Goal: Task Accomplishment & Management: Manage account settings

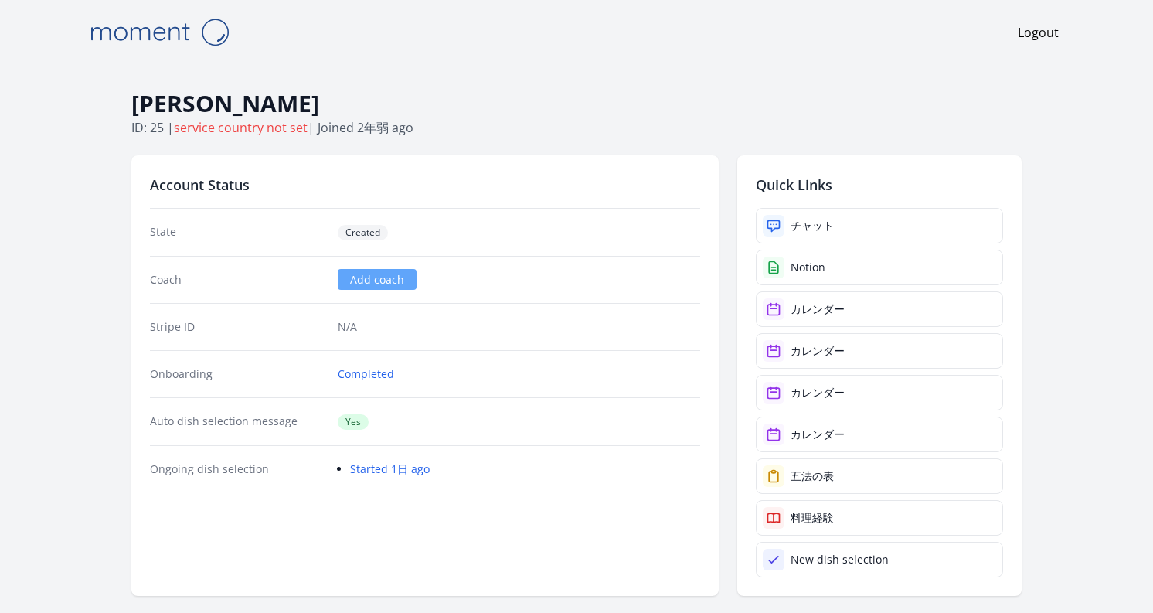
click at [464, 259] on div "Coach Add coach" at bounding box center [425, 279] width 550 height 47
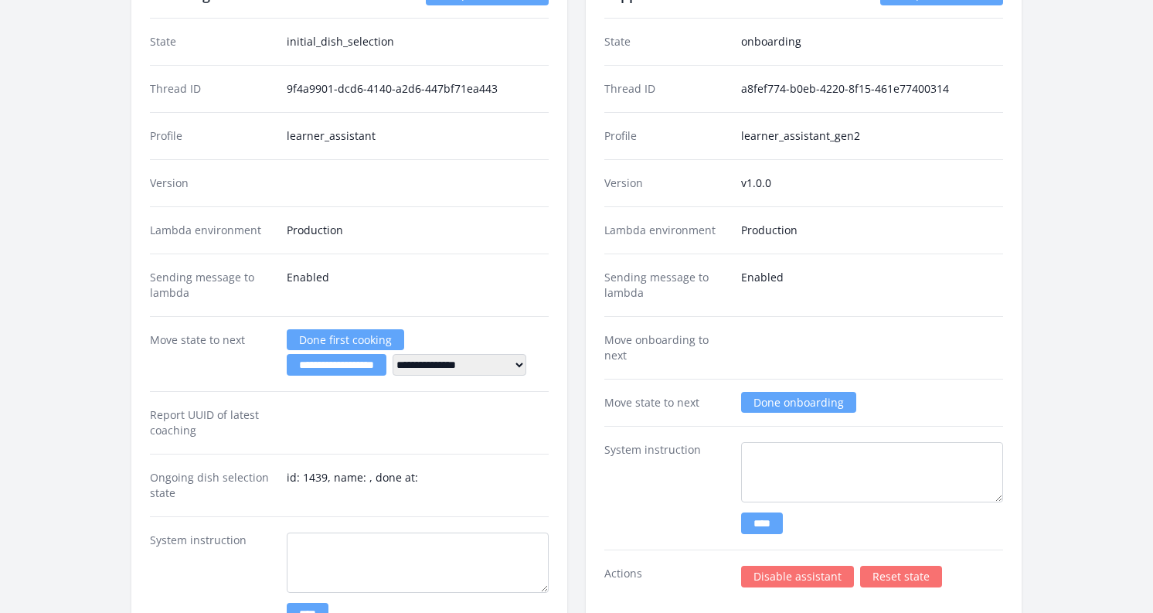
scroll to position [2356, 0]
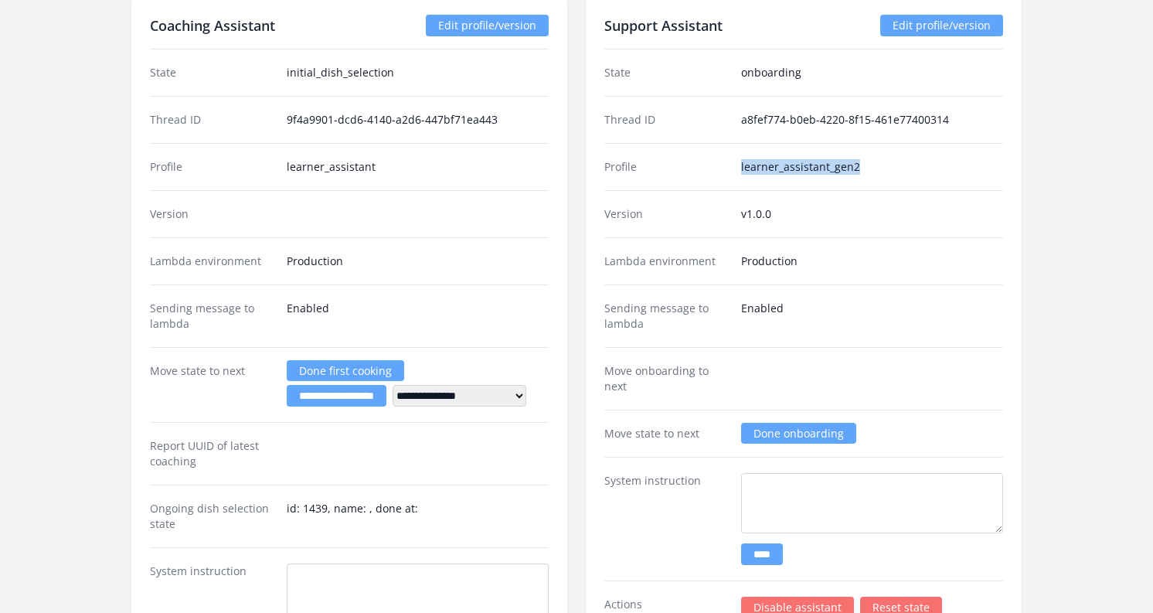
drag, startPoint x: 860, startPoint y: 165, endPoint x: 730, endPoint y: 163, distance: 130.6
click at [730, 163] on div "Profile learner_assistant_gen2" at bounding box center [803, 166] width 399 height 47
copy div "learner_assistant_gen2"
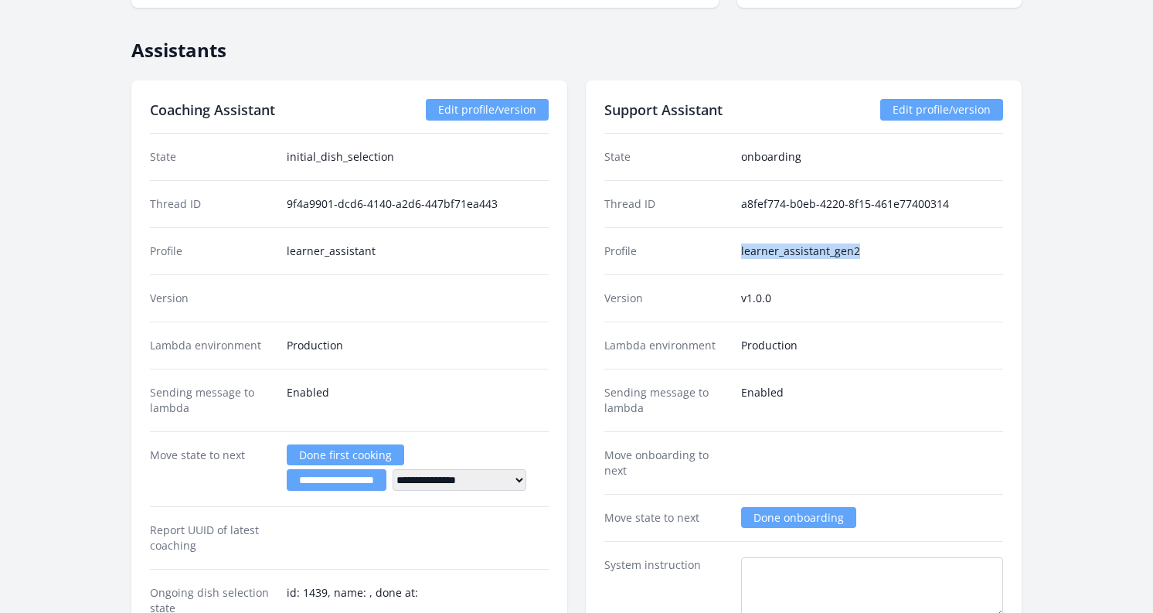
scroll to position [2267, 0]
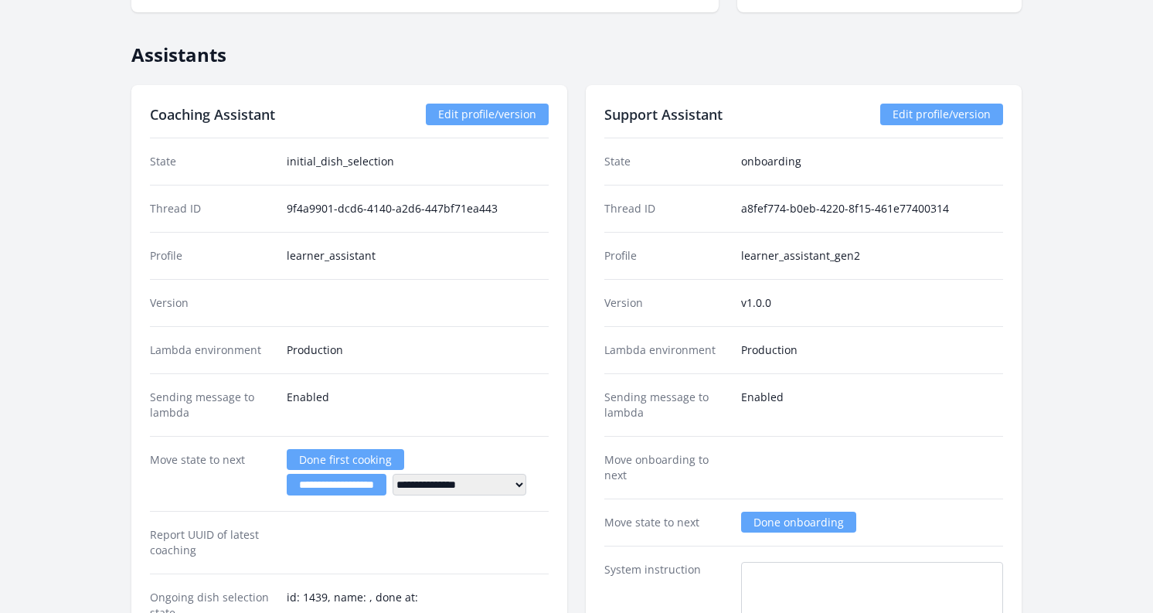
click at [930, 252] on dd "learner_assistant_gen2" at bounding box center [872, 255] width 262 height 15
drag, startPoint x: 873, startPoint y: 255, endPoint x: 720, endPoint y: 255, distance: 153.0
click at [720, 255] on div "Profile learner_assistant_gen2" at bounding box center [803, 255] width 399 height 47
copy div "learner_assistant_gen2"
click at [480, 109] on link "Edit profile/version" at bounding box center [487, 115] width 123 height 22
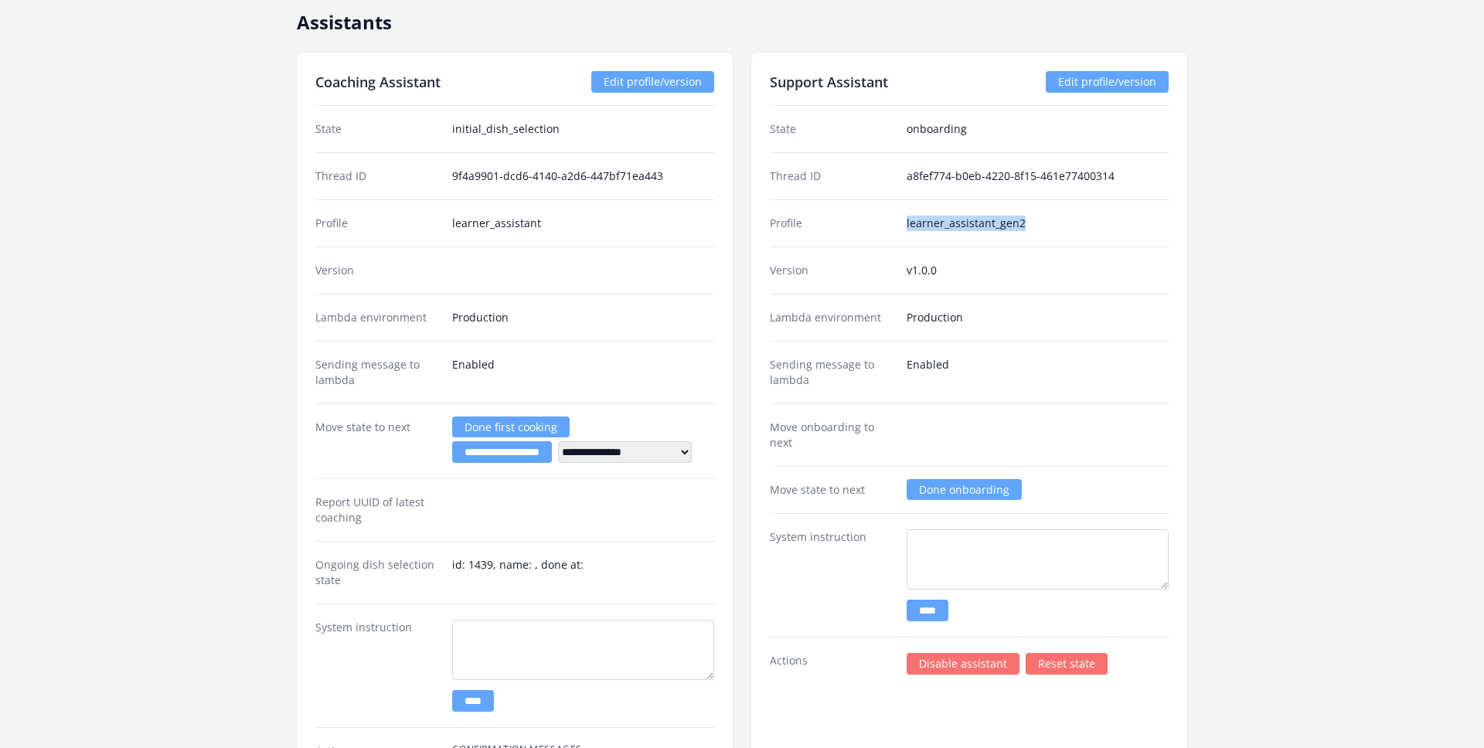
scroll to position [2279, 0]
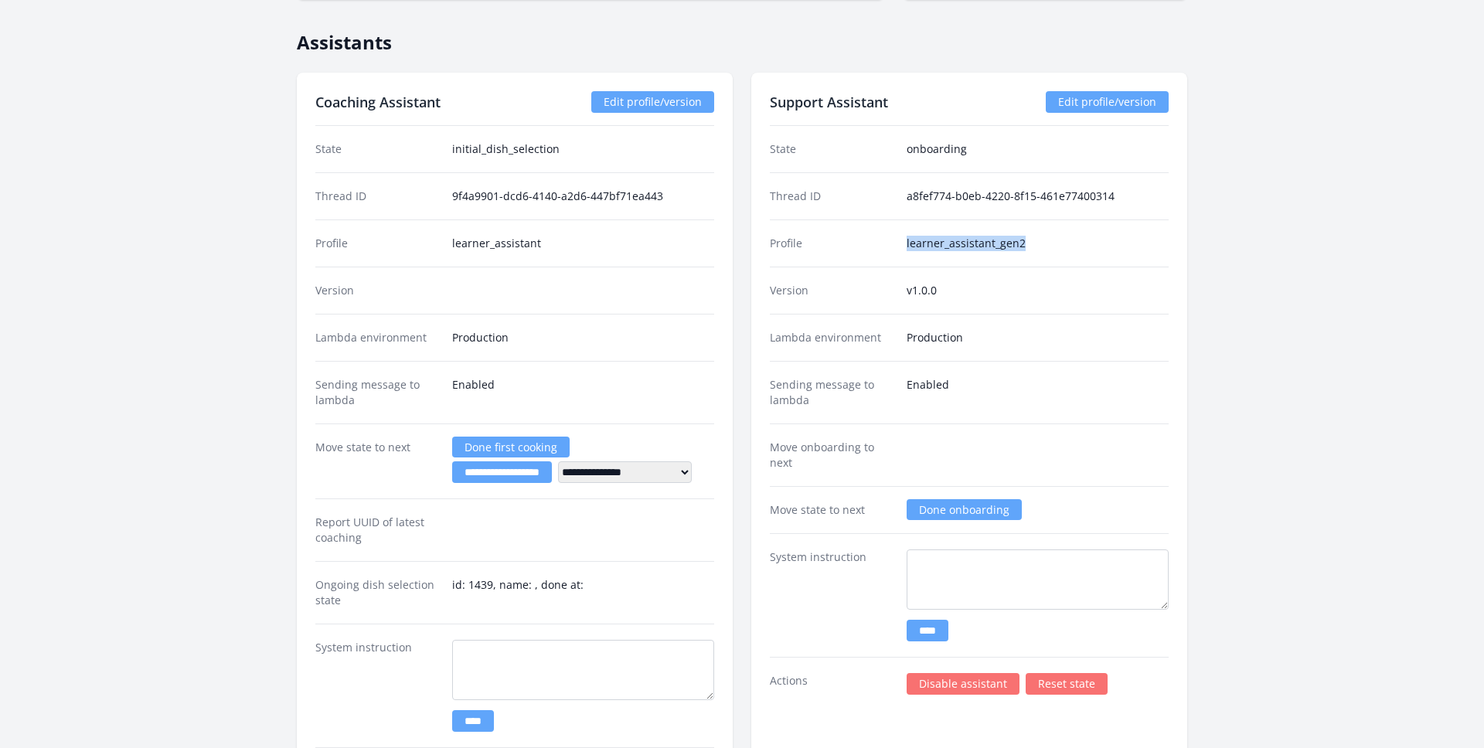
click at [682, 97] on link "Edit profile/version" at bounding box center [652, 102] width 123 height 22
copy div "learner_assistant_gen2"
click at [634, 111] on link "Edit profile/version" at bounding box center [652, 102] width 123 height 22
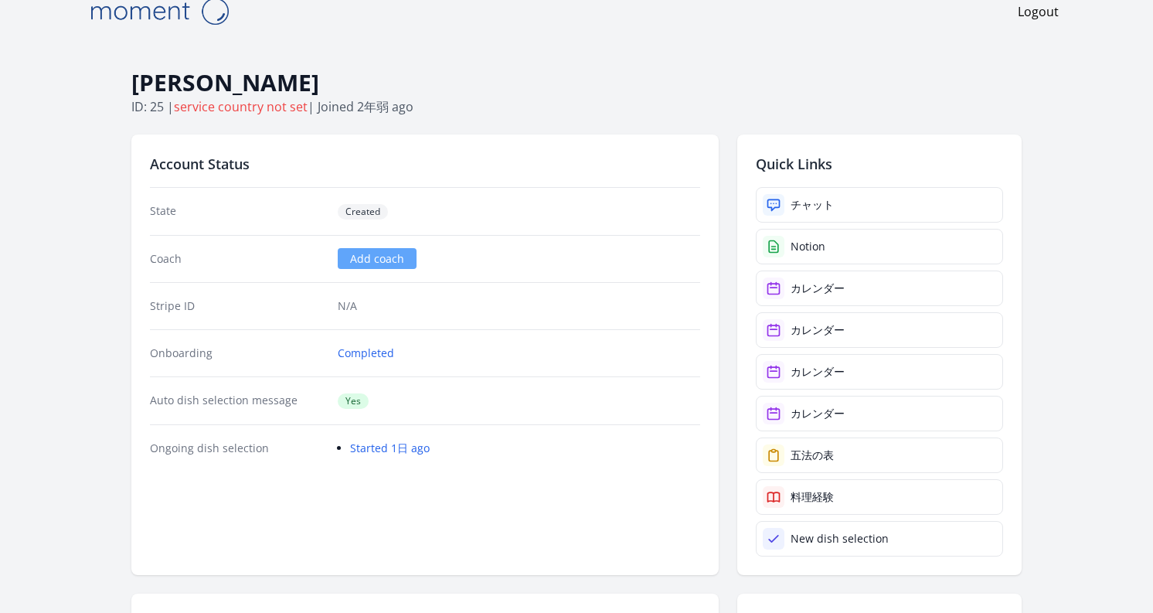
scroll to position [0, 0]
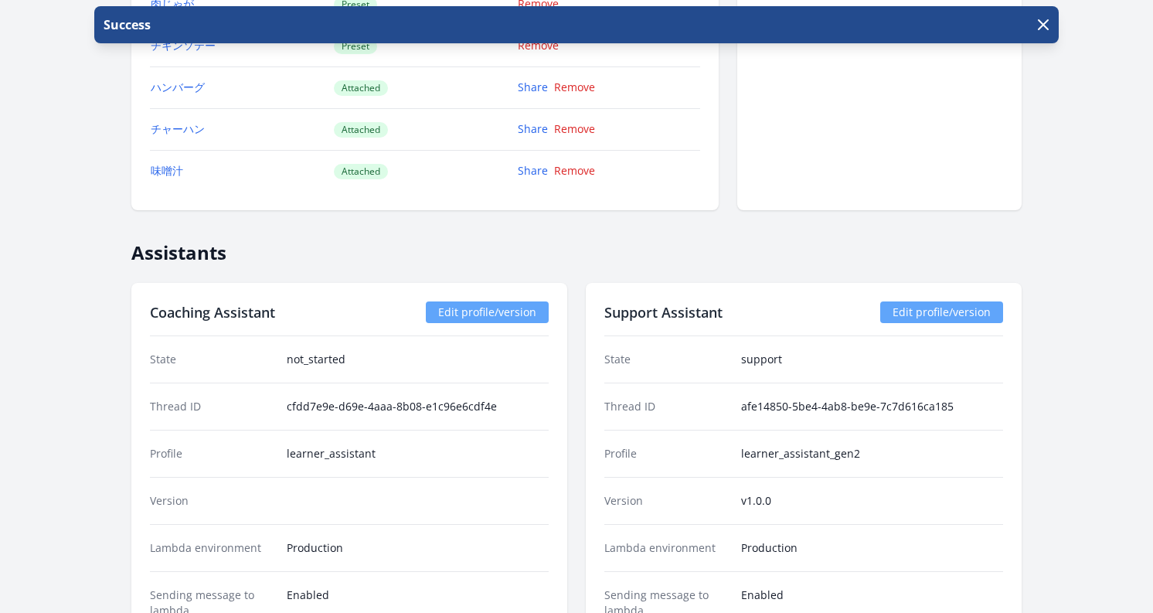
scroll to position [1550, 0]
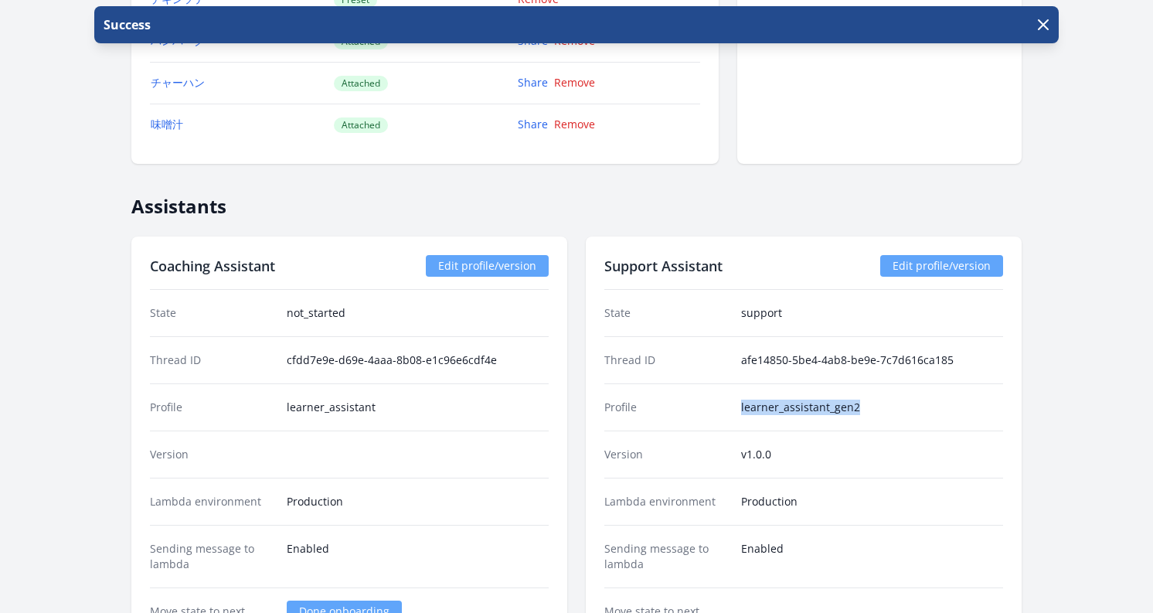
drag, startPoint x: 866, startPoint y: 412, endPoint x: 732, endPoint y: 406, distance: 133.8
click at [732, 406] on div "Profile learner_assistant_gen2" at bounding box center [803, 406] width 399 height 47
copy div "learner_assistant_gen2"
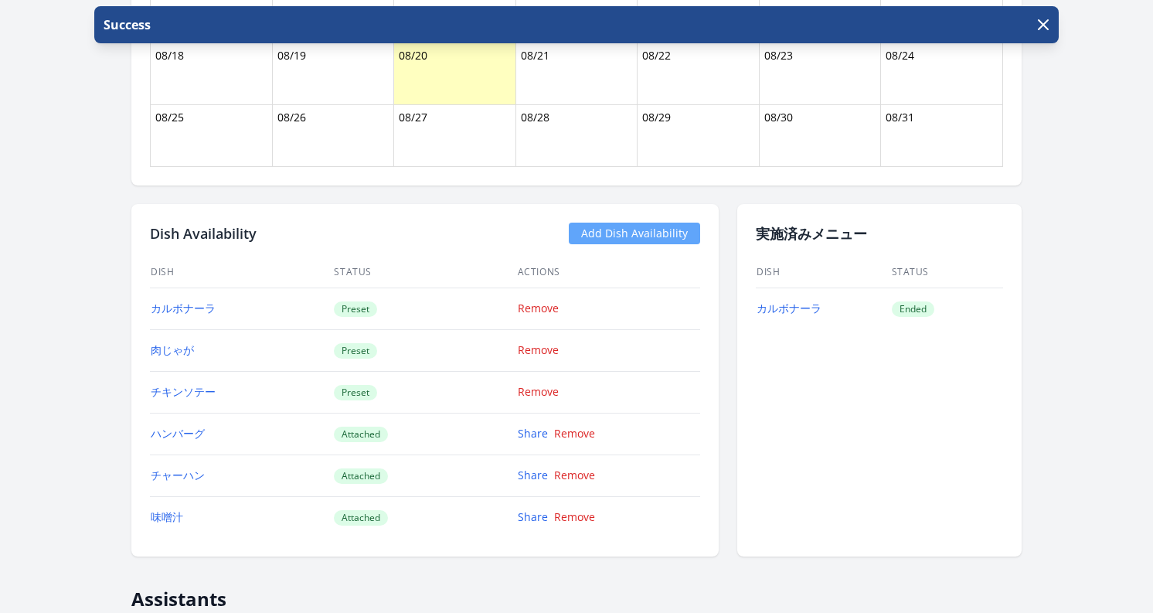
scroll to position [1450, 0]
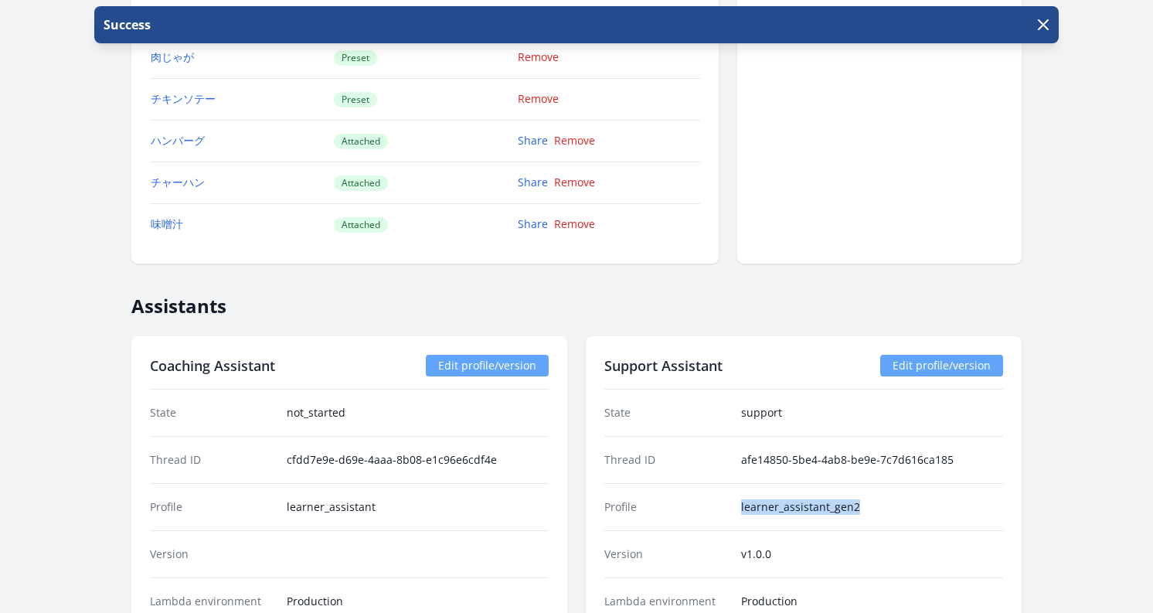
click at [477, 363] on link "Edit profile/version" at bounding box center [487, 366] width 123 height 22
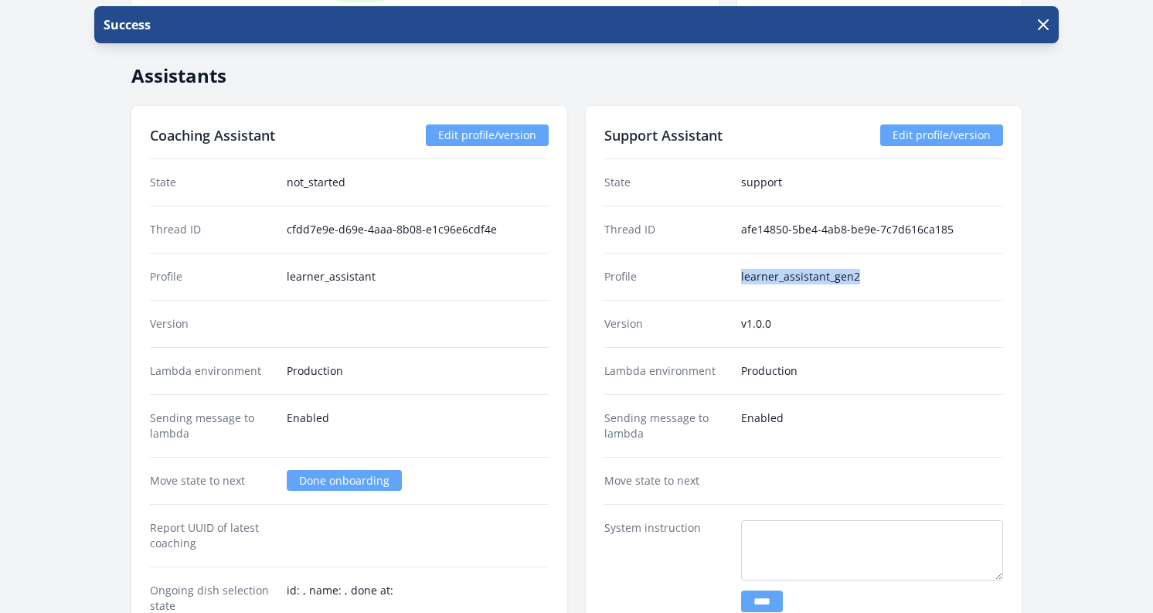
scroll to position [1636, 0]
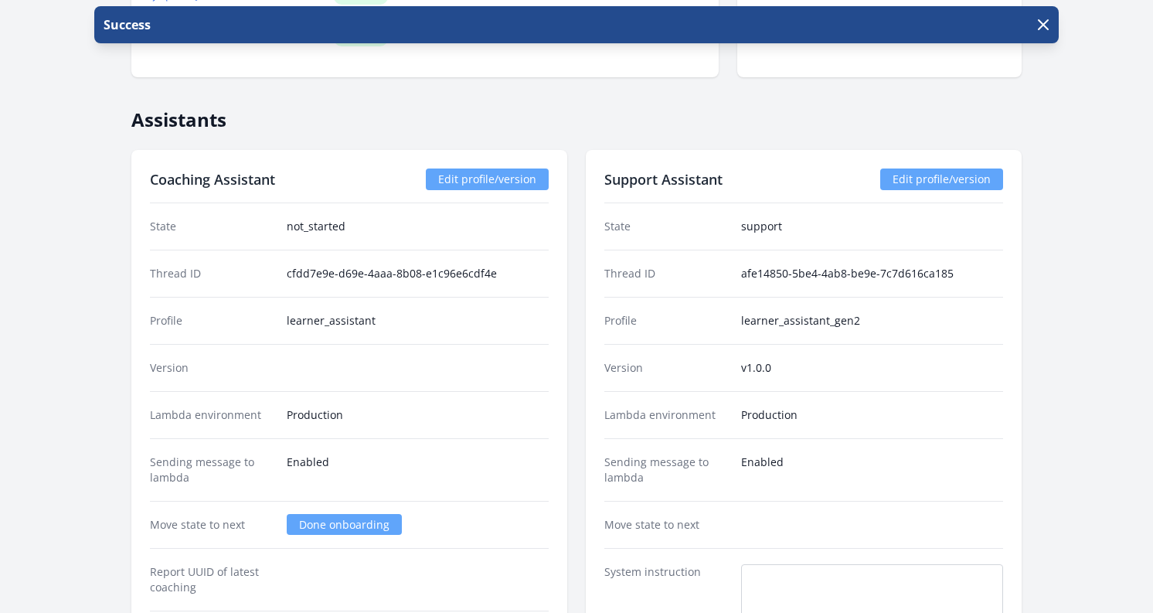
click at [312, 321] on dd "learner_assistant" at bounding box center [418, 320] width 262 height 15
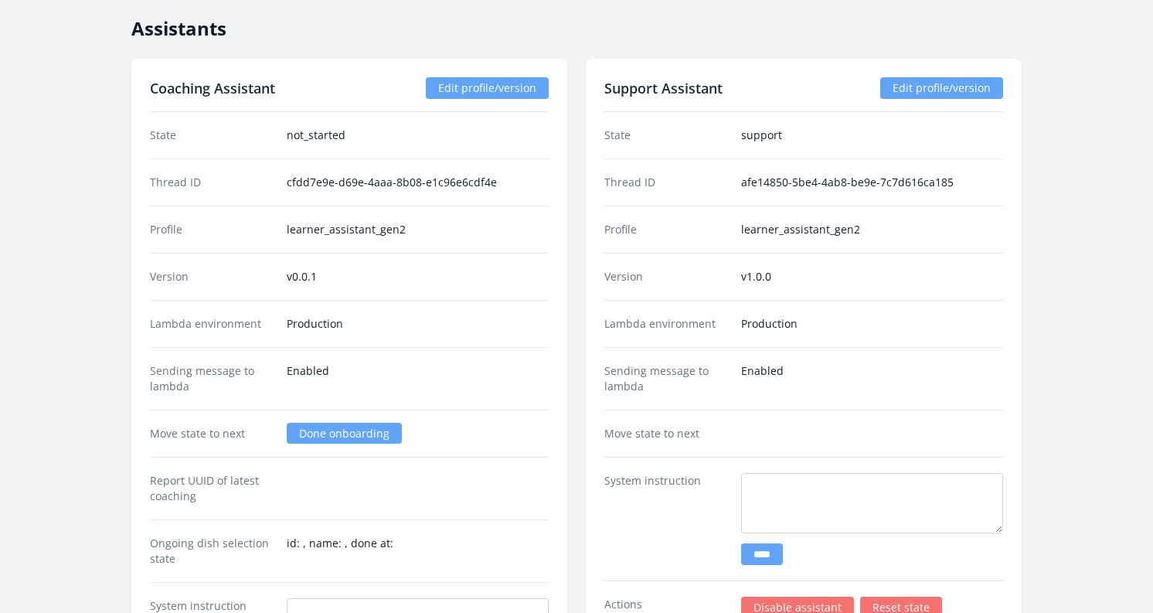
scroll to position [1723, 0]
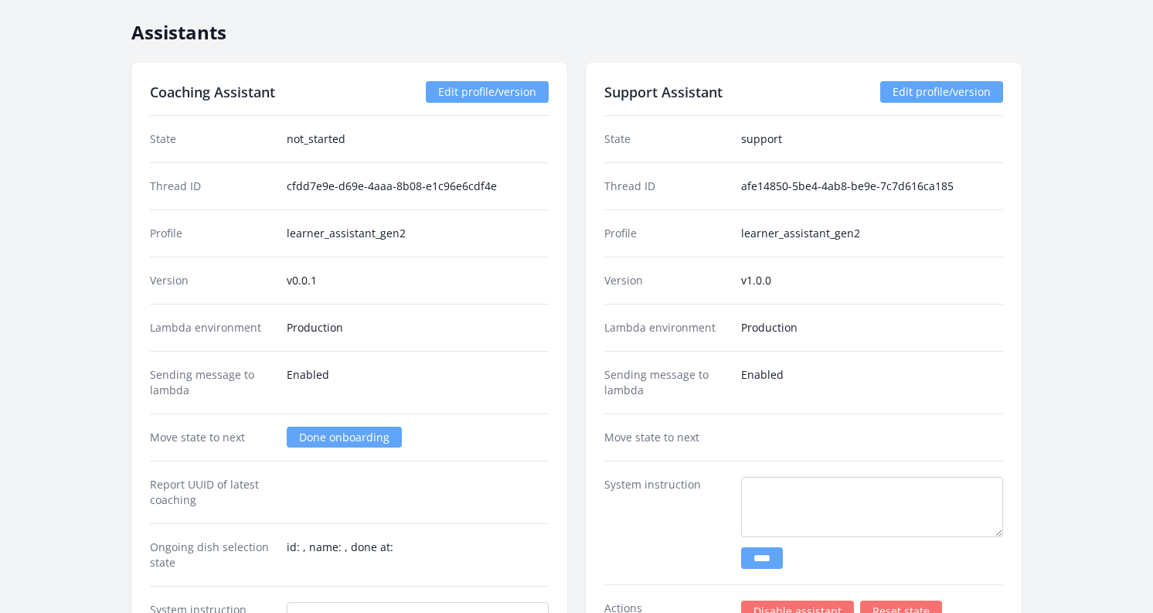
click at [475, 90] on link "Edit profile/version" at bounding box center [487, 92] width 123 height 22
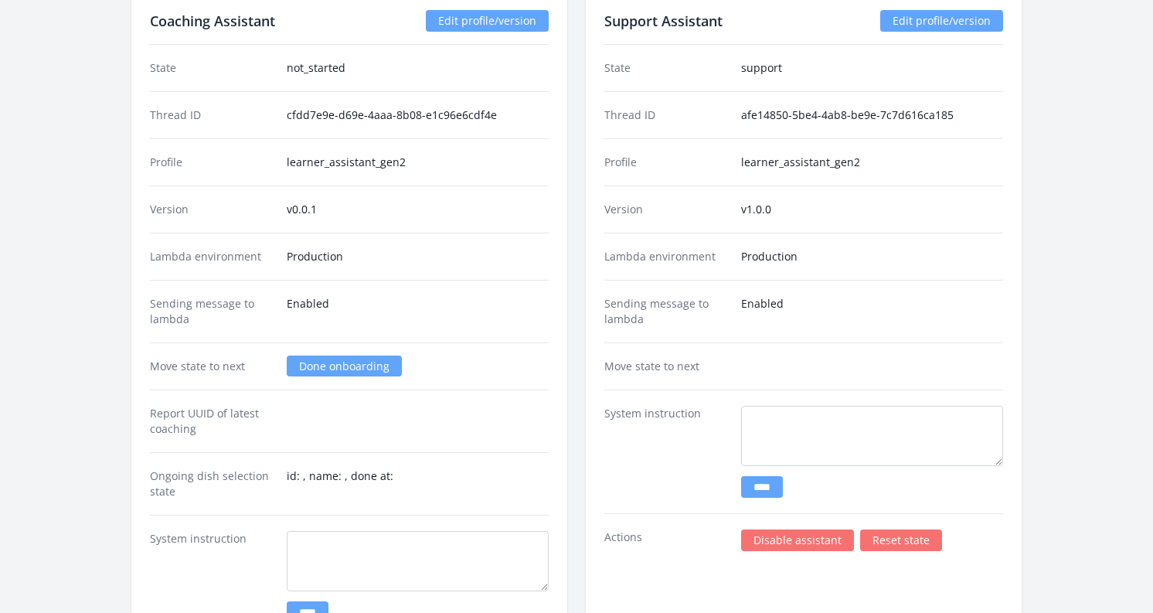
scroll to position [1793, 0]
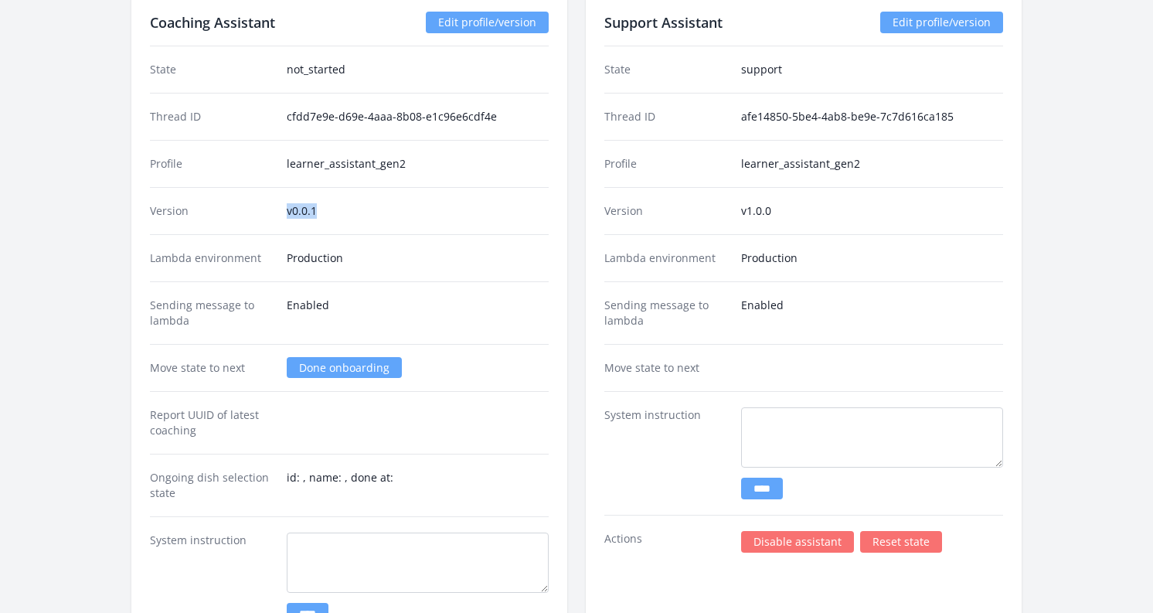
drag, startPoint x: 281, startPoint y: 209, endPoint x: 371, endPoint y: 209, distance: 89.6
click at [371, 209] on div "Version v0.0.1" at bounding box center [349, 210] width 399 height 47
copy dd "v0.0.1"
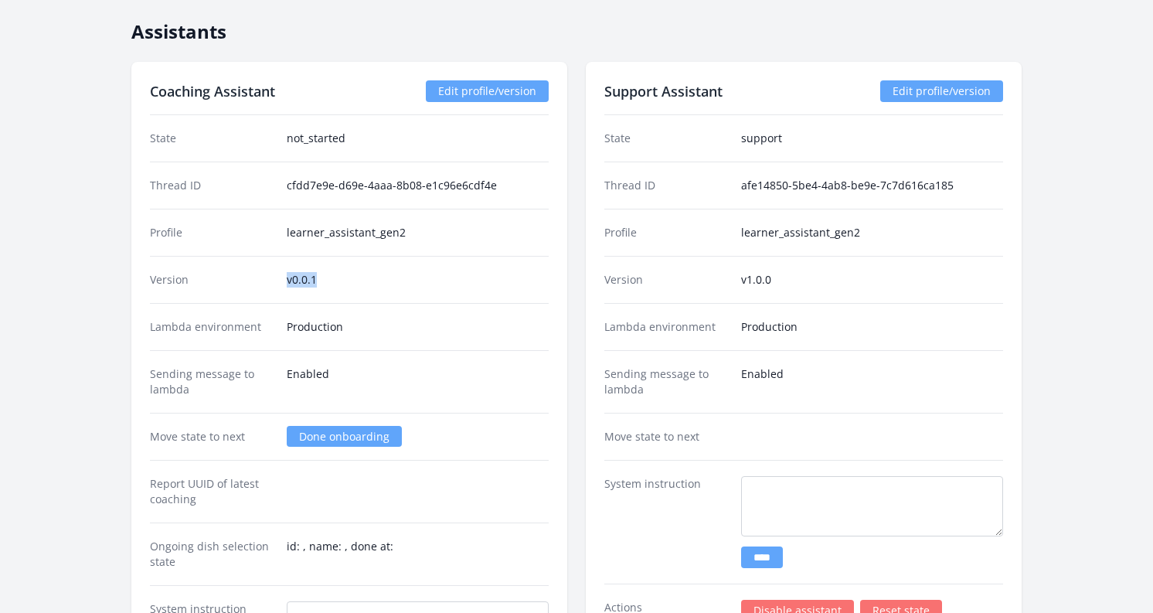
scroll to position [1695, 0]
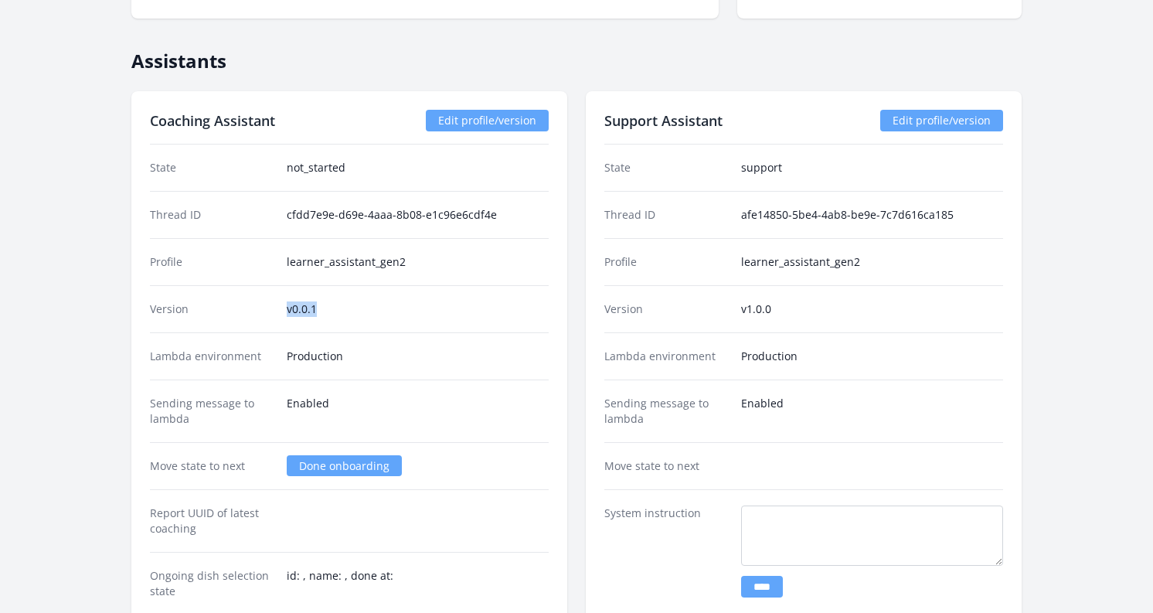
click at [468, 114] on link "Edit profile/version" at bounding box center [487, 121] width 123 height 22
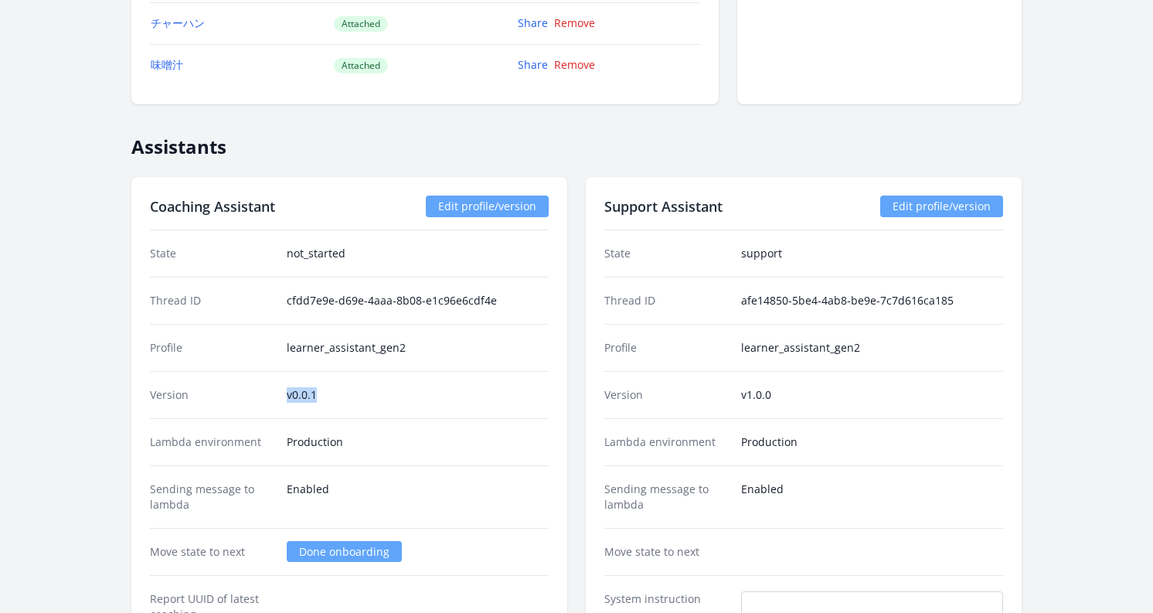
scroll to position [1536, 0]
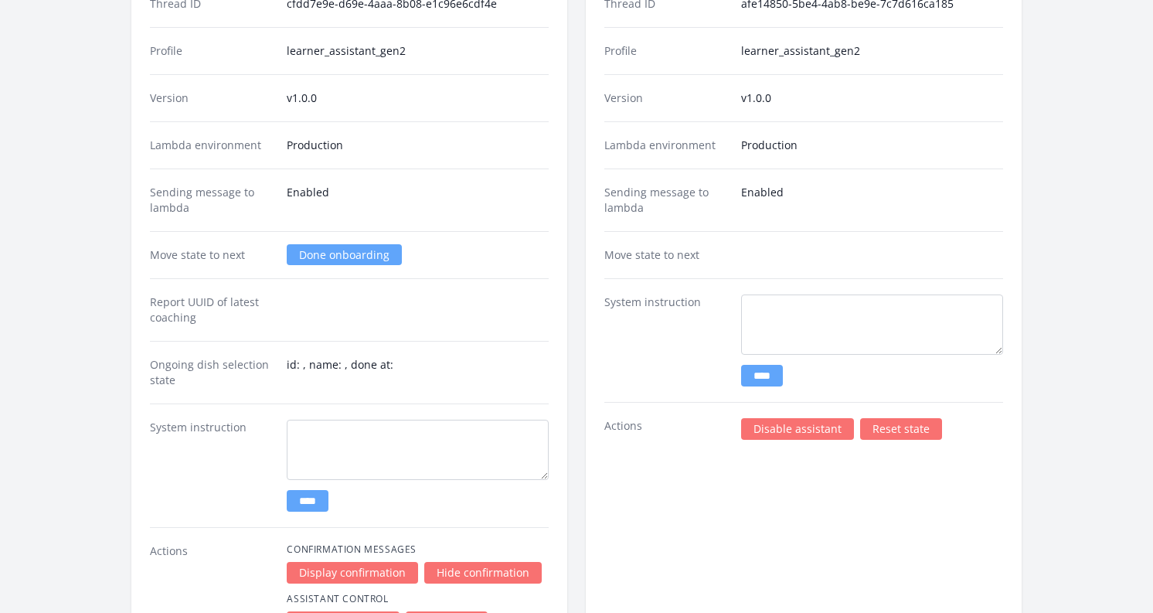
scroll to position [1890, 0]
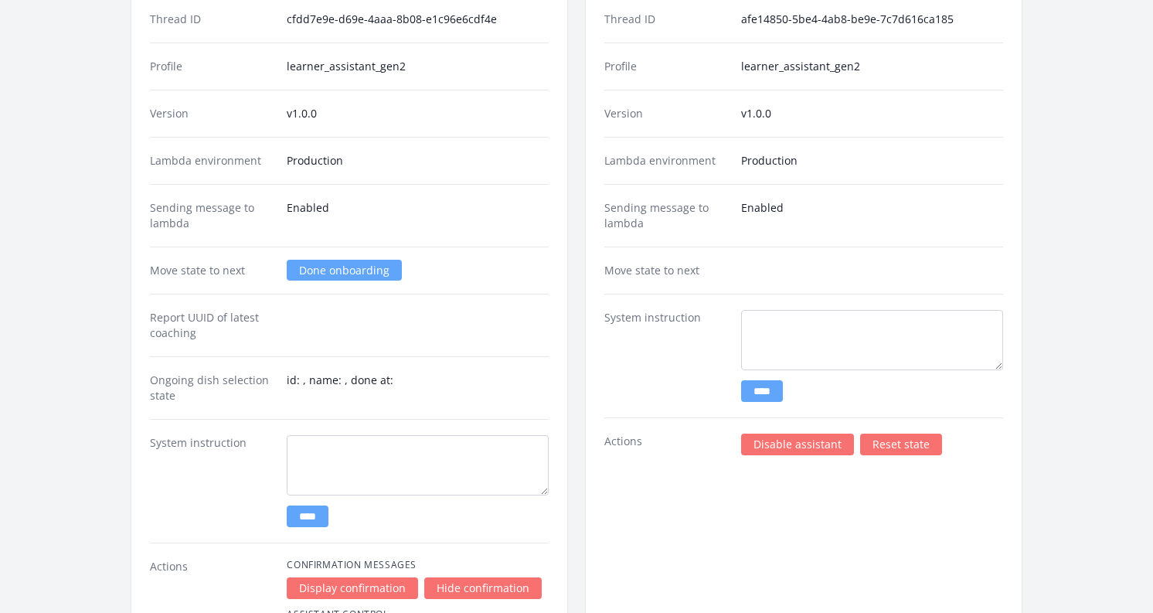
click at [321, 270] on link "Done onboarding" at bounding box center [344, 270] width 115 height 21
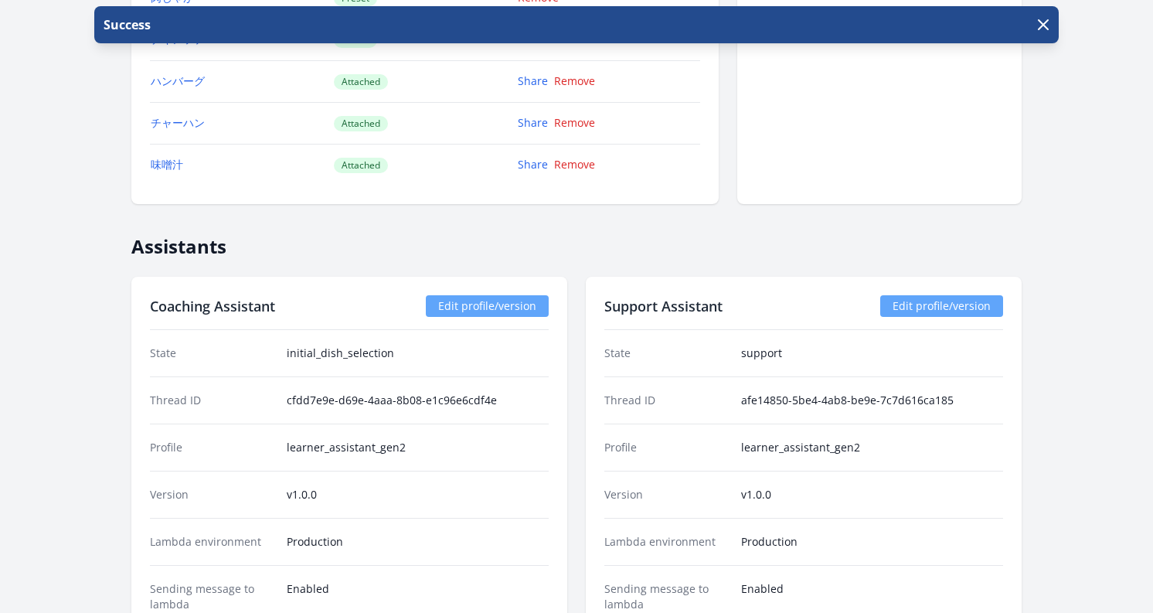
scroll to position [1506, 0]
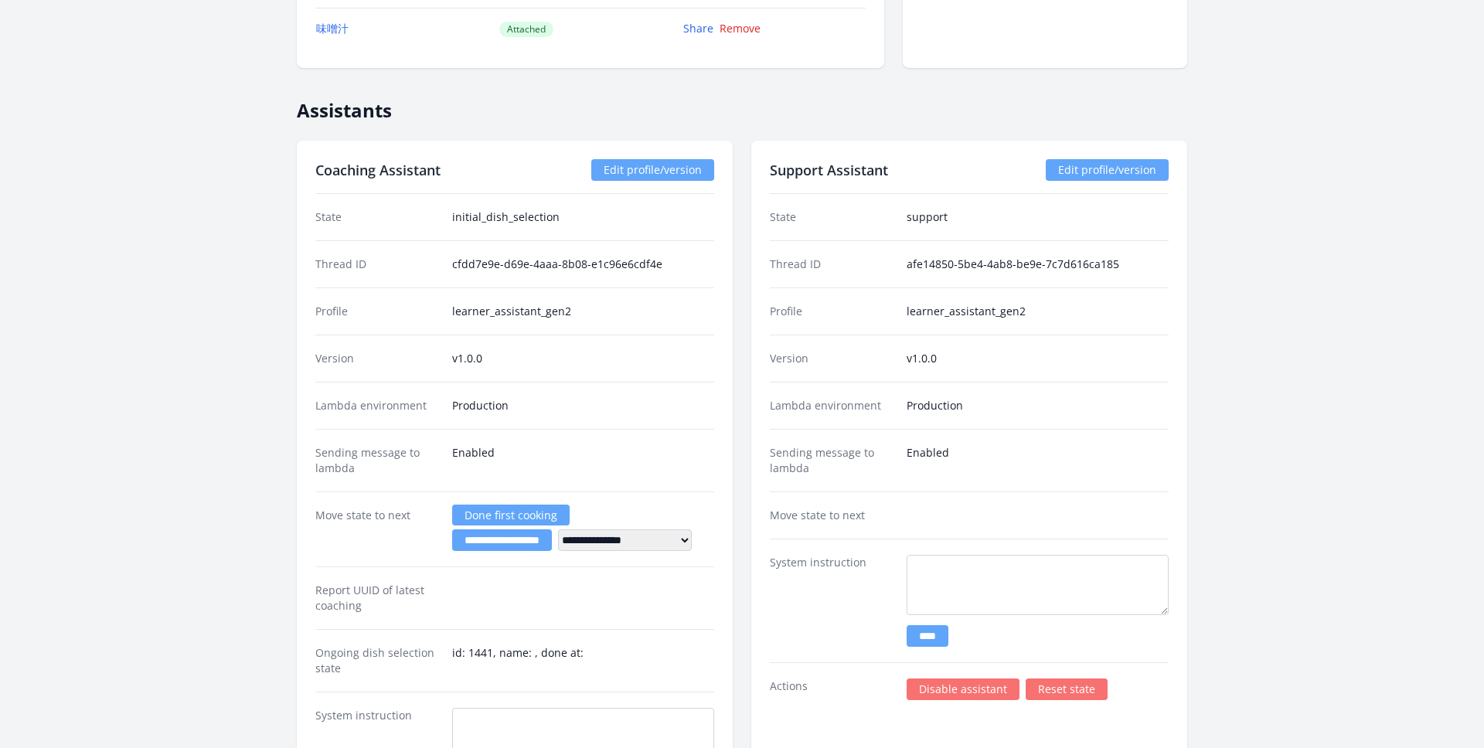
scroll to position [1675, 0]
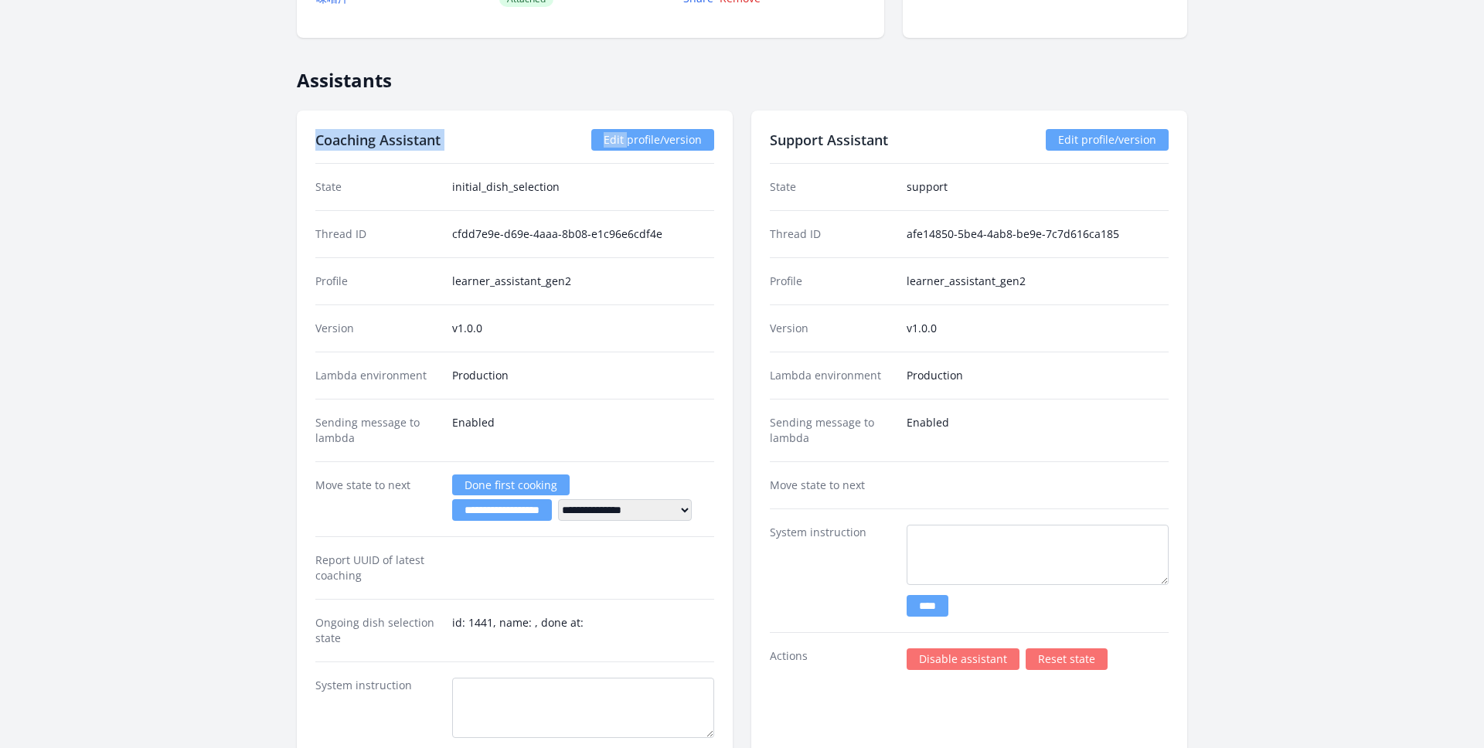
drag, startPoint x: 293, startPoint y: 131, endPoint x: 627, endPoint y: 136, distance: 333.9
click at [628, 136] on div "[PERSON_NAME]也 ID: 1079 | jp | Joined 27日 ago Account Status State Created Coac…" at bounding box center [741, 83] width 1187 height 3388
drag, startPoint x: 612, startPoint y: 274, endPoint x: 416, endPoint y: 274, distance: 196.3
click at [416, 274] on div "Profile learner_assistant_gen2" at bounding box center [514, 280] width 399 height 47
drag, startPoint x: 453, startPoint y: 325, endPoint x: 564, endPoint y: 326, distance: 111.3
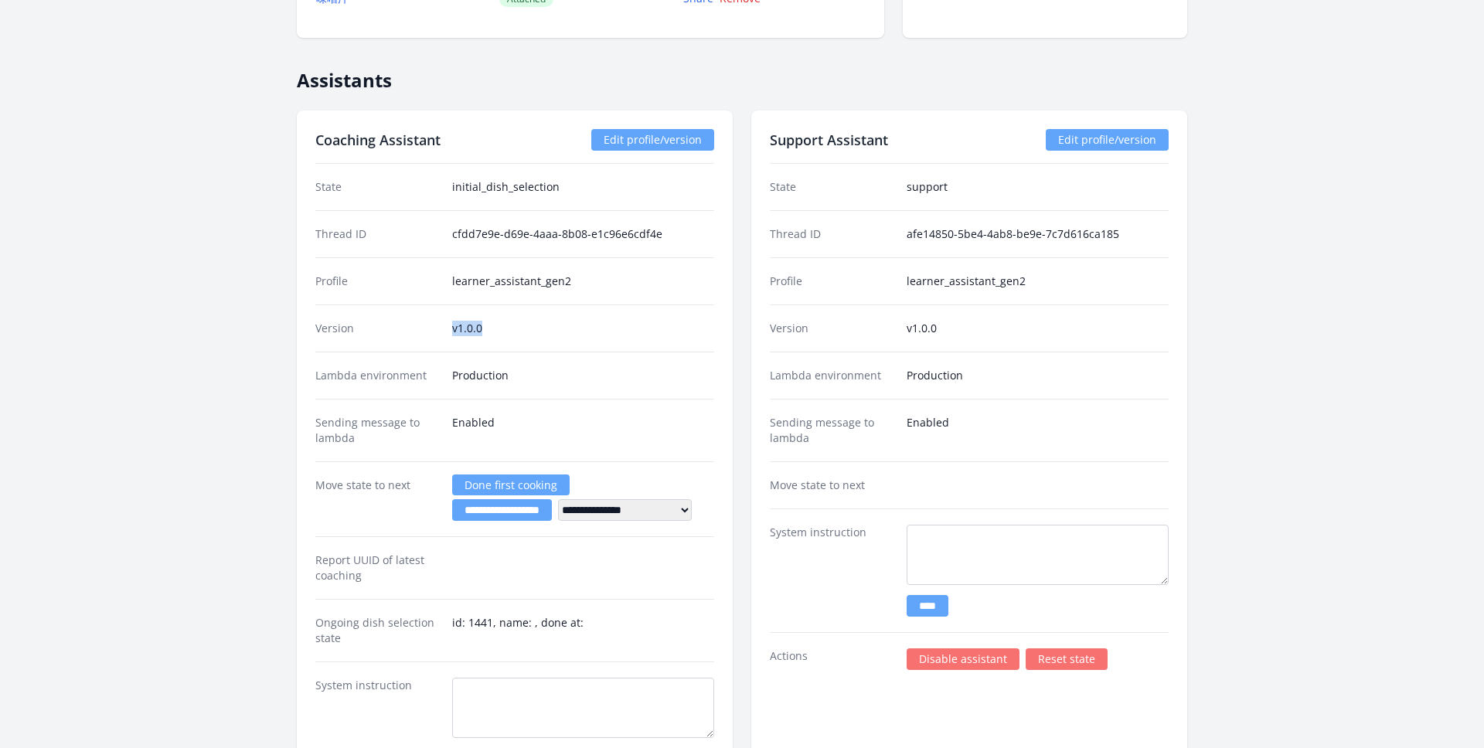
click at [564, 326] on dd "v1.0.0" at bounding box center [583, 328] width 262 height 15
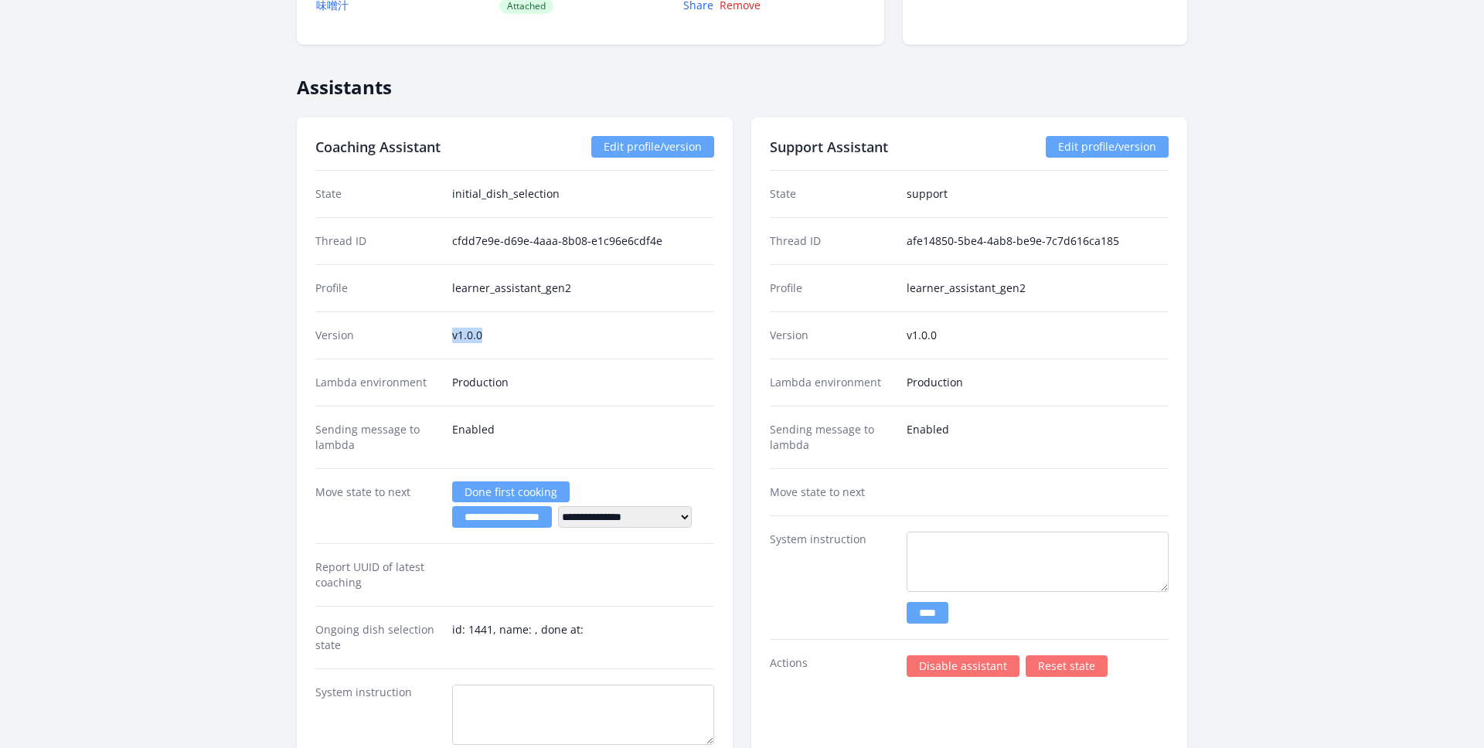
scroll to position [1655, 0]
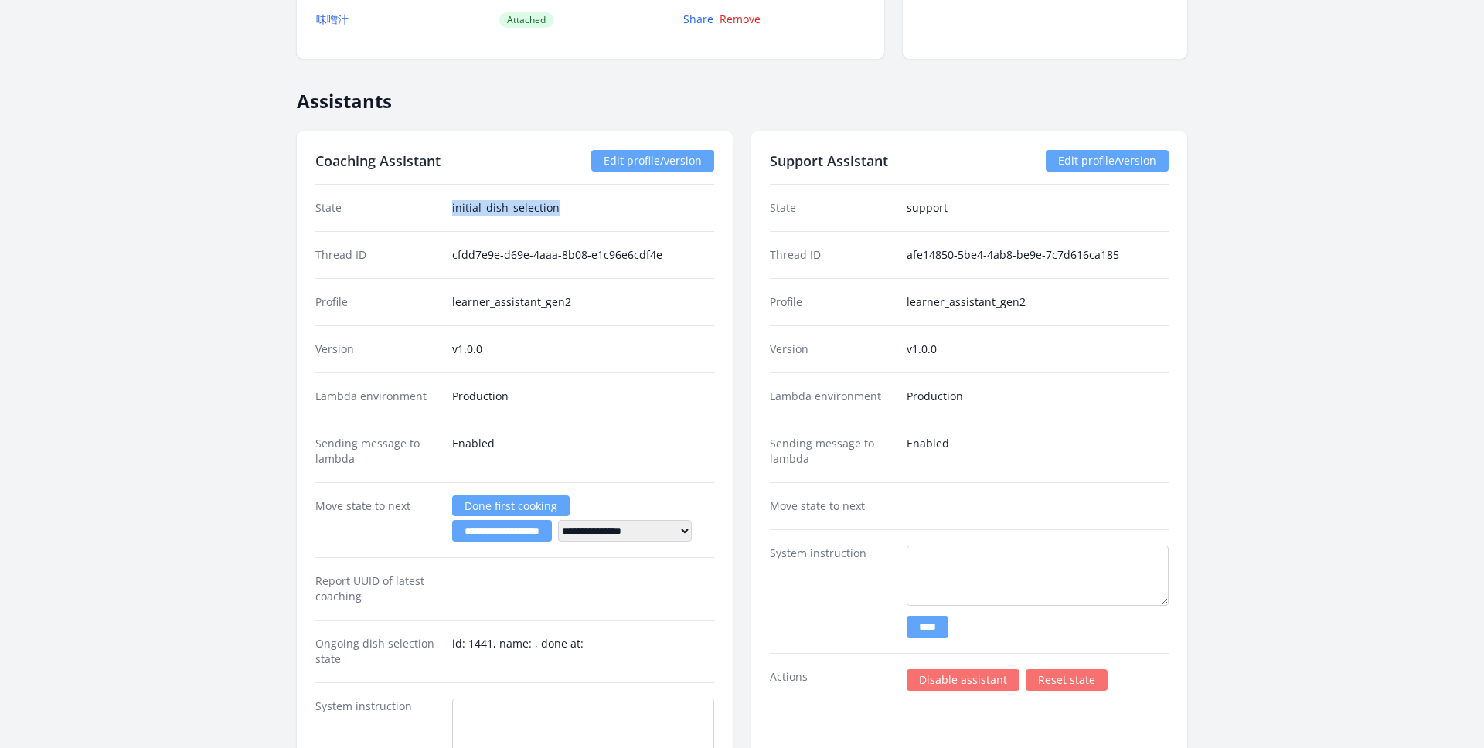
drag, startPoint x: 449, startPoint y: 206, endPoint x: 617, endPoint y: 206, distance: 167.7
click at [617, 206] on div "State initial_dish_selection" at bounding box center [514, 208] width 399 height 46
drag, startPoint x: 954, startPoint y: 212, endPoint x: 898, endPoint y: 208, distance: 56.5
click at [897, 208] on div "State support" at bounding box center [969, 208] width 399 height 46
drag, startPoint x: 443, startPoint y: 164, endPoint x: 288, endPoint y: 155, distance: 154.8
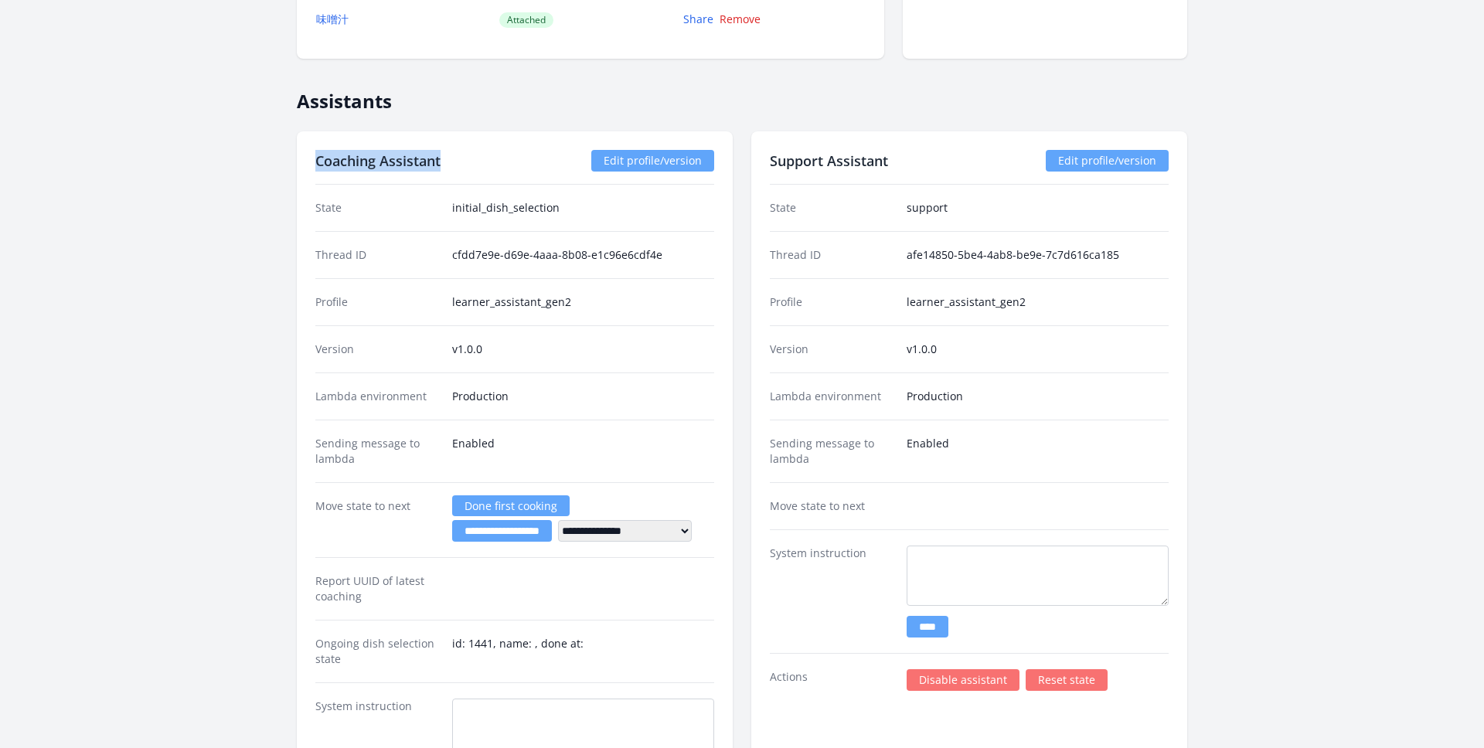
click at [288, 155] on div "菅原和也 ID: 1079 | jp | Joined 27日 ago Account Status State Created Coach Add coac…" at bounding box center [741, 104] width 1187 height 3388
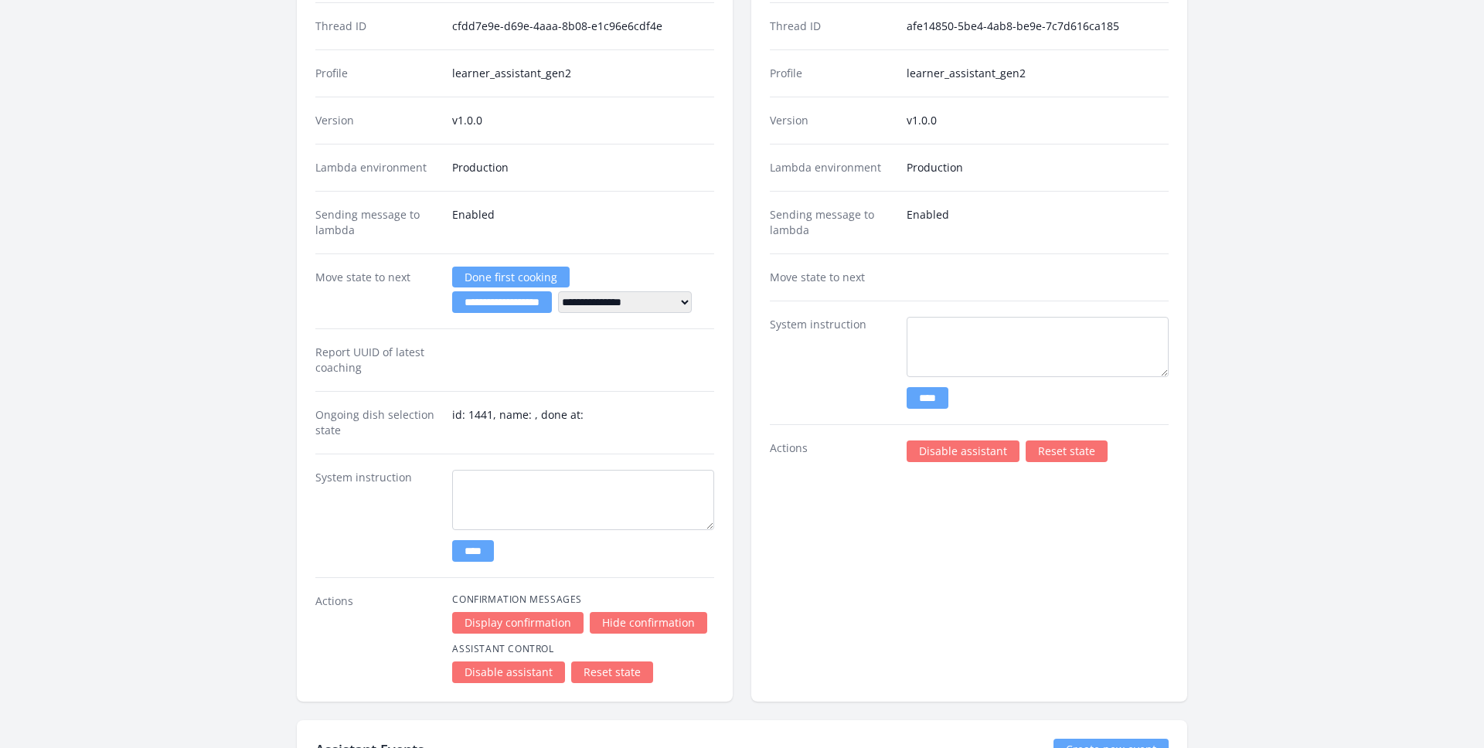
scroll to position [1885, 0]
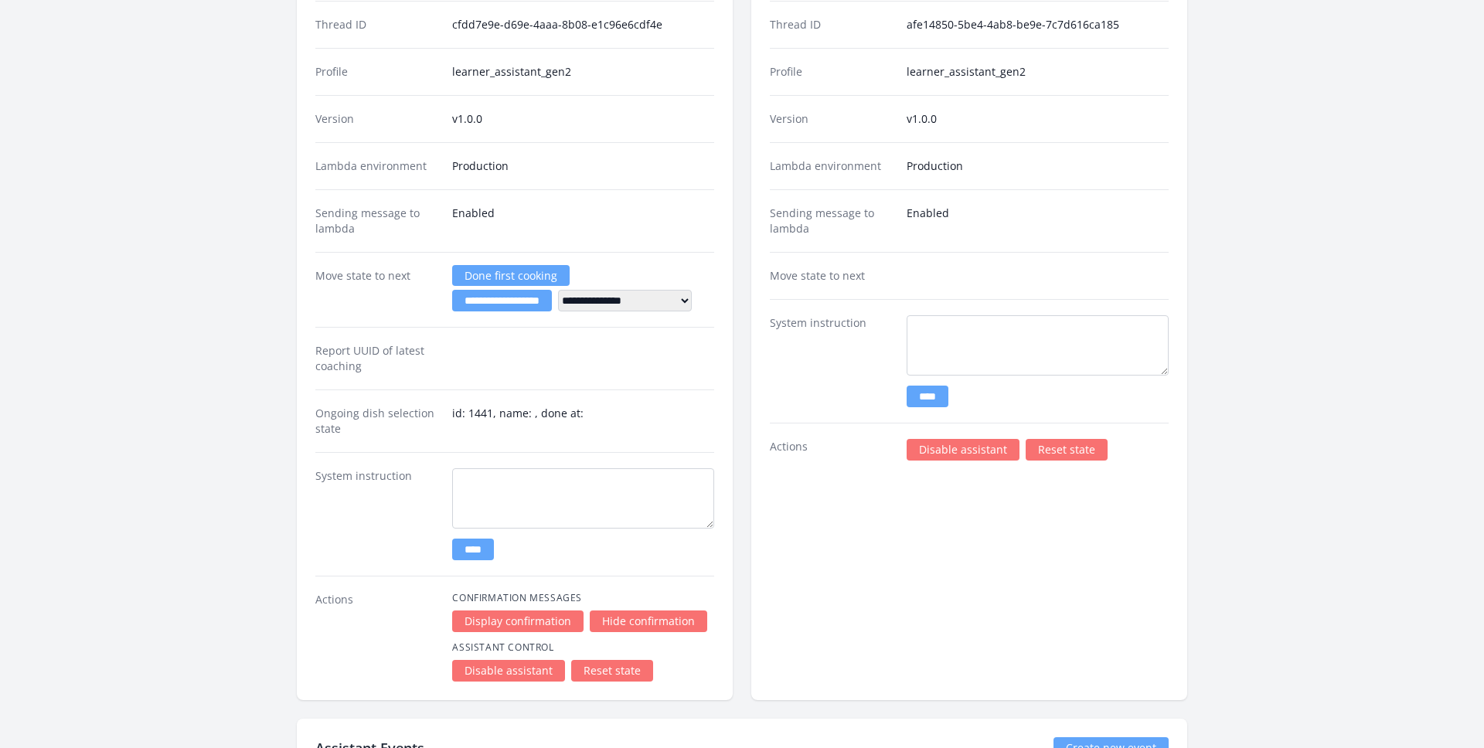
click at [893, 400] on dt "System instruction" at bounding box center [832, 361] width 124 height 92
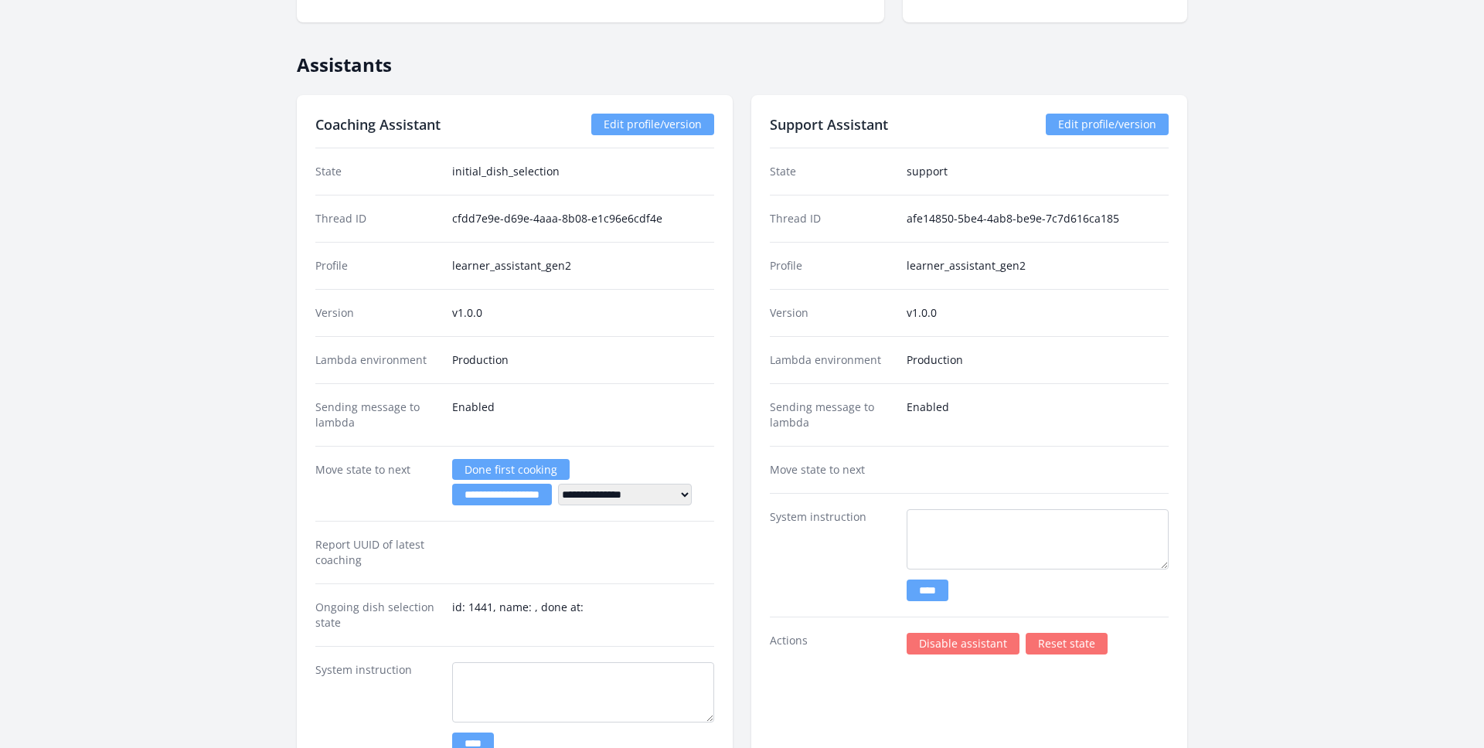
scroll to position [1444, 0]
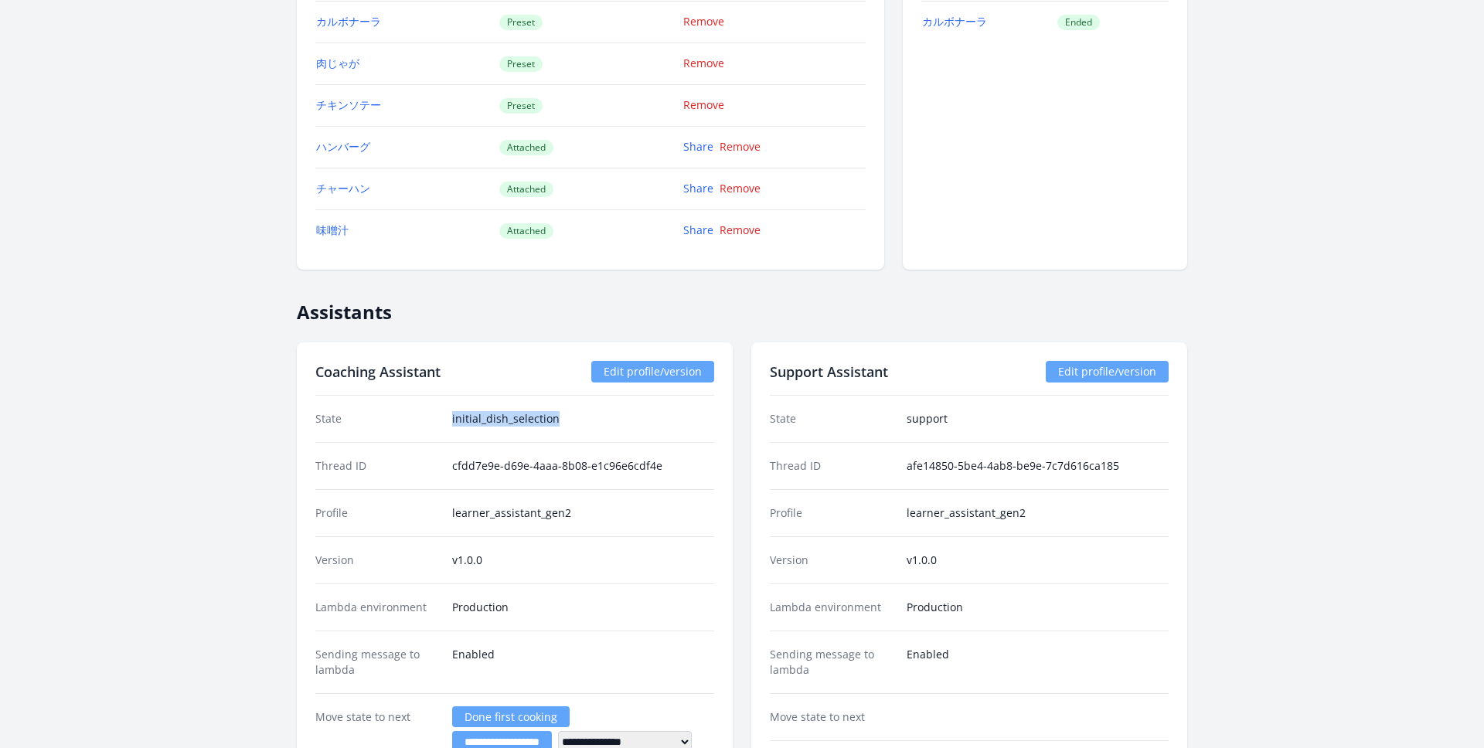
drag, startPoint x: 566, startPoint y: 424, endPoint x: 441, endPoint y: 422, distance: 125.2
click at [440, 422] on div "State initial_dish_selection" at bounding box center [514, 419] width 399 height 46
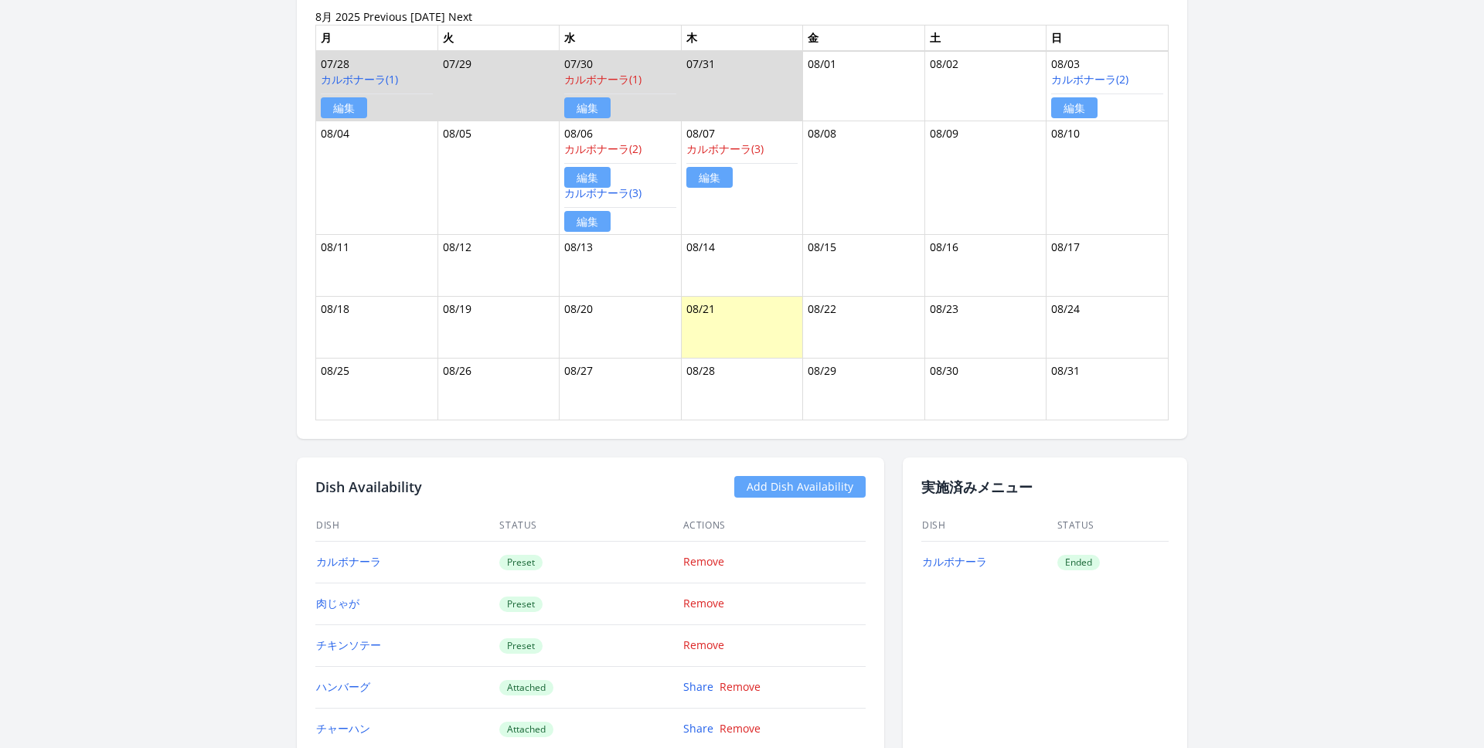
scroll to position [497, 0]
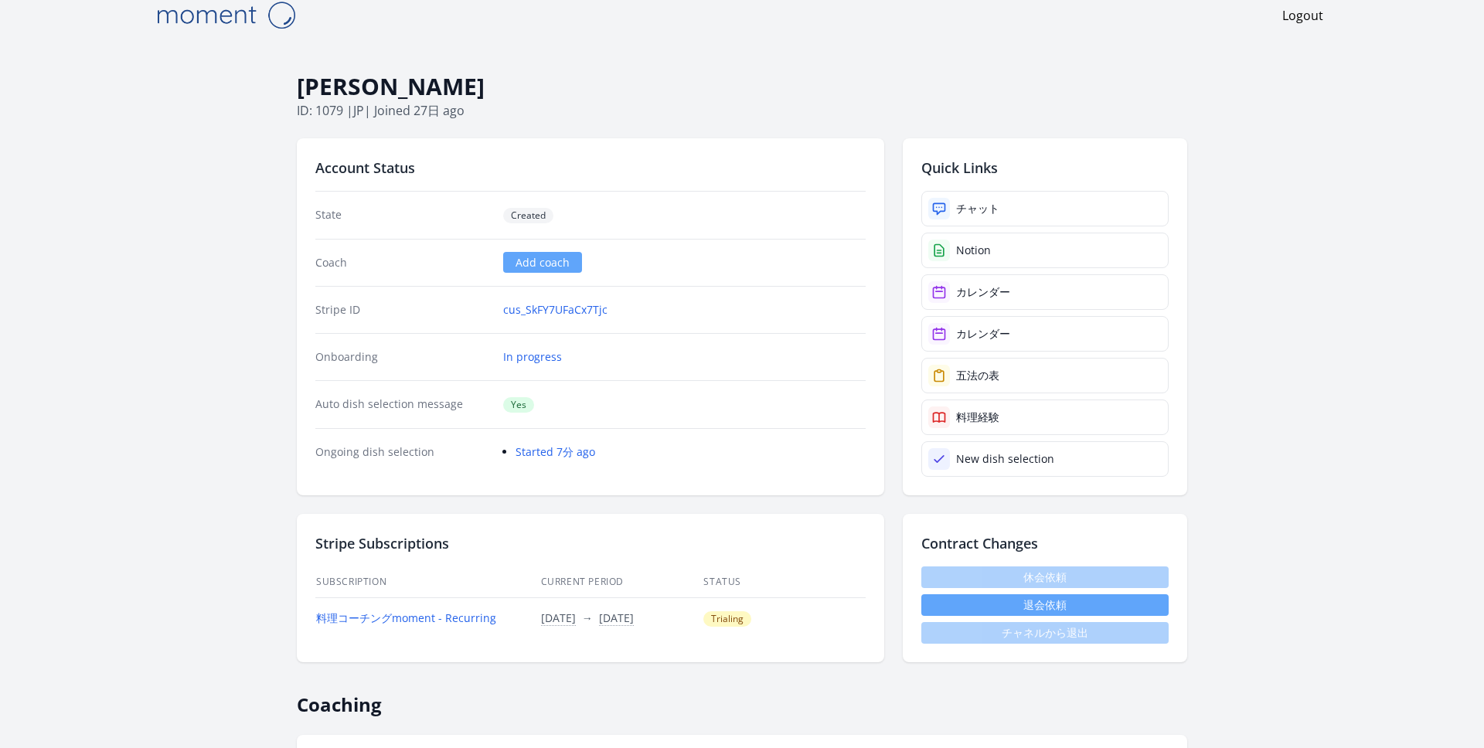
scroll to position [20, 0]
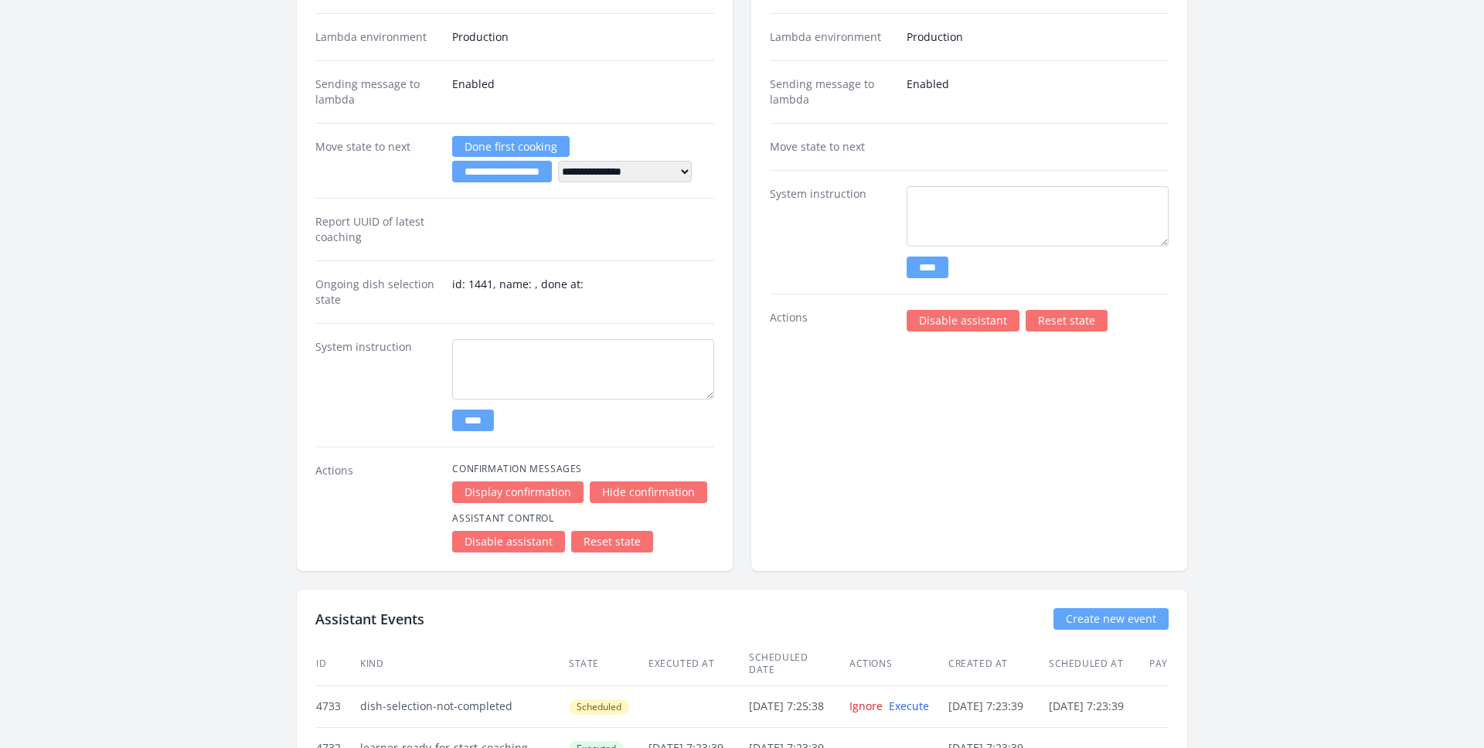
scroll to position [2067, 0]
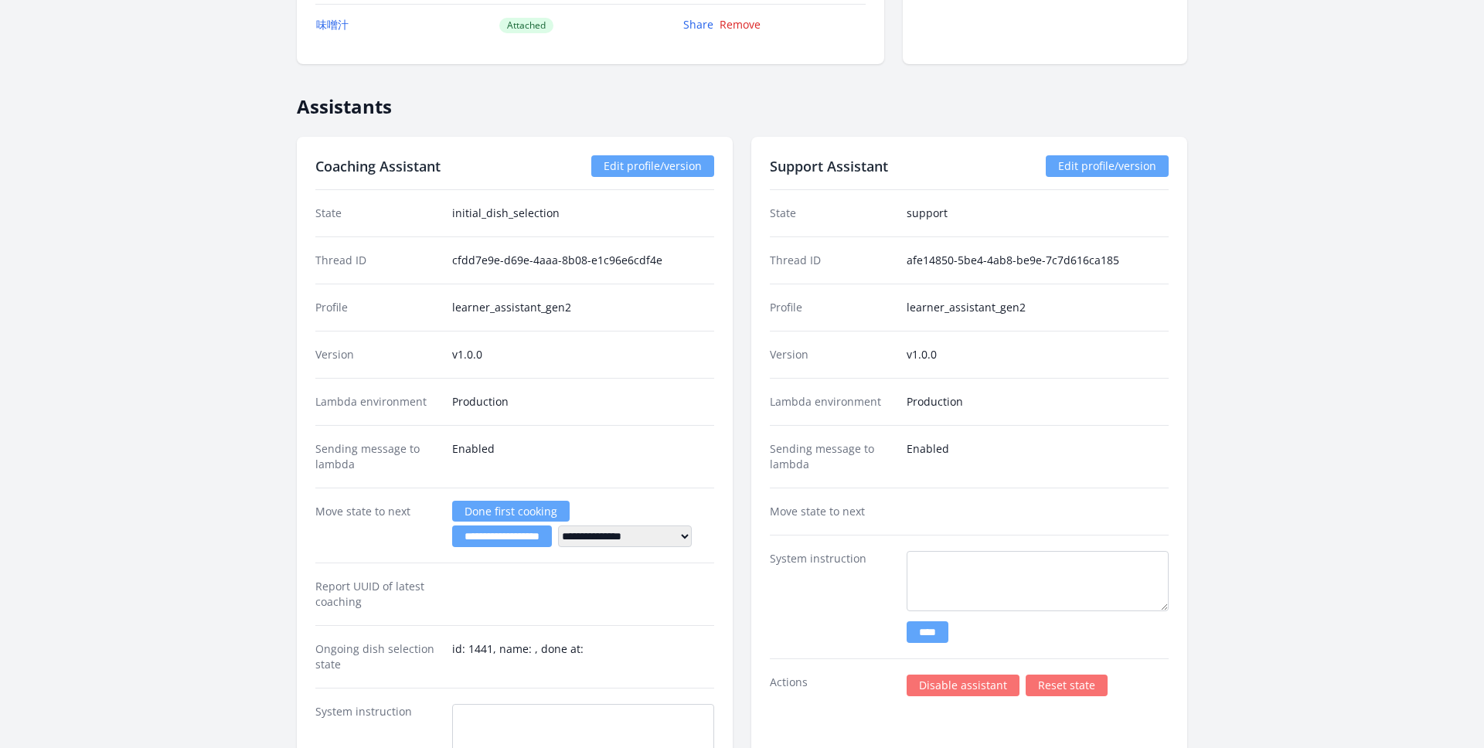
scroll to position [1735, 0]
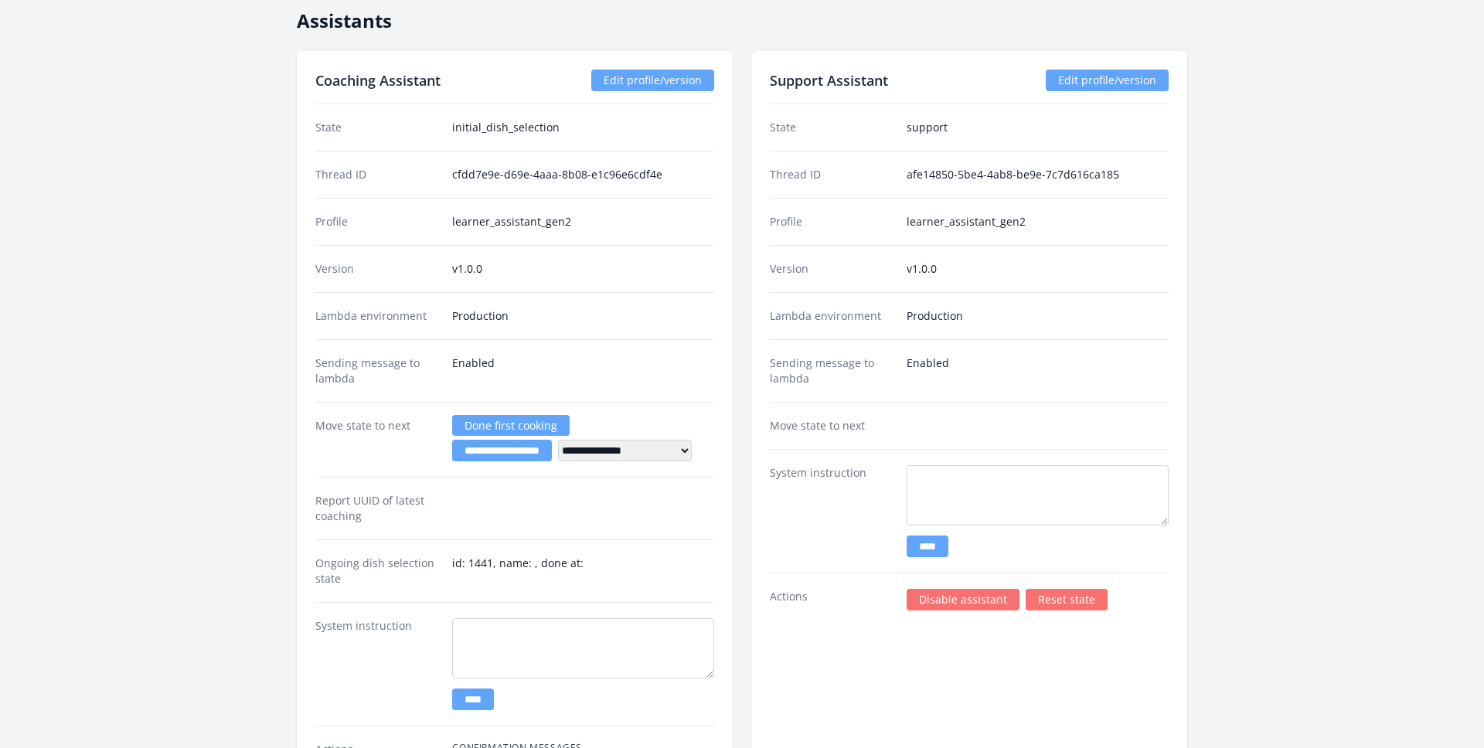
click at [676, 442] on select "**********" at bounding box center [625, 451] width 134 height 22
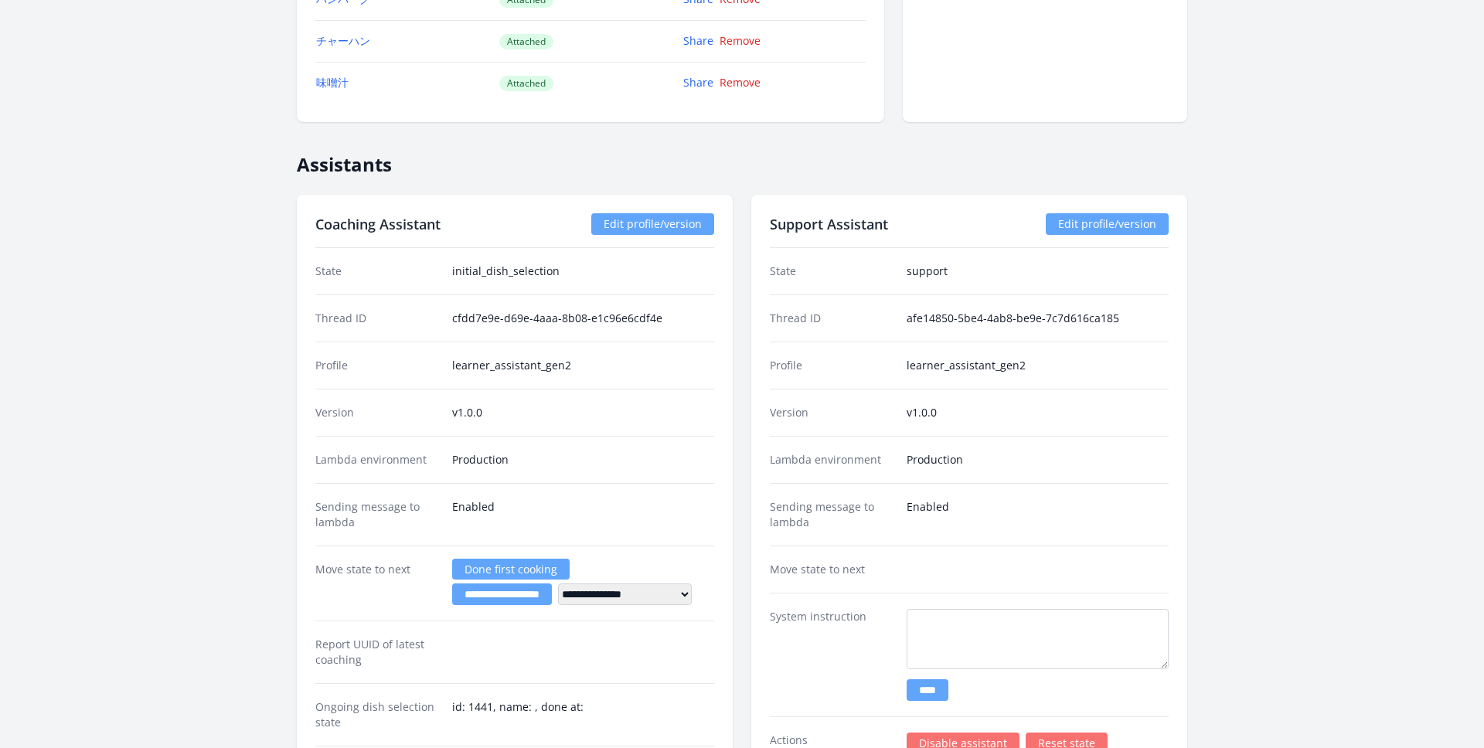
scroll to position [1590, 0]
click at [654, 223] on link "Edit profile/version" at bounding box center [652, 226] width 123 height 22
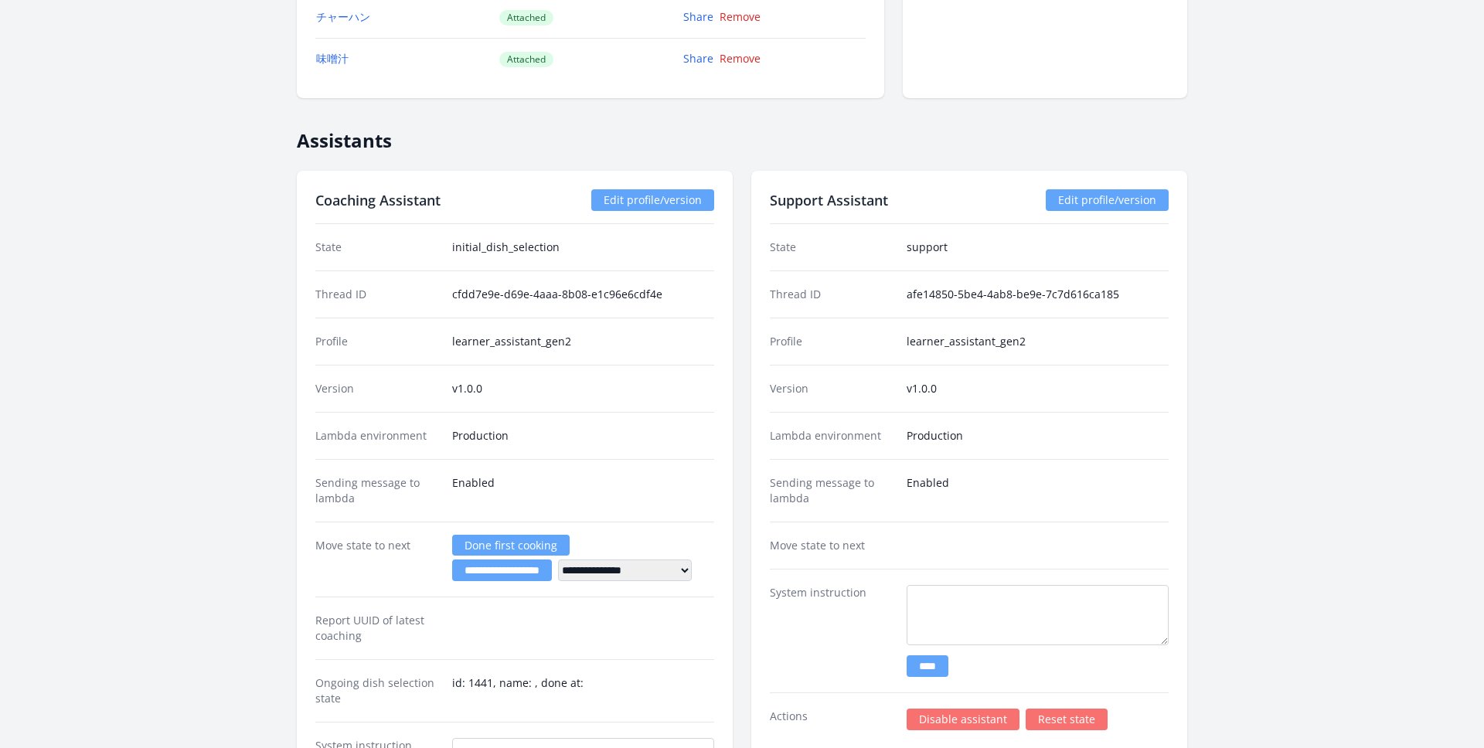
scroll to position [1626, 0]
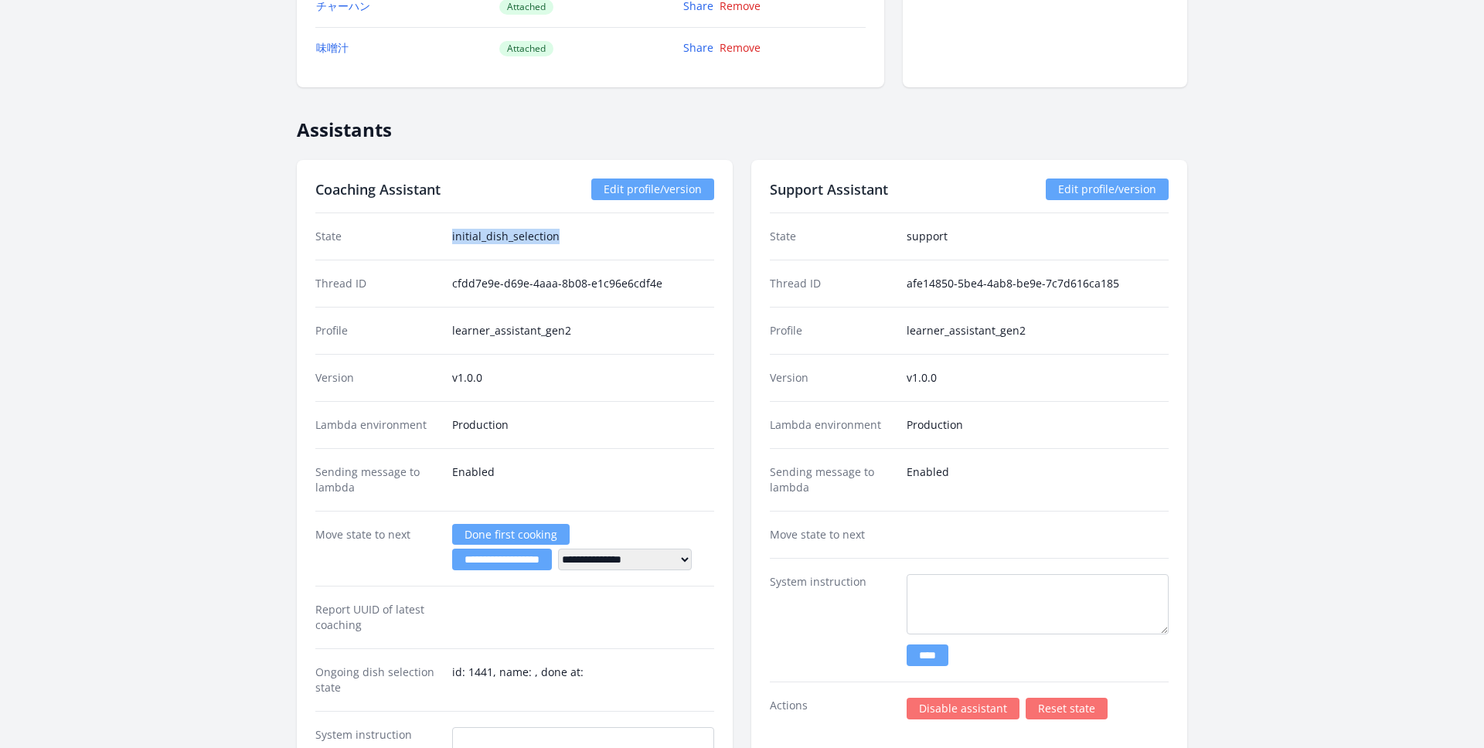
drag, startPoint x: 446, startPoint y: 233, endPoint x: 630, endPoint y: 234, distance: 183.9
click at [630, 234] on div "State initial_dish_selection" at bounding box center [514, 236] width 399 height 46
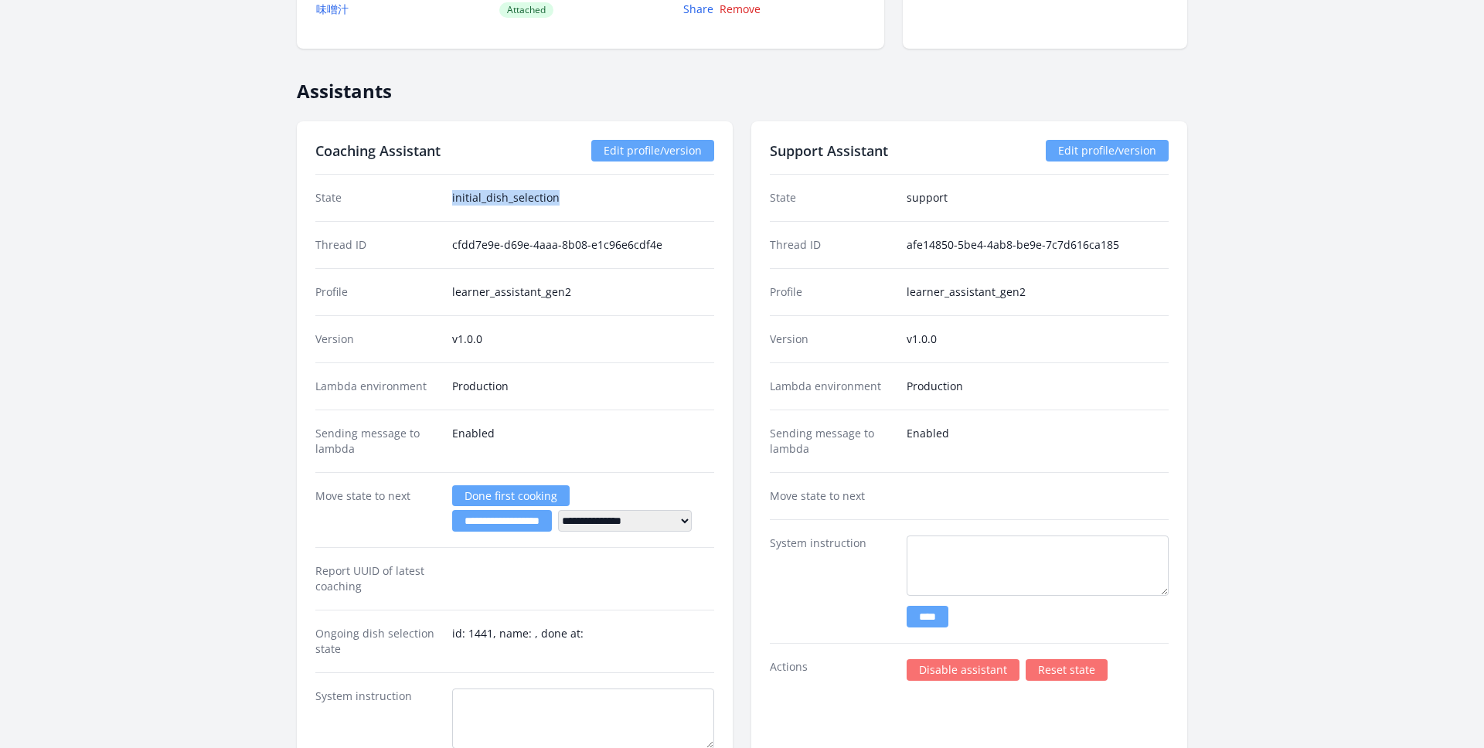
scroll to position [1631, 0]
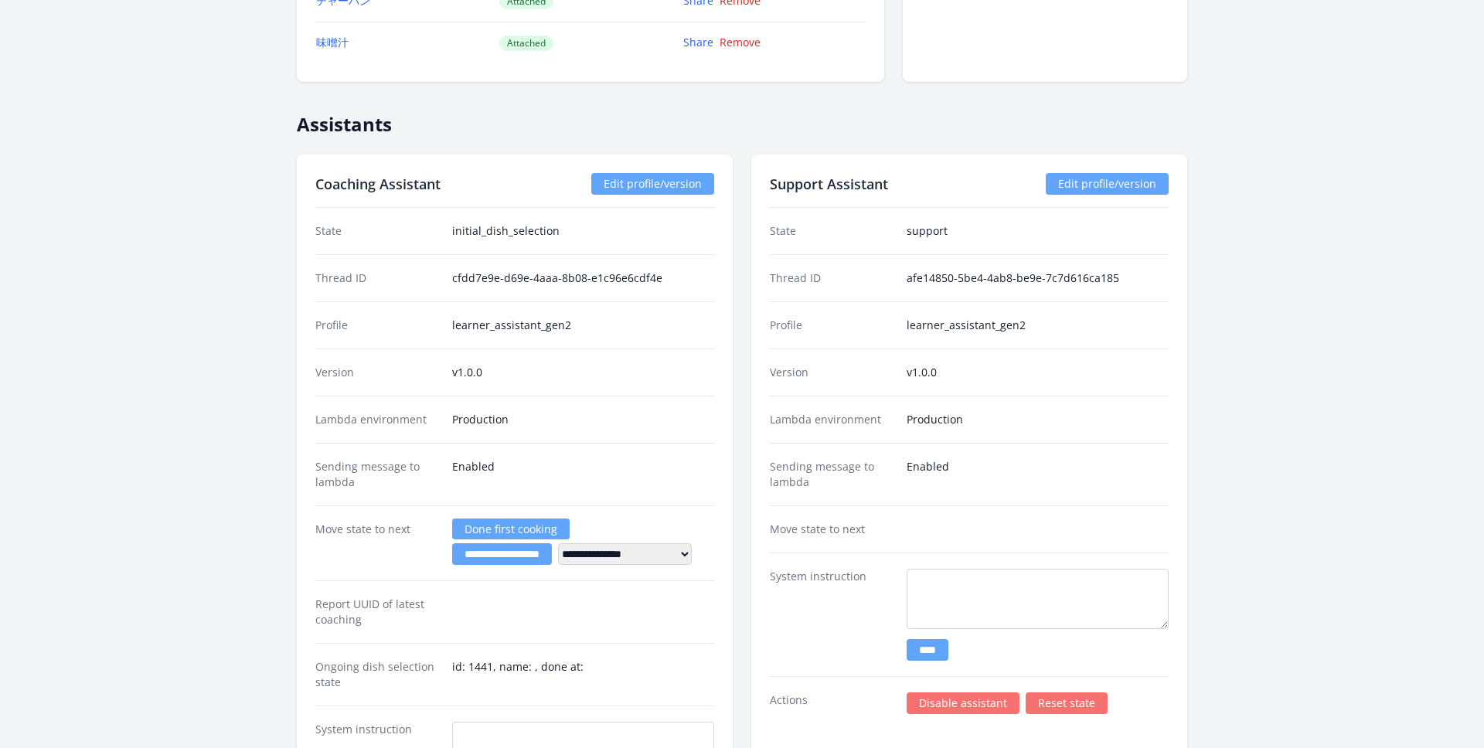
click at [593, 384] on div "Version v1.0.0" at bounding box center [514, 372] width 399 height 47
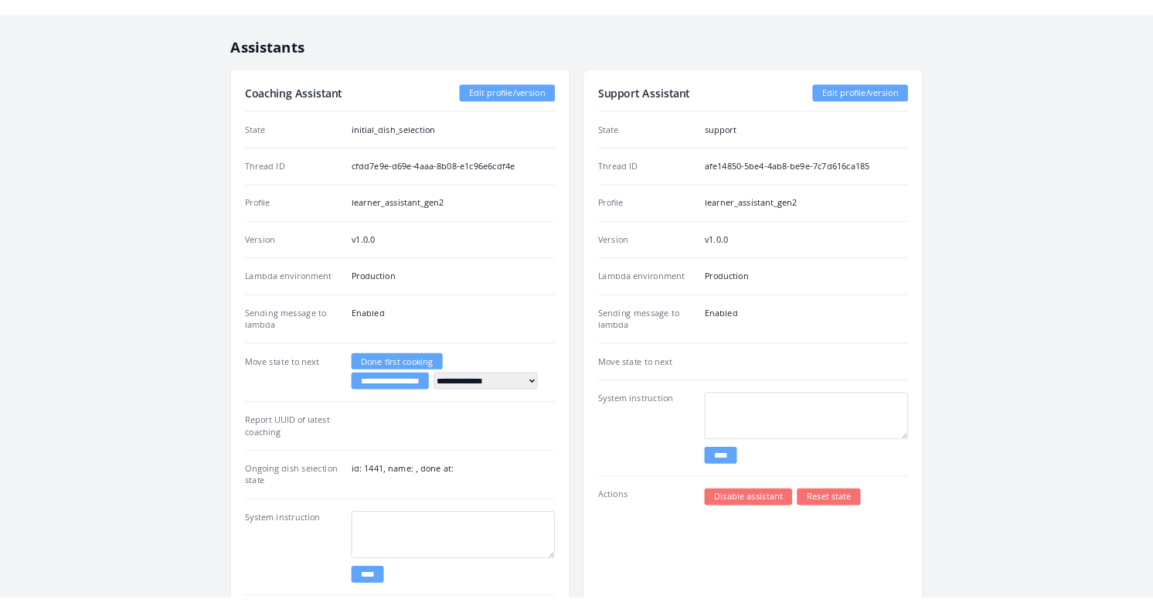
scroll to position [1715, 0]
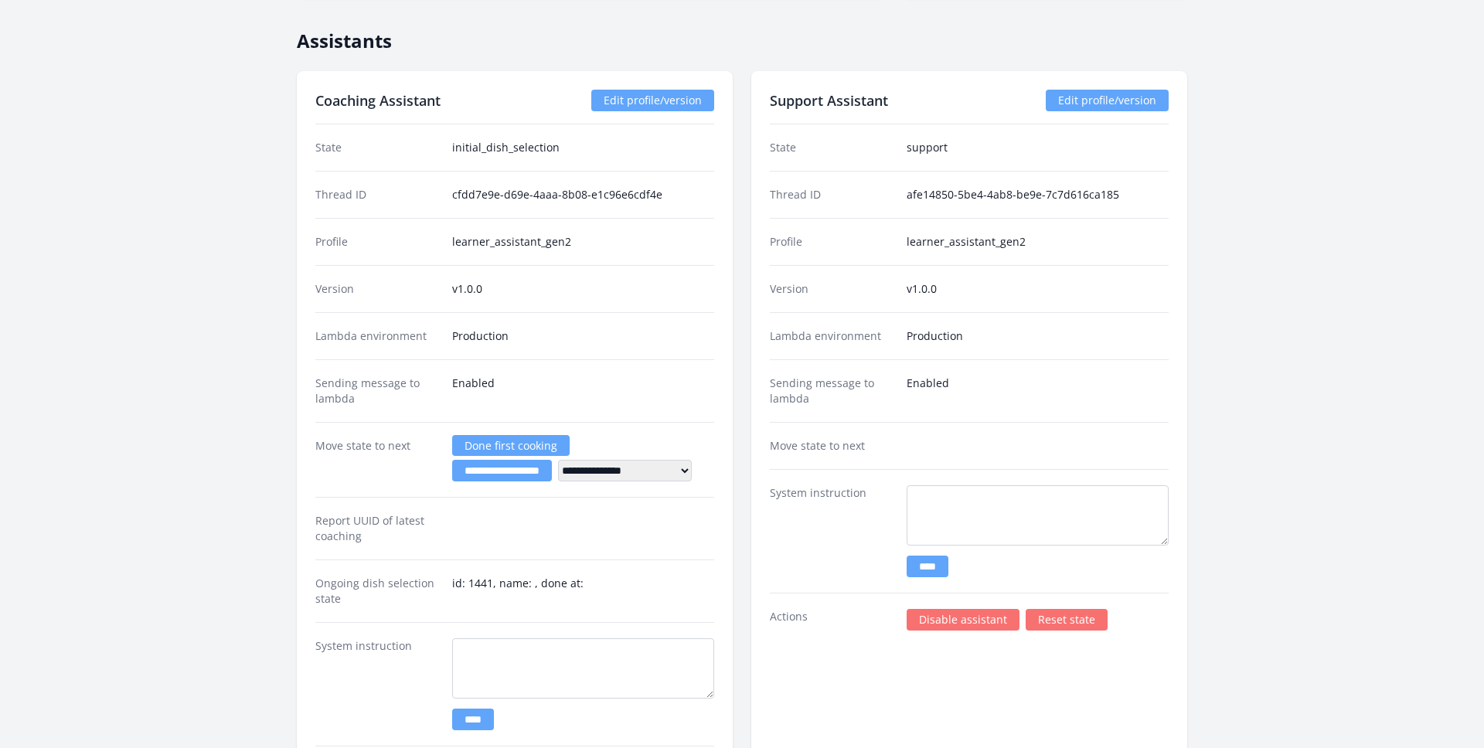
click at [691, 468] on select "**********" at bounding box center [625, 471] width 134 height 22
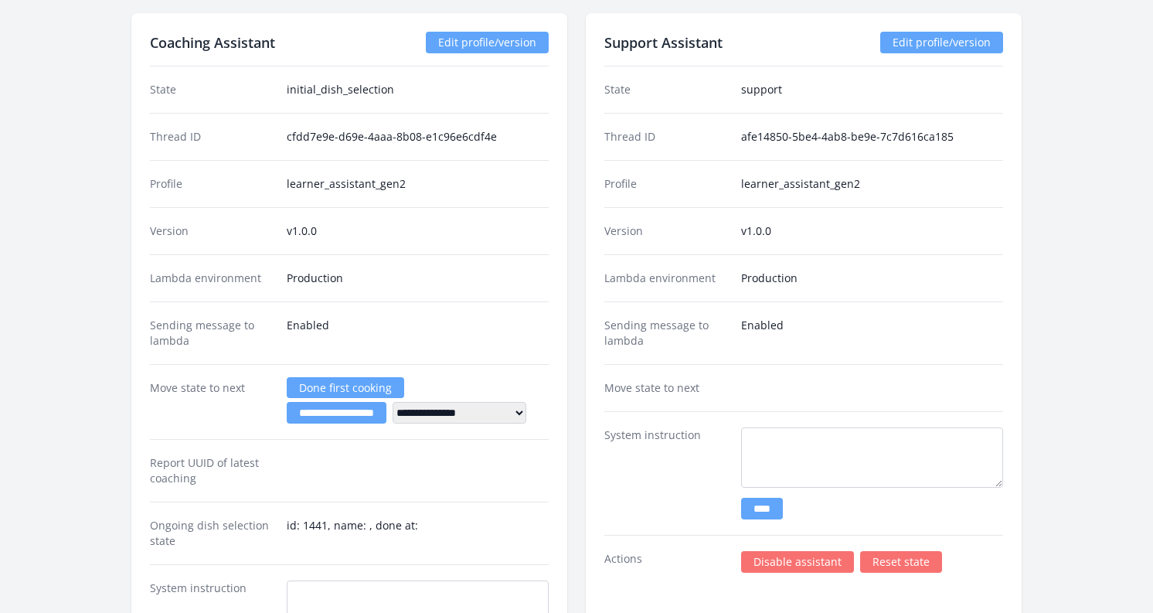
scroll to position [1784, 0]
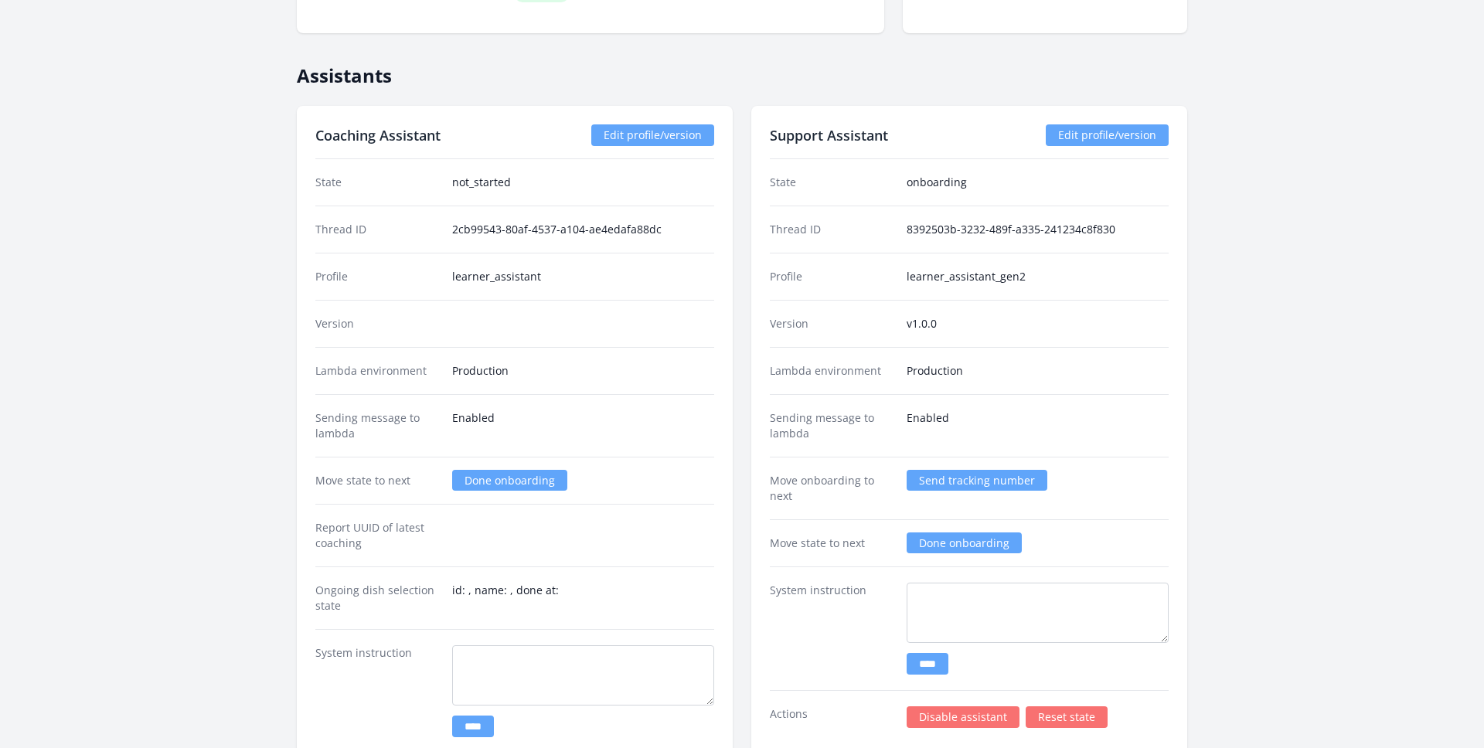
scroll to position [2074, 0]
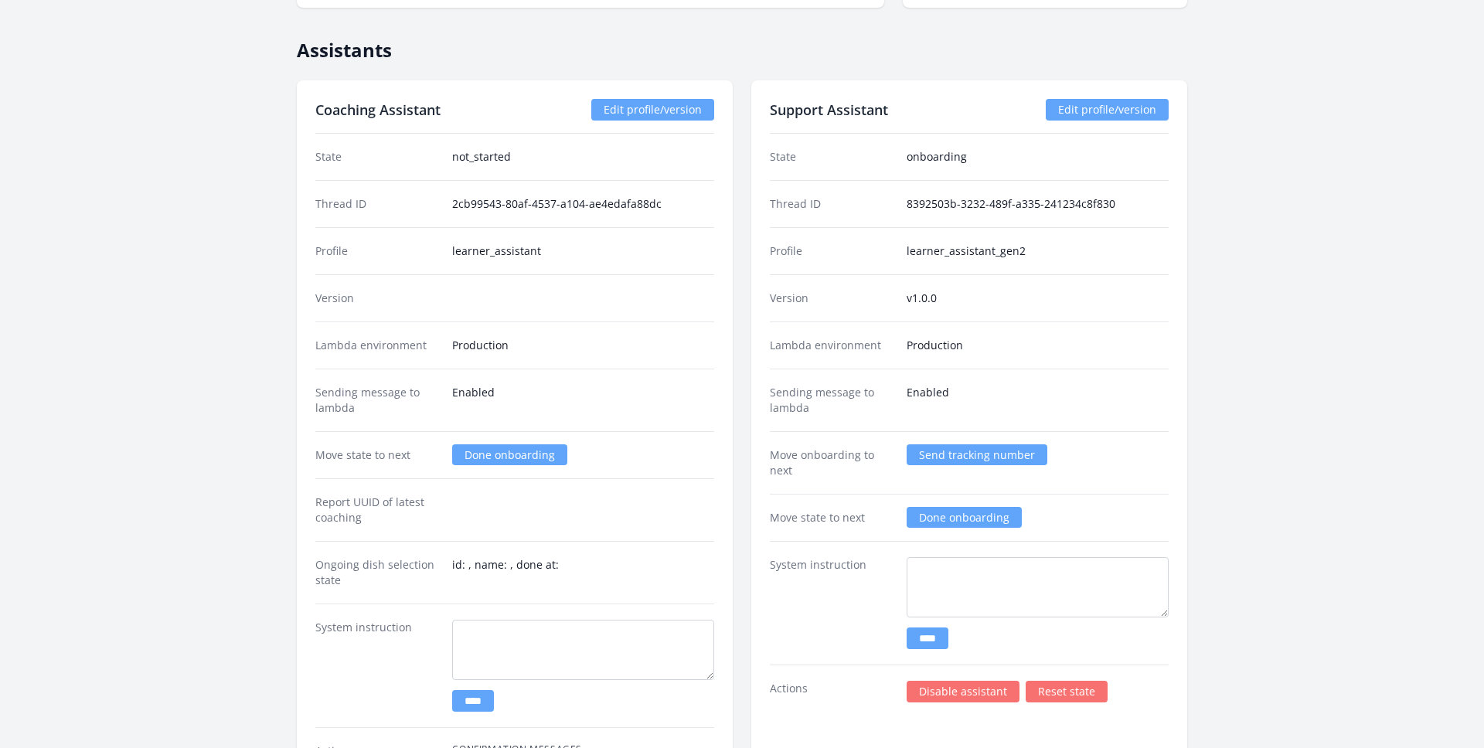
click at [998, 258] on div "Profile learner_assistant_gen2" at bounding box center [969, 250] width 399 height 47
drag, startPoint x: 1029, startPoint y: 254, endPoint x: 901, endPoint y: 253, distance: 127.5
click at [901, 253] on div "Profile learner_assistant_gen2" at bounding box center [969, 250] width 399 height 47
copy dd "learner_assistant_gen2"
click at [628, 113] on link "Edit profile/version" at bounding box center [652, 110] width 123 height 22
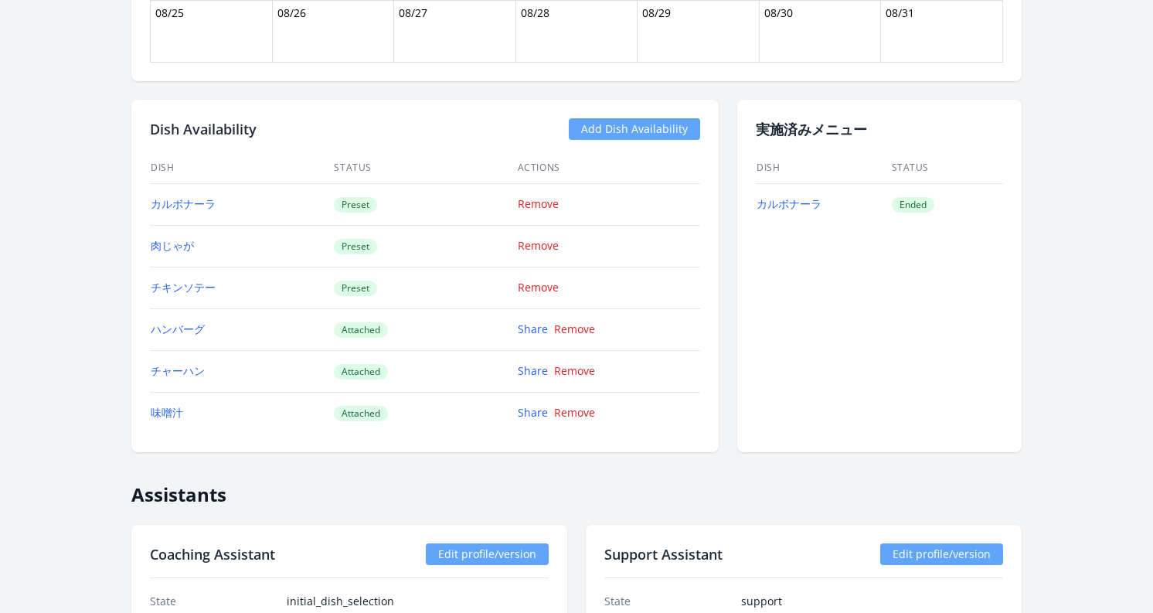
scroll to position [1499, 0]
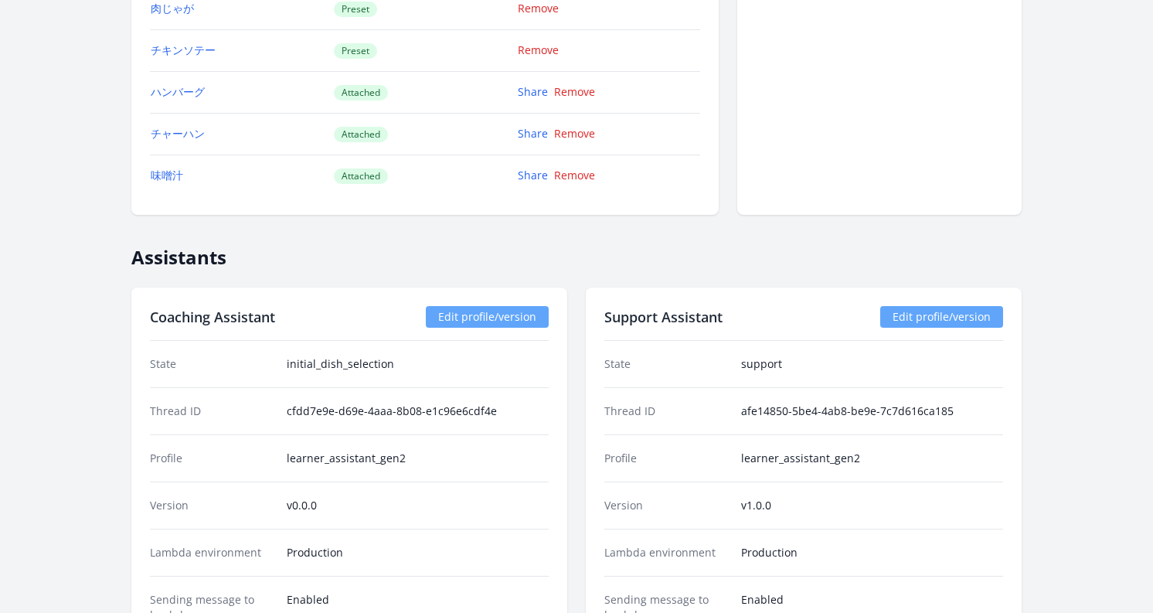
click at [475, 313] on link "Edit profile/version" at bounding box center [487, 317] width 123 height 22
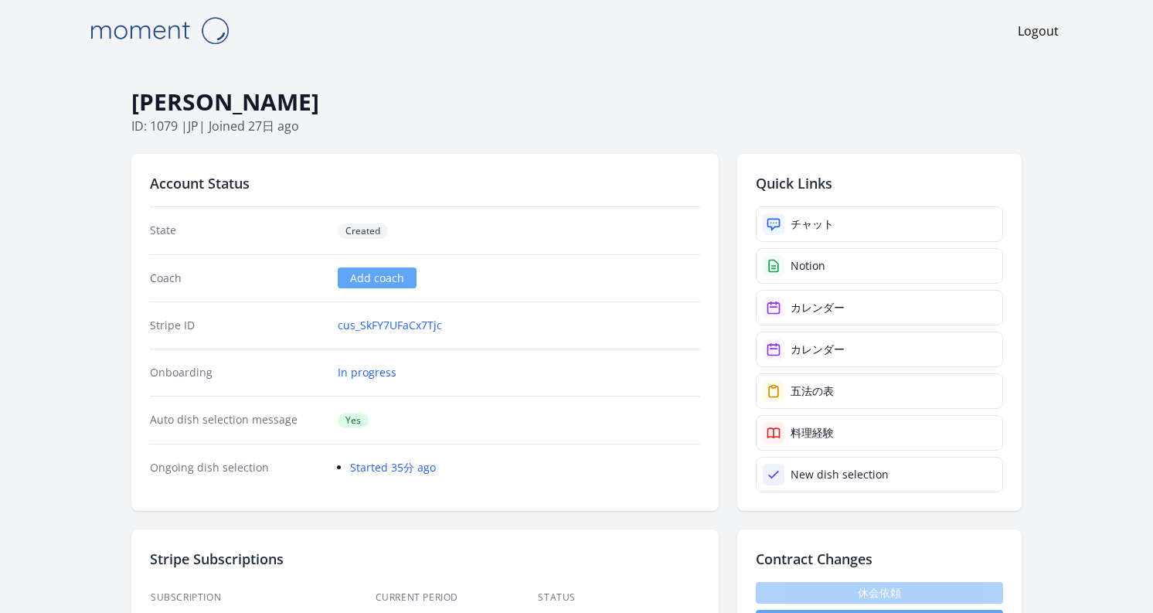
scroll to position [0, 0]
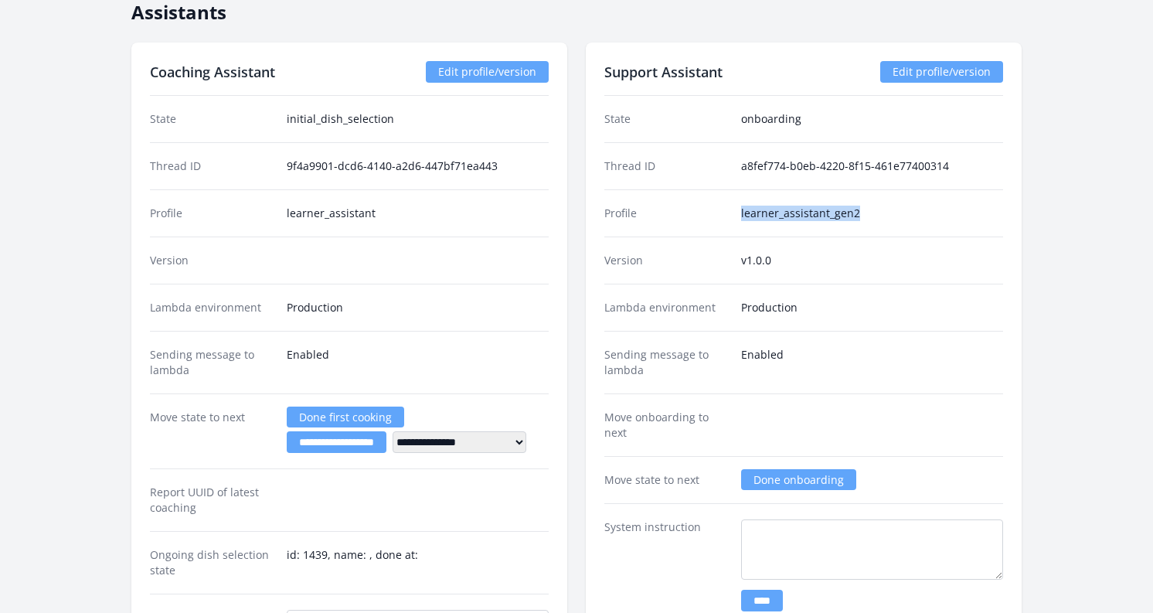
scroll to position [2317, 0]
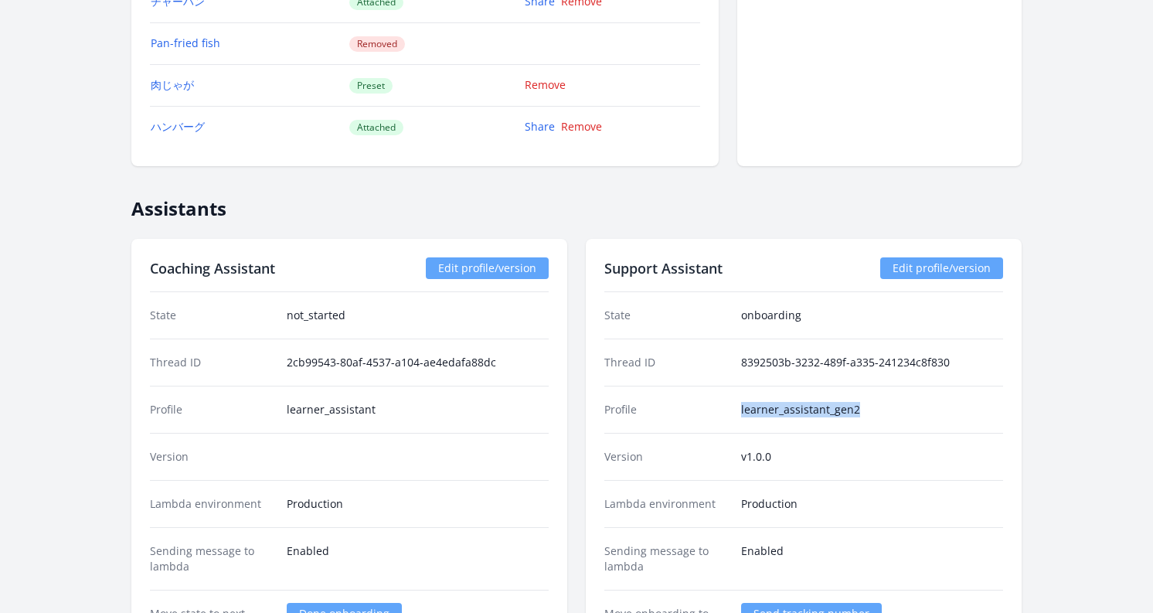
scroll to position [1938, 0]
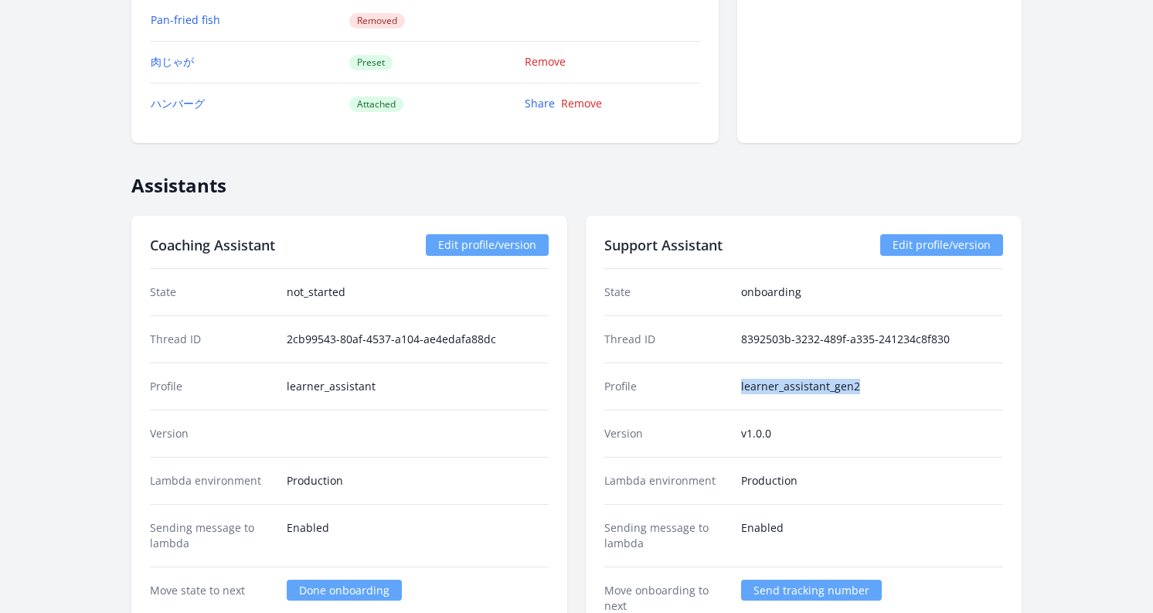
click at [463, 245] on link "Edit profile/version" at bounding box center [487, 245] width 123 height 22
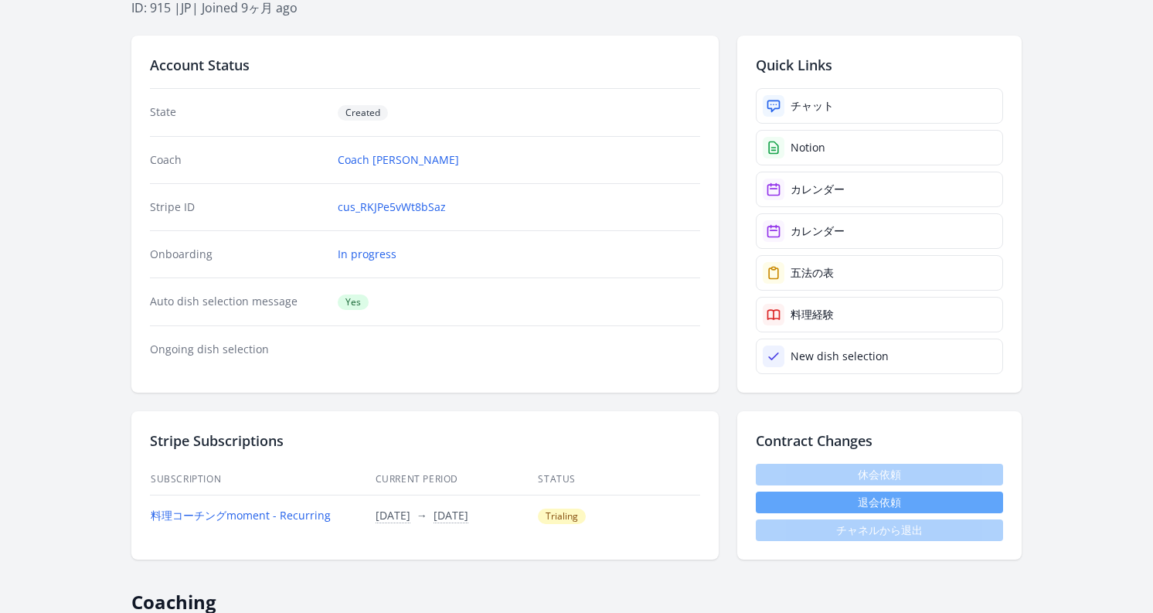
scroll to position [11, 0]
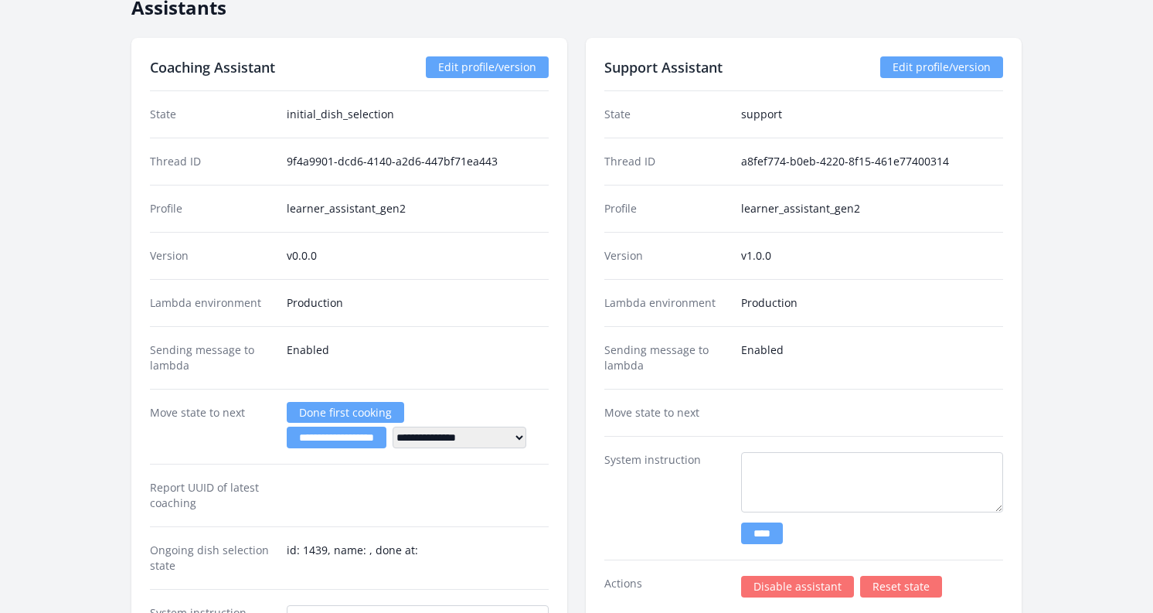
scroll to position [2305, 0]
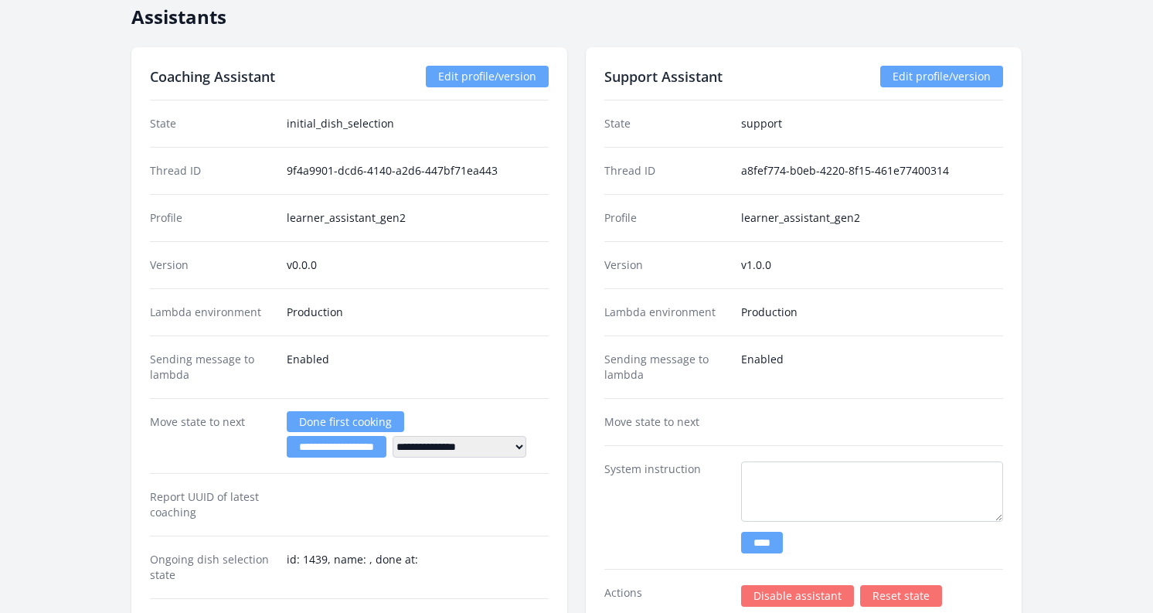
click at [481, 77] on link "Edit profile/version" at bounding box center [487, 77] width 123 height 22
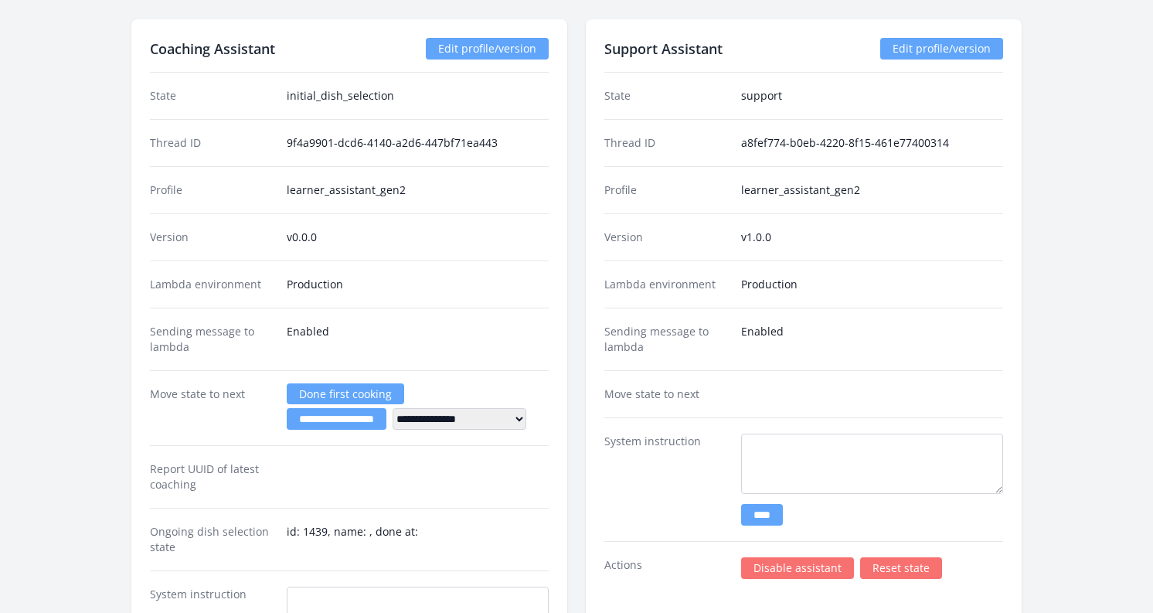
scroll to position [2349, 0]
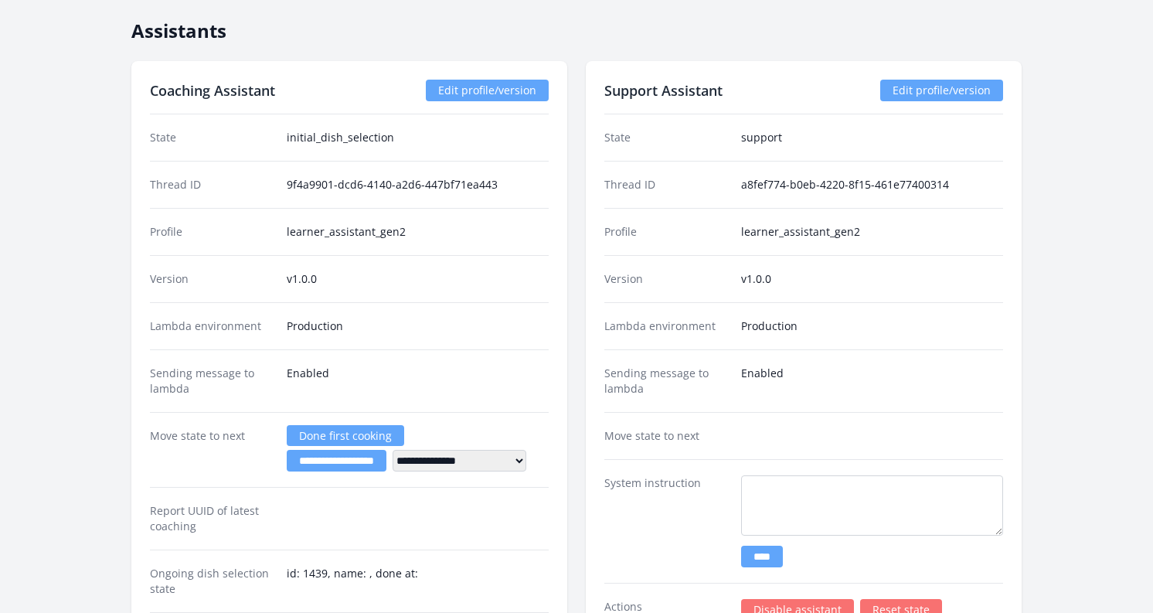
scroll to position [2206, 0]
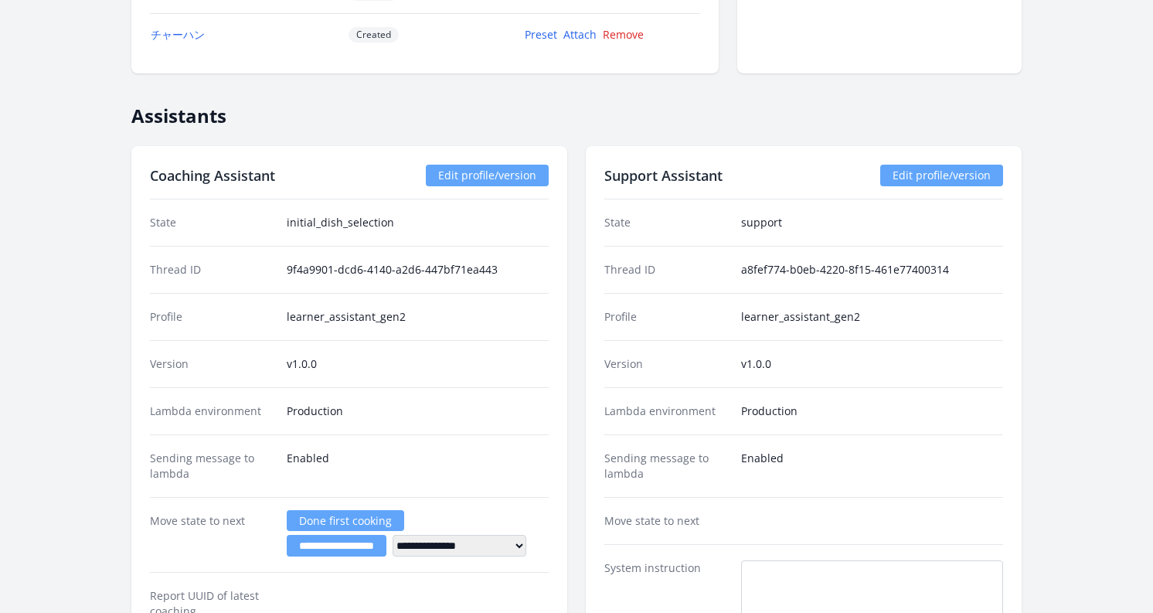
click at [455, 177] on link "Edit profile/version" at bounding box center [487, 176] width 123 height 22
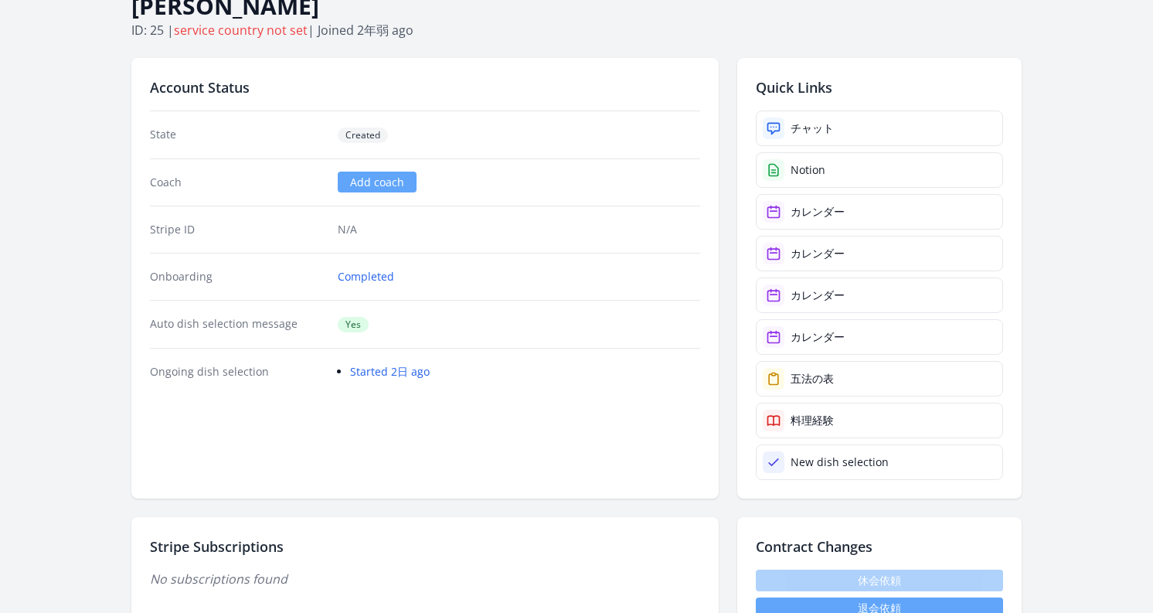
scroll to position [72, 0]
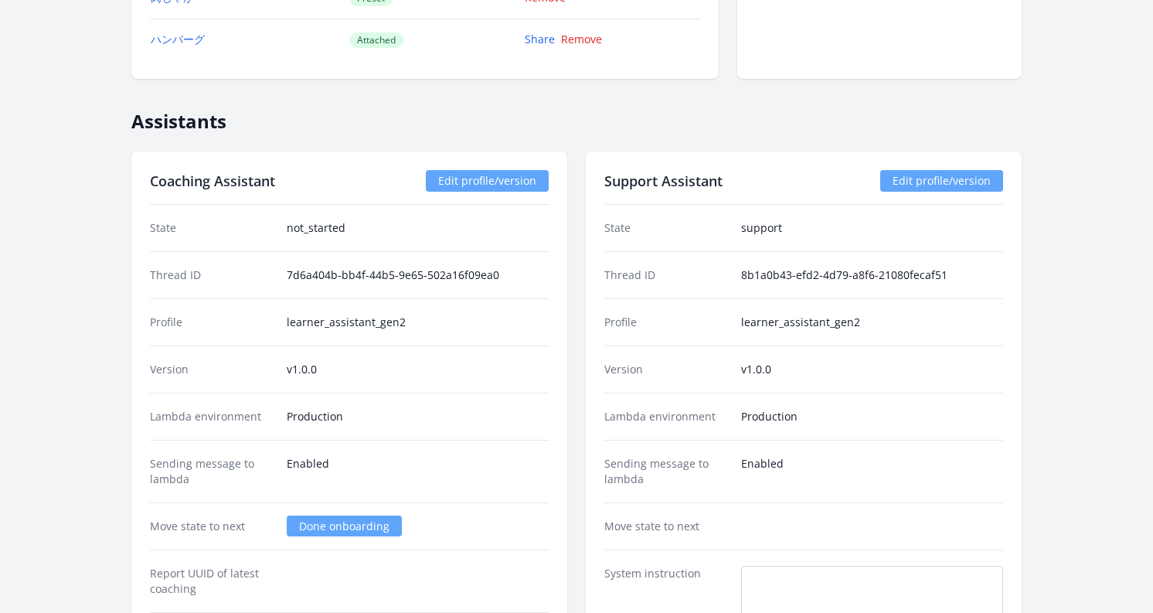
scroll to position [1947, 0]
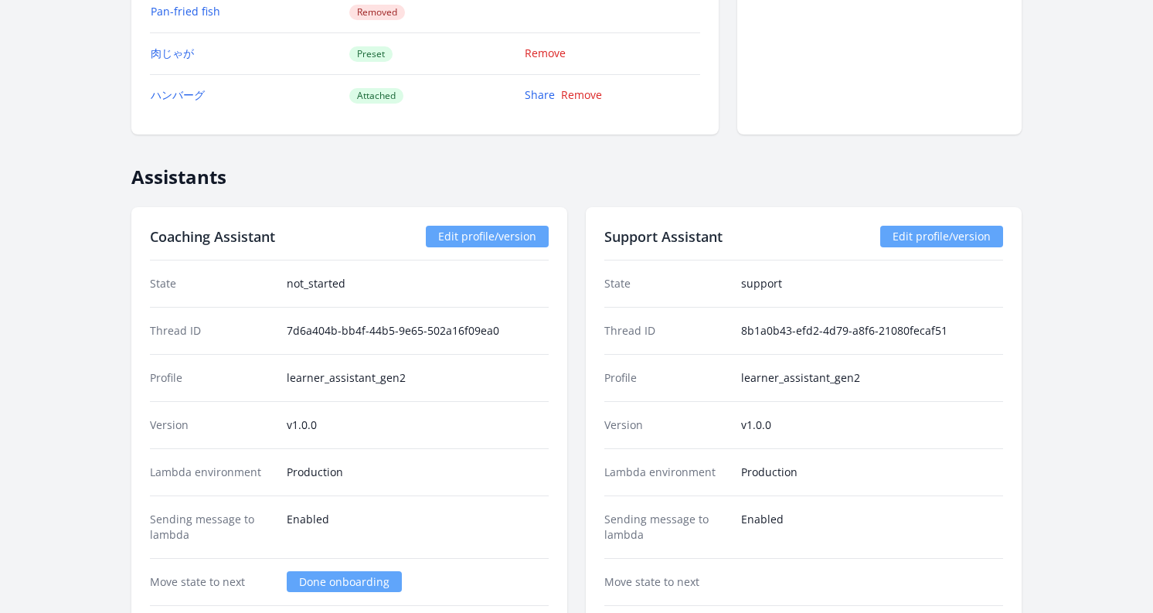
click at [476, 240] on link "Edit profile/version" at bounding box center [487, 237] width 123 height 22
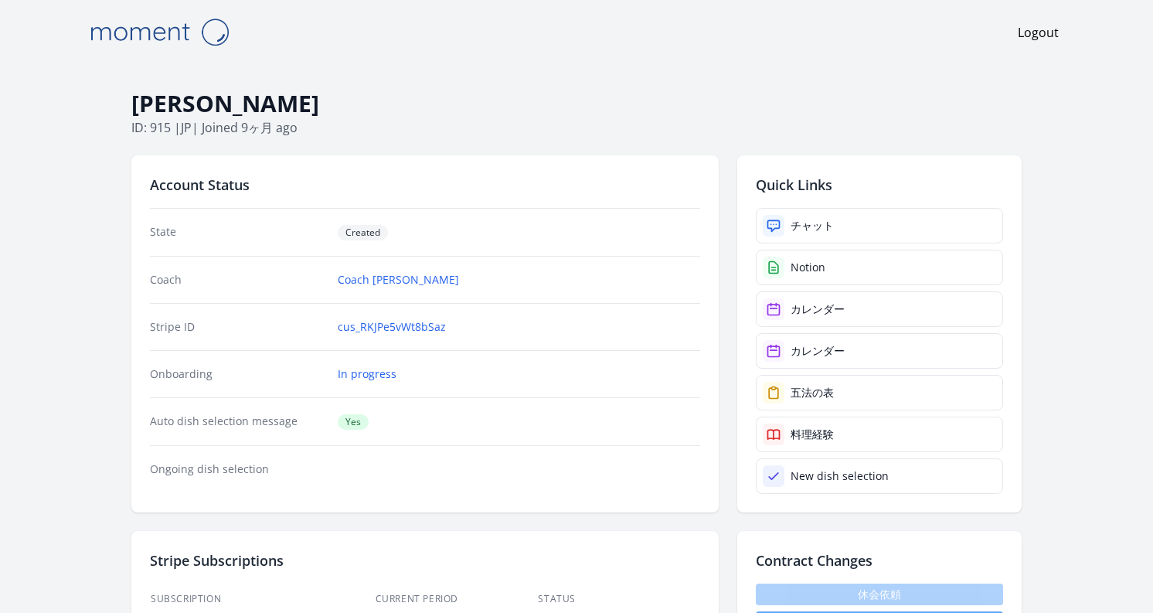
click at [148, 33] on img at bounding box center [159, 31] width 155 height 39
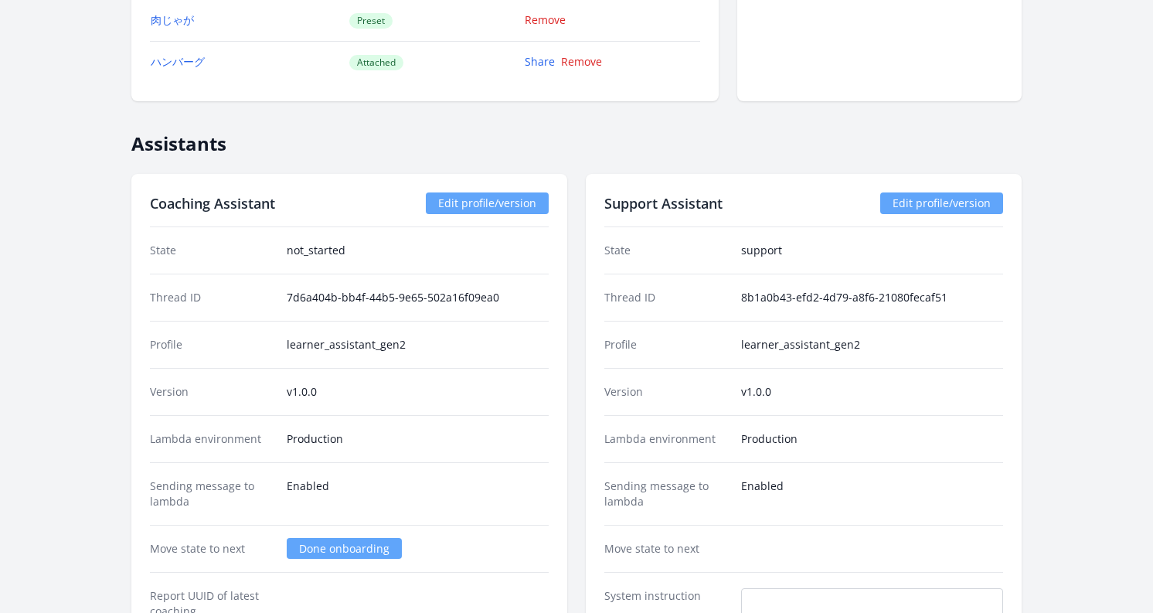
scroll to position [1951, 0]
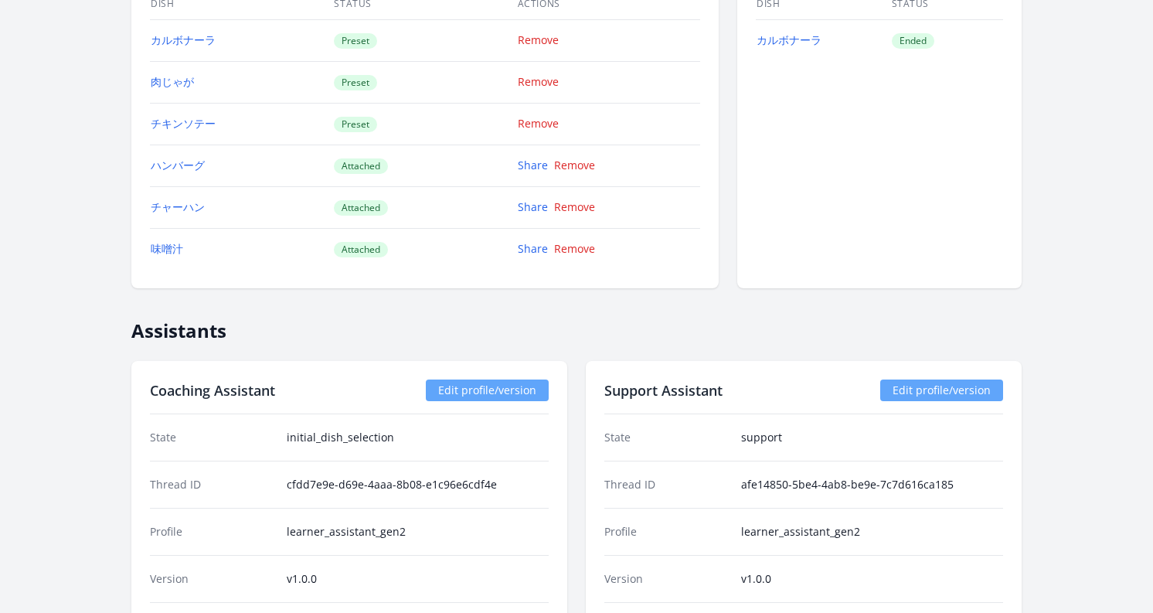
scroll to position [1654, 0]
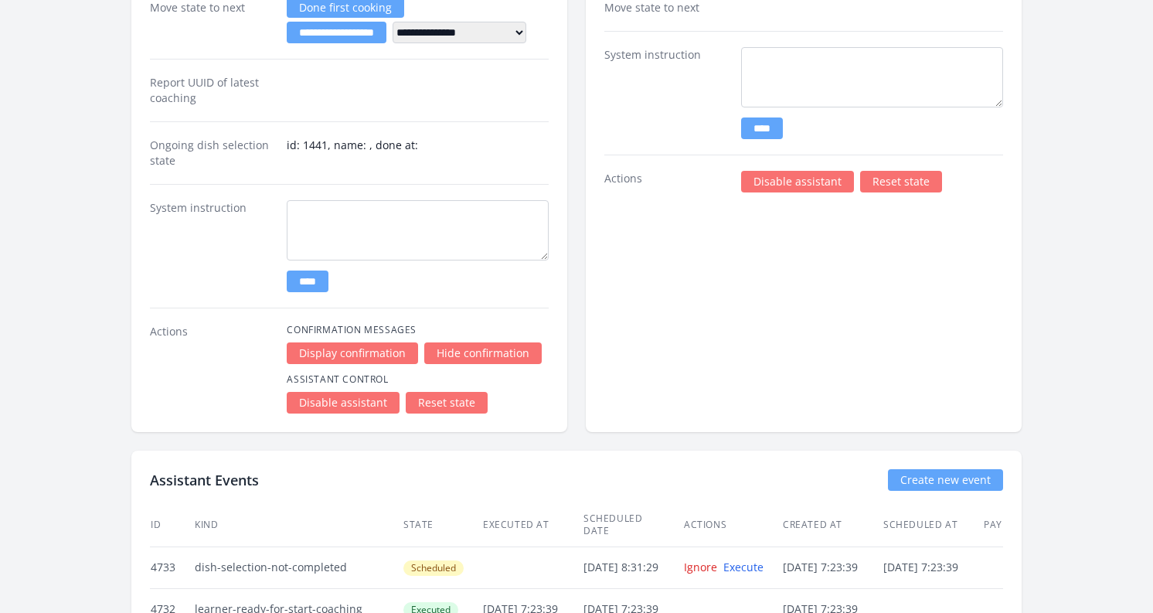
scroll to position [2152, 0]
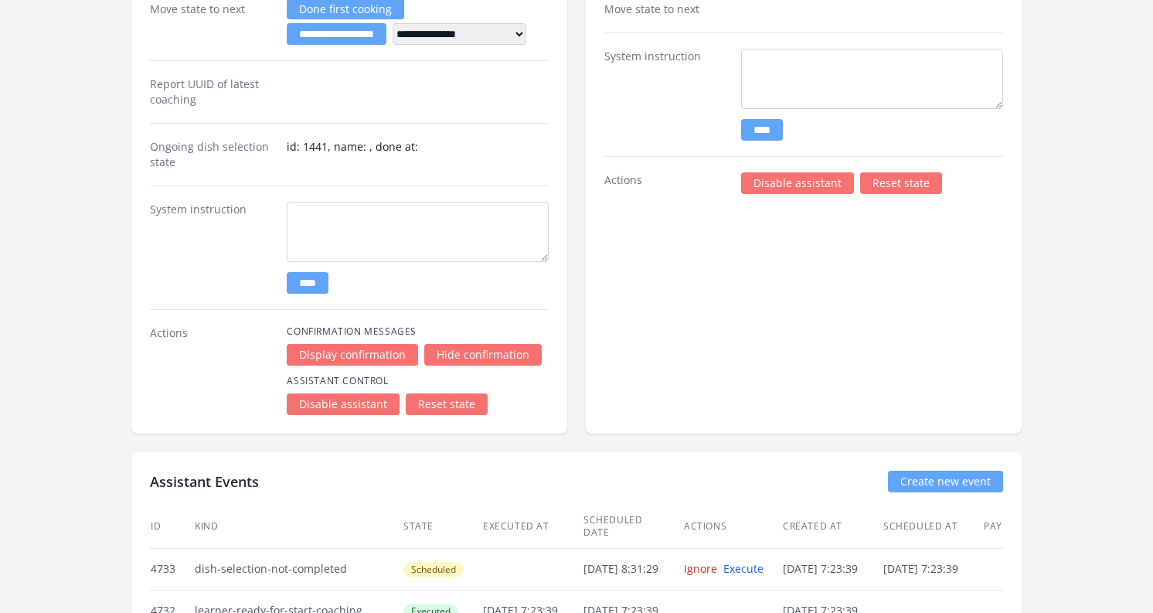
click at [449, 402] on link "Reset state" at bounding box center [447, 404] width 82 height 22
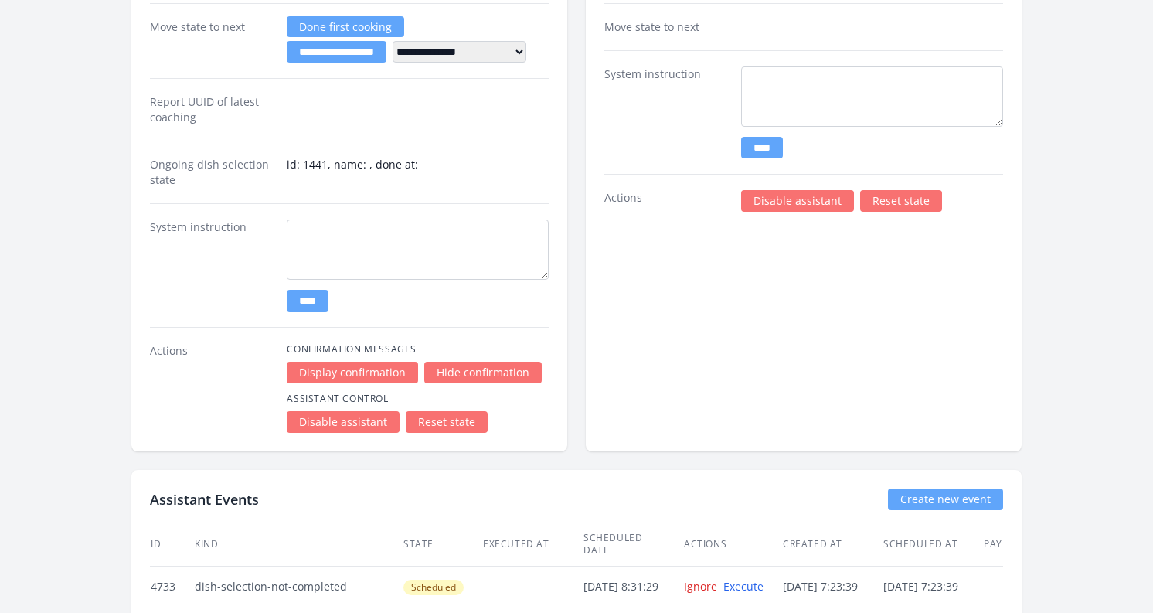
scroll to position [2278, 0]
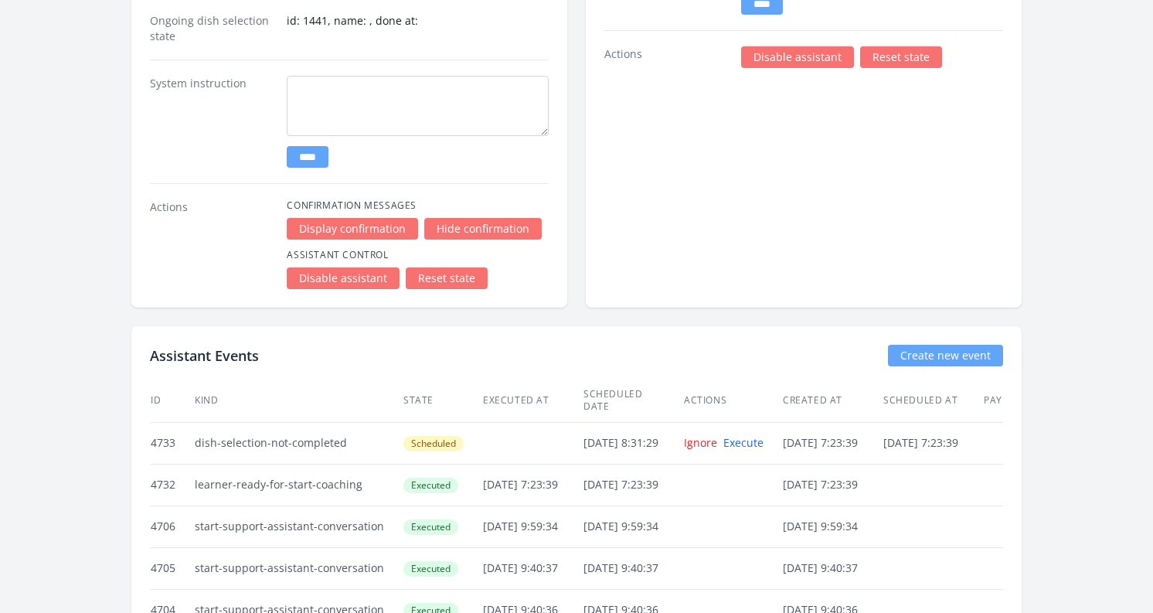
click at [441, 277] on link "Reset state" at bounding box center [447, 278] width 82 height 22
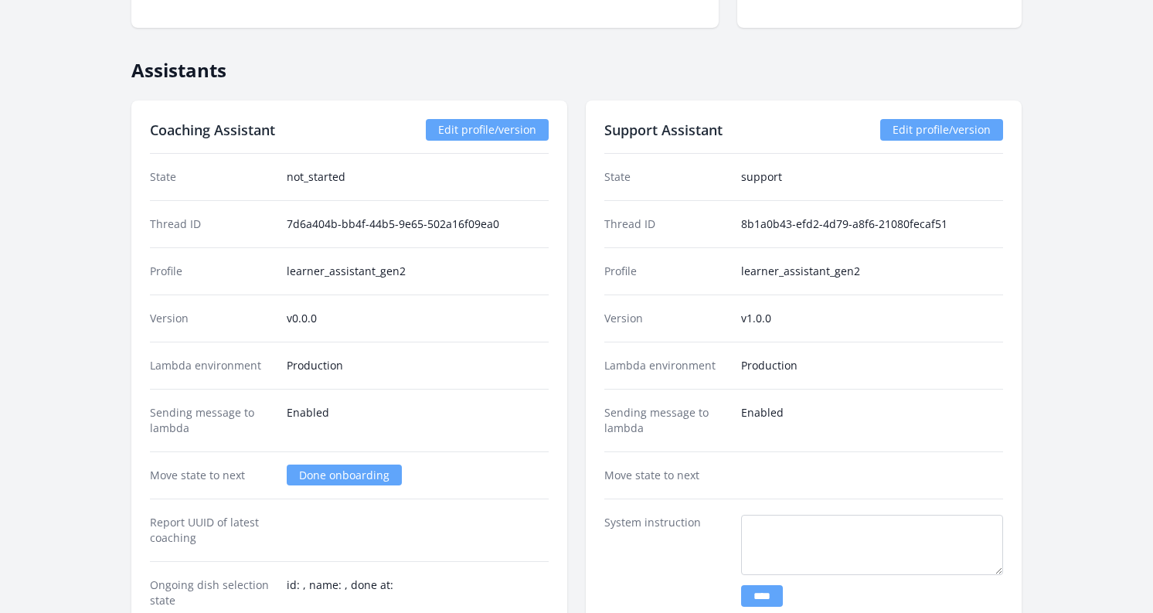
scroll to position [2074, 0]
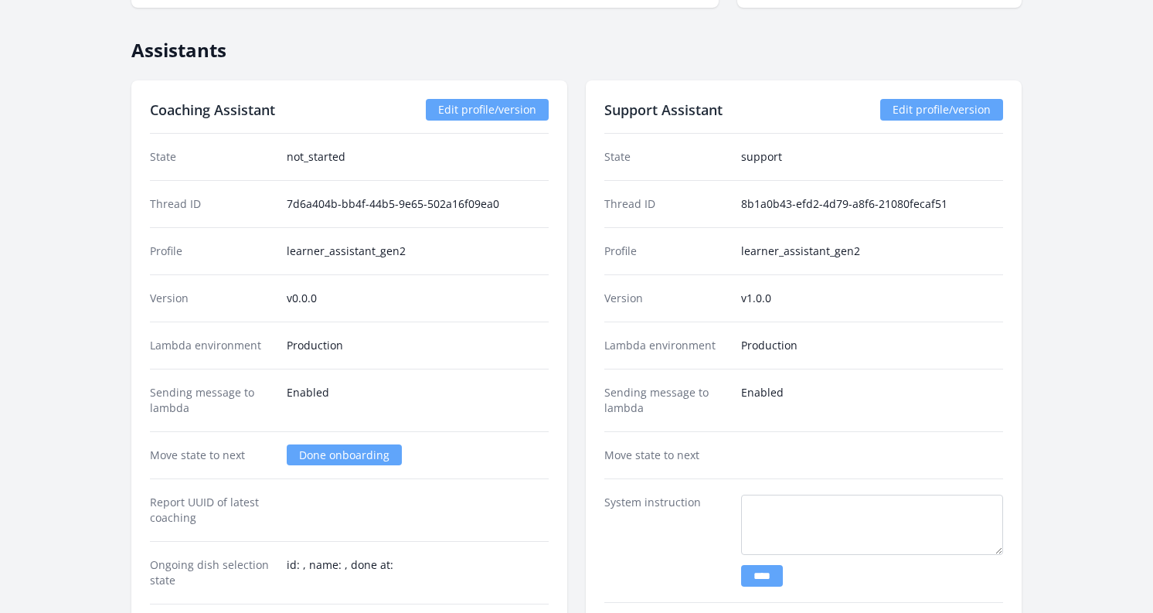
click at [447, 117] on link "Edit profile/version" at bounding box center [487, 110] width 123 height 22
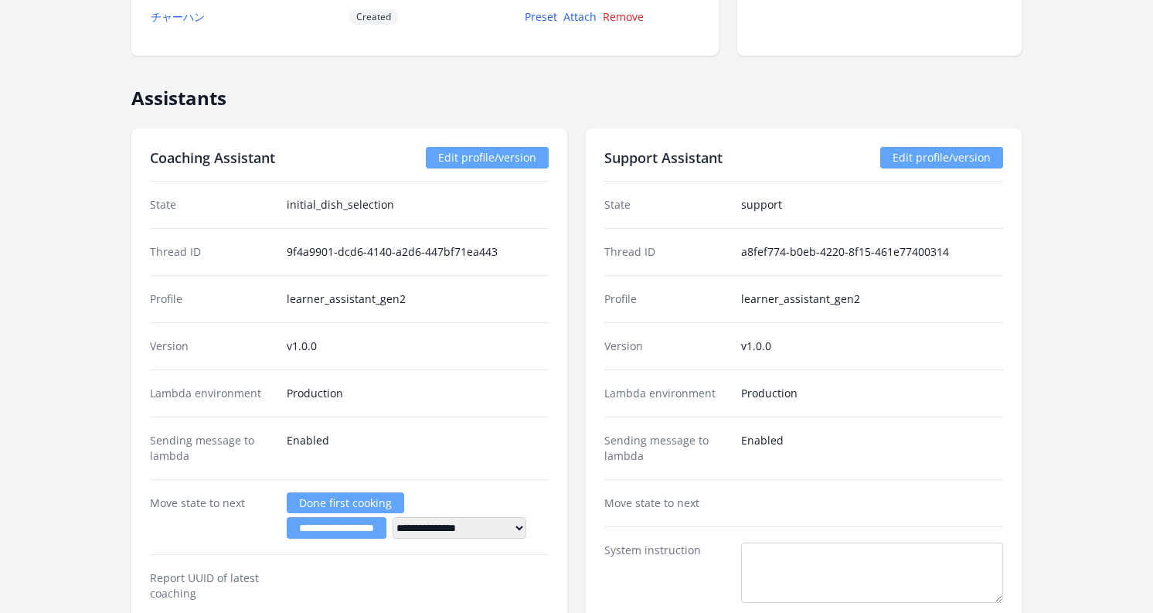
scroll to position [2322, 0]
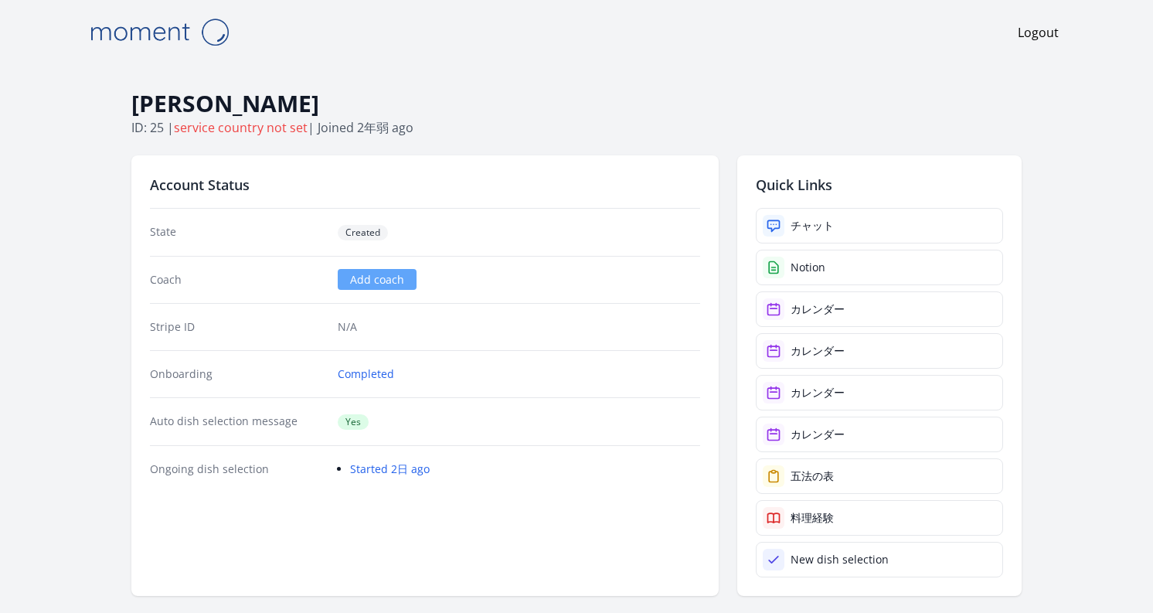
scroll to position [2307, 0]
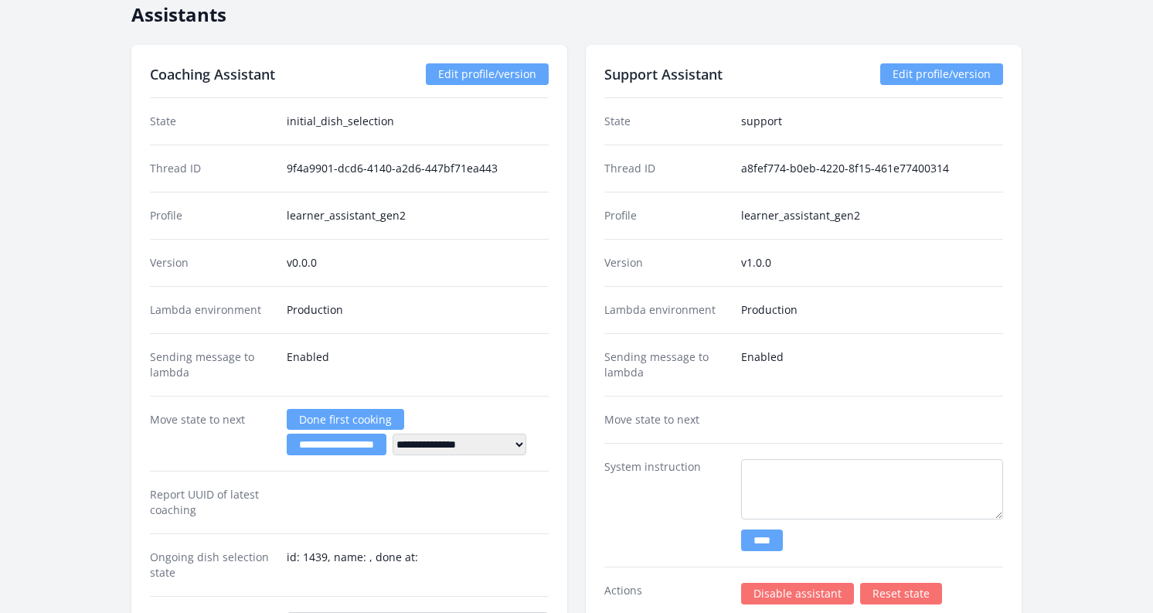
click at [458, 77] on link "Edit profile/version" at bounding box center [487, 74] width 123 height 22
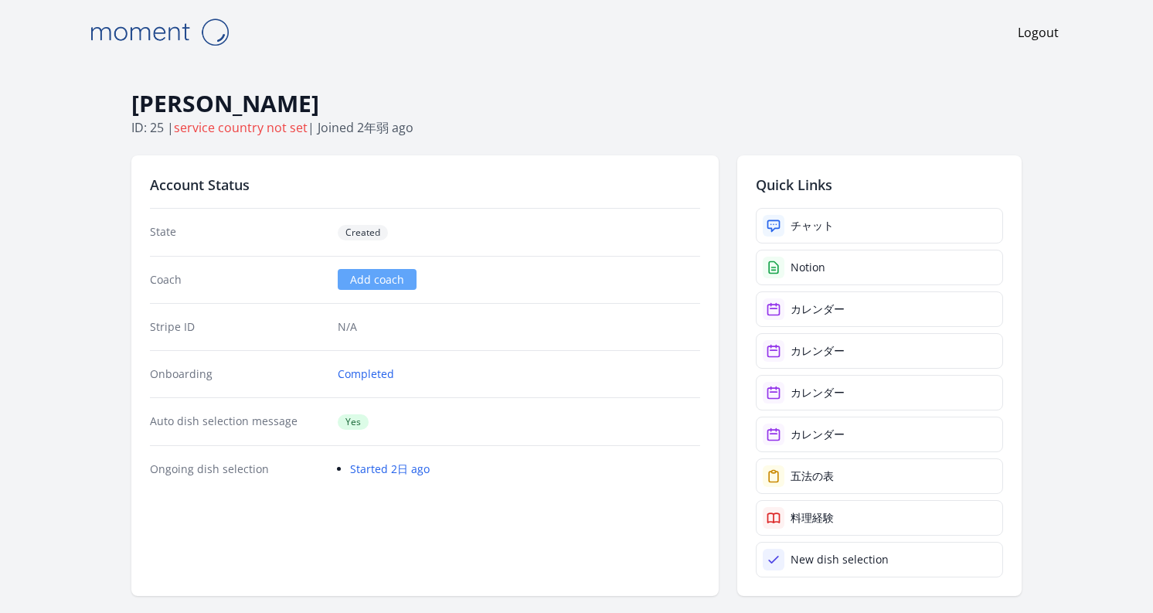
scroll to position [2296, 0]
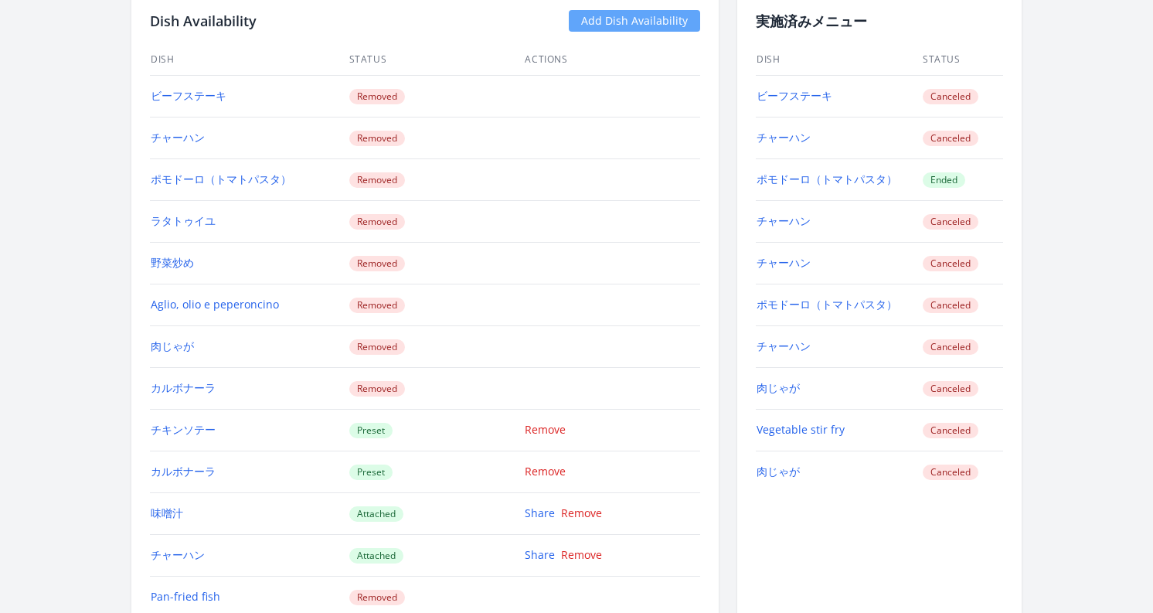
scroll to position [1252, 0]
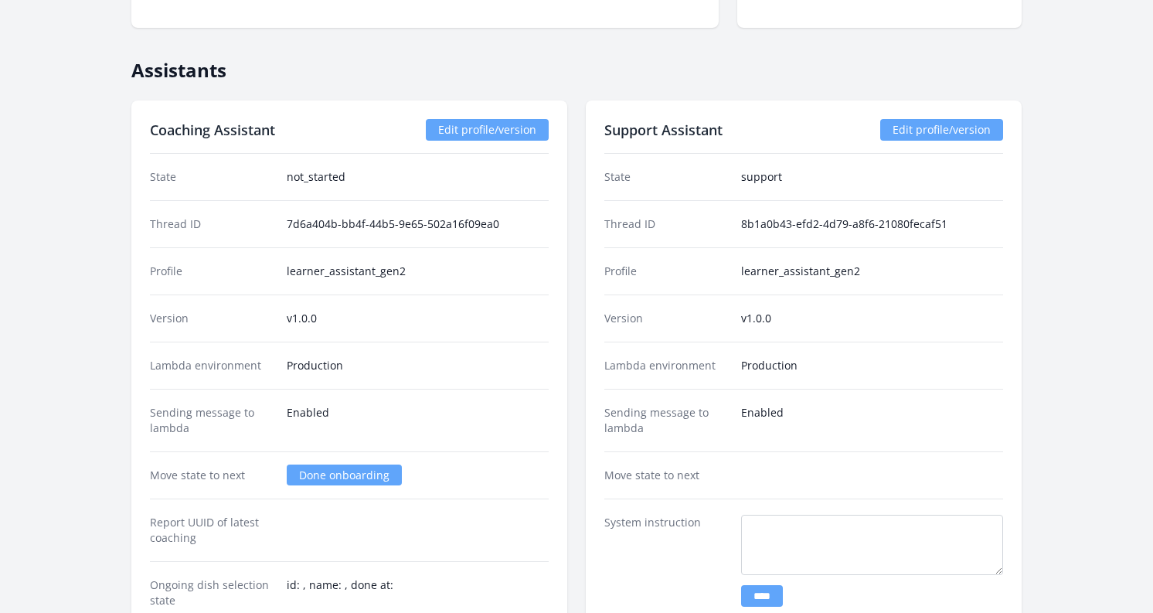
scroll to position [2079, 0]
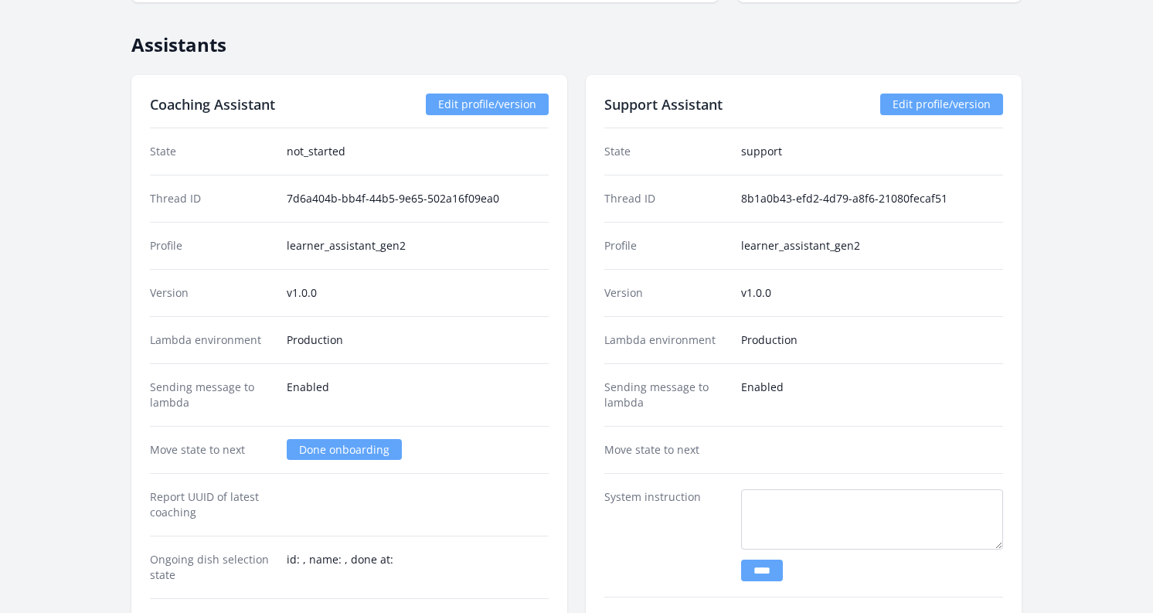
click at [313, 448] on link "Done onboarding" at bounding box center [344, 449] width 115 height 21
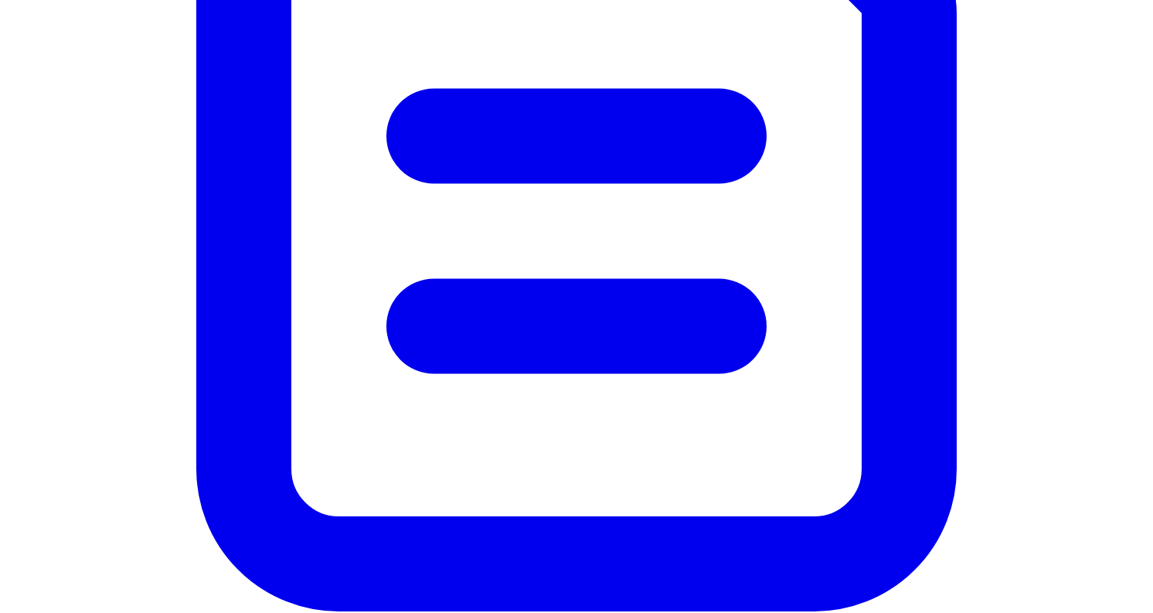
scroll to position [1826, 0]
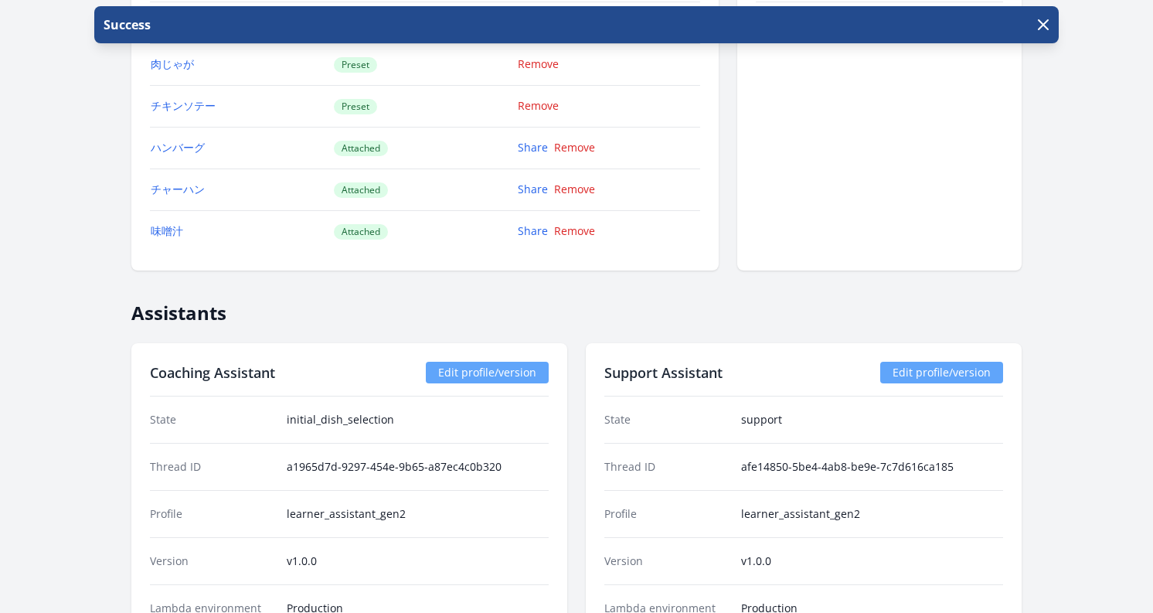
scroll to position [1623, 0]
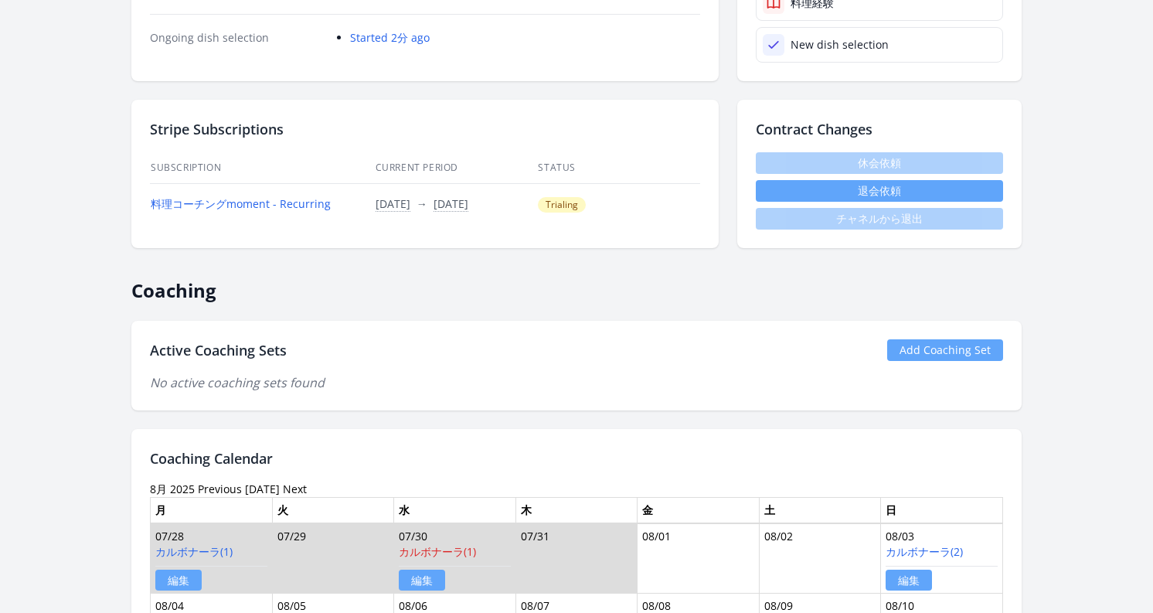
scroll to position [416, 0]
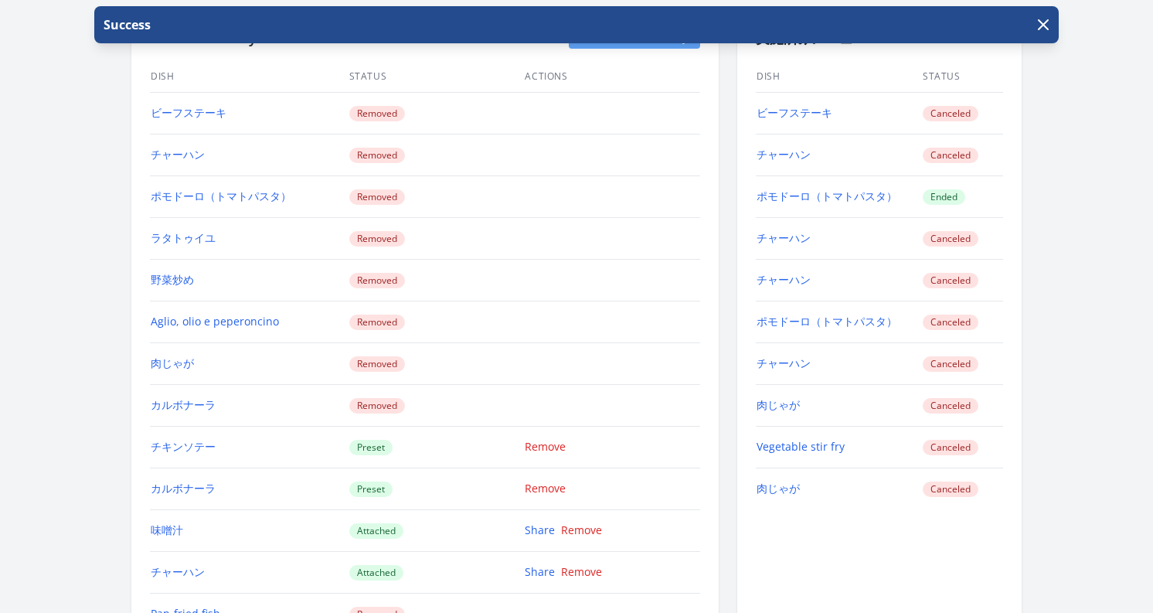
scroll to position [1361, 0]
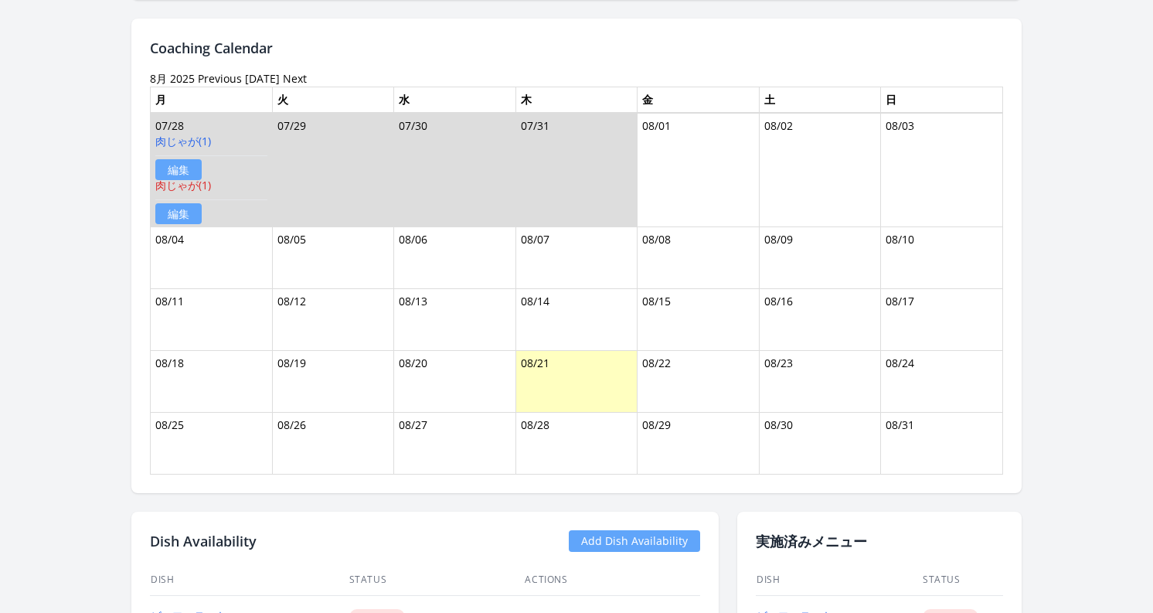
scroll to position [828, 0]
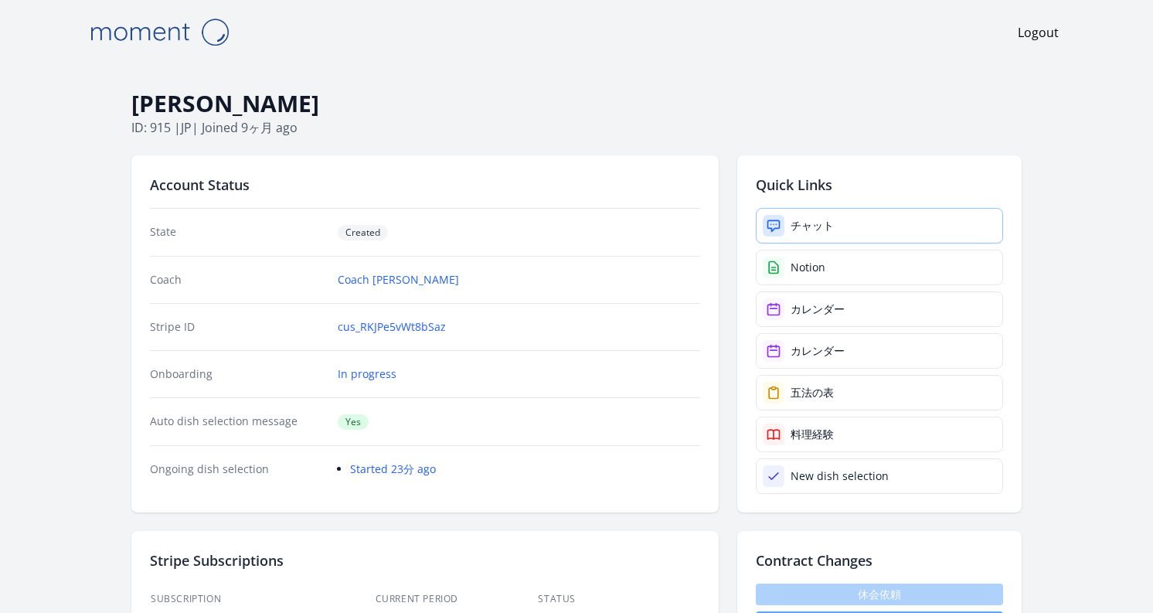
click at [815, 219] on div "チャット" at bounding box center [812, 225] width 43 height 15
